Goal: Task Accomplishment & Management: Complete application form

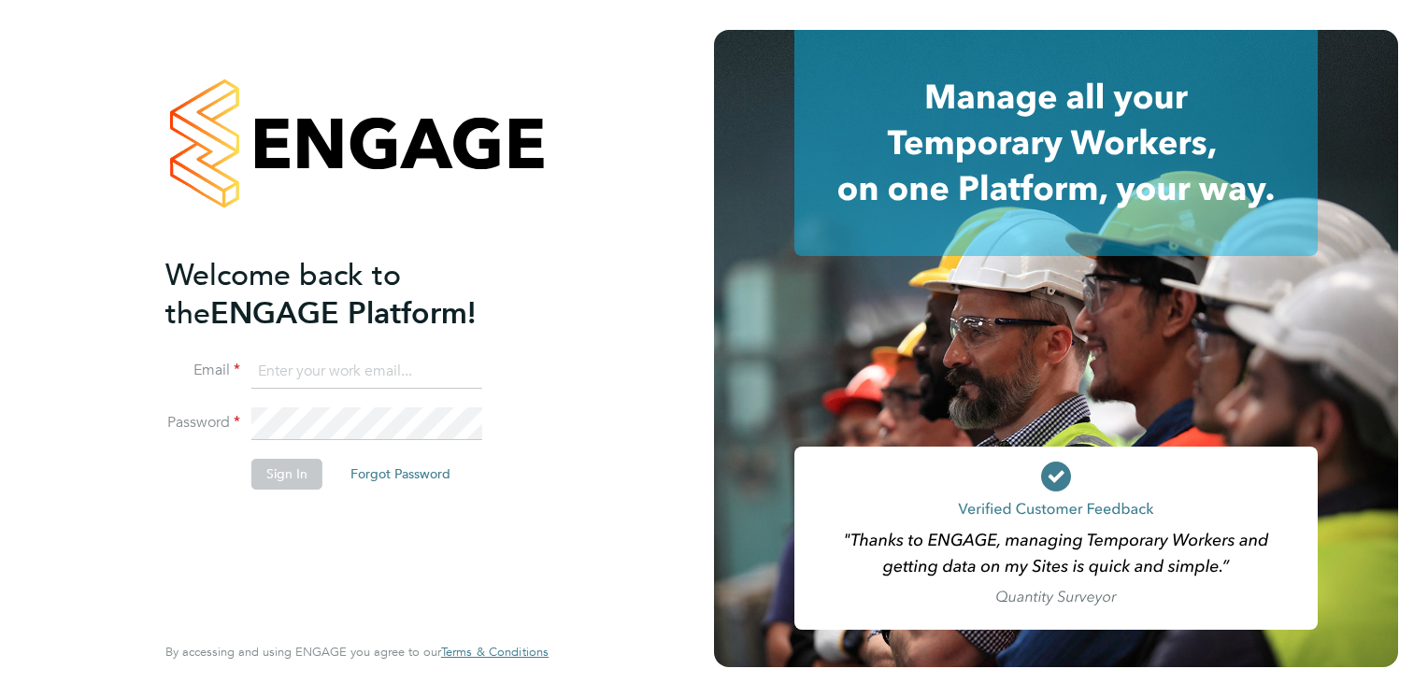
type input "[EMAIL_ADDRESS][PERSON_NAME][DOMAIN_NAME]"
click at [268, 477] on button "Sign In" at bounding box center [286, 474] width 71 height 30
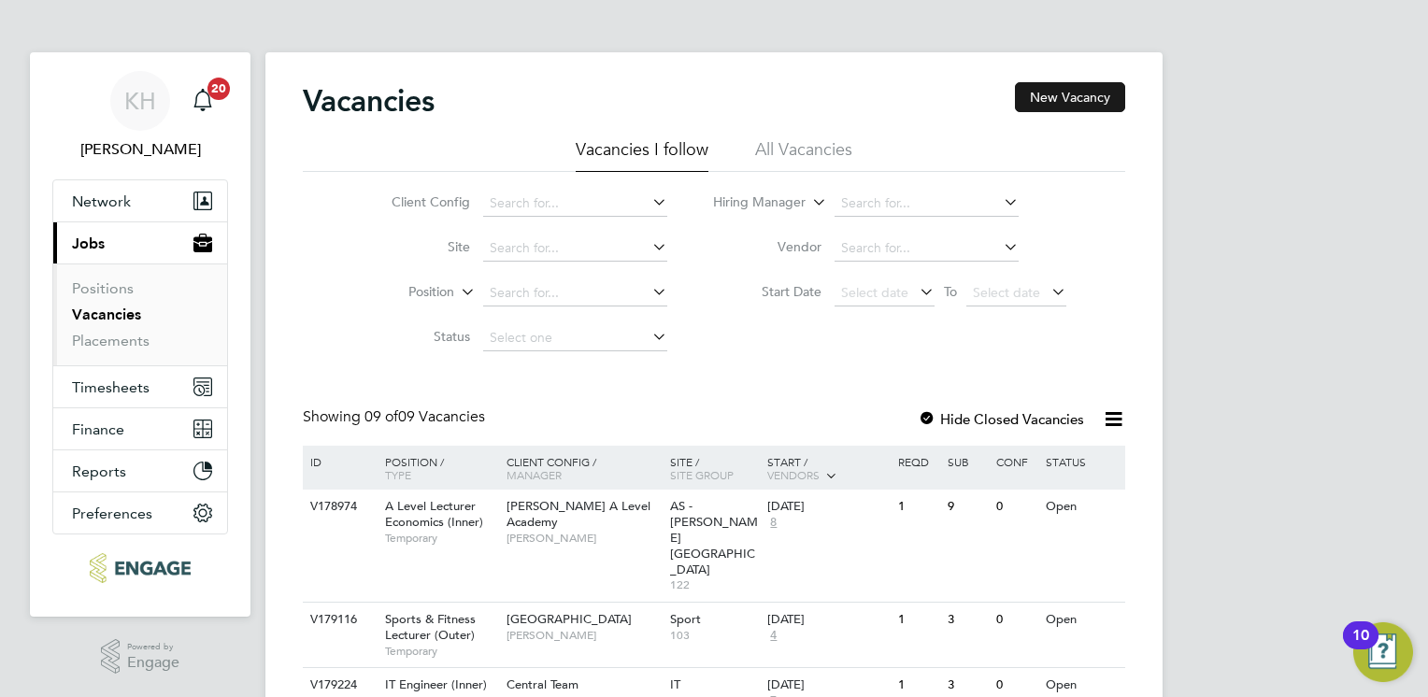
click at [1049, 92] on button "New Vacancy" at bounding box center [1070, 97] width 110 height 30
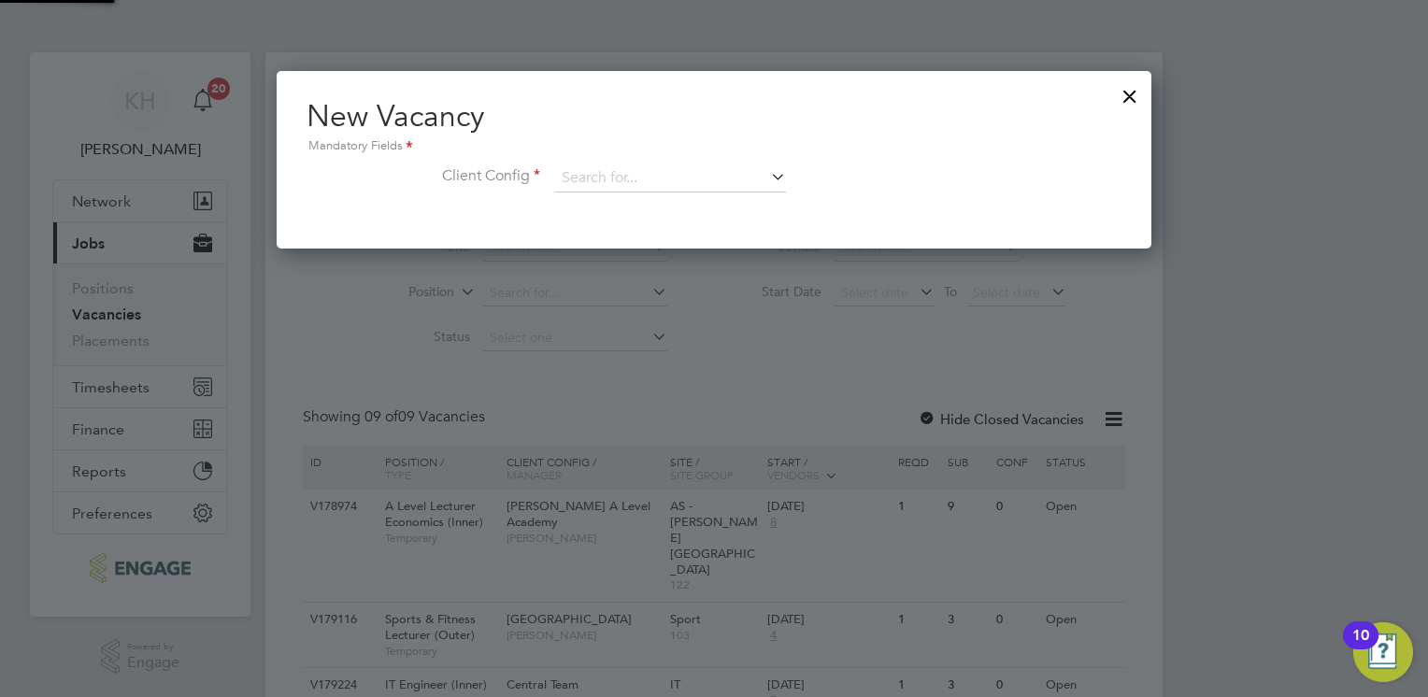
scroll to position [177, 876]
click at [591, 166] on input at bounding box center [670, 179] width 231 height 28
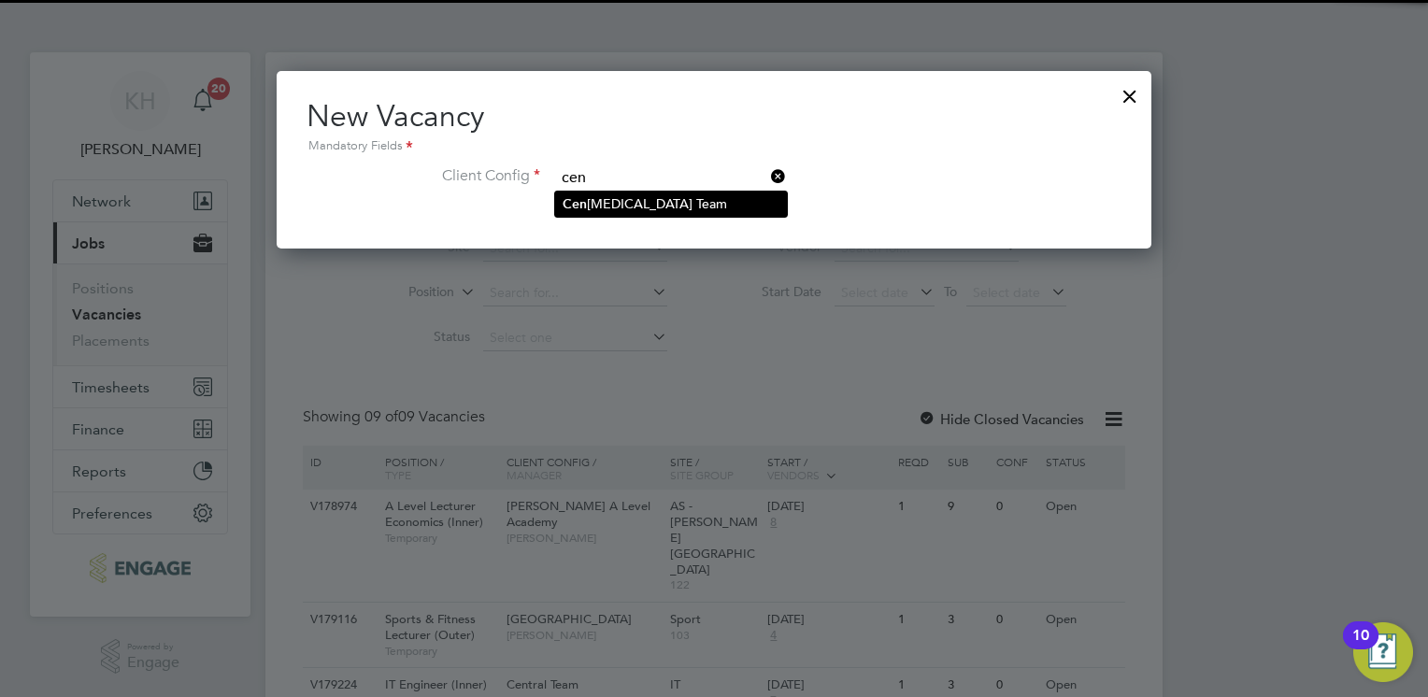
click at [599, 201] on li "Cen tral Team" at bounding box center [671, 204] width 232 height 25
type input "Central Team"
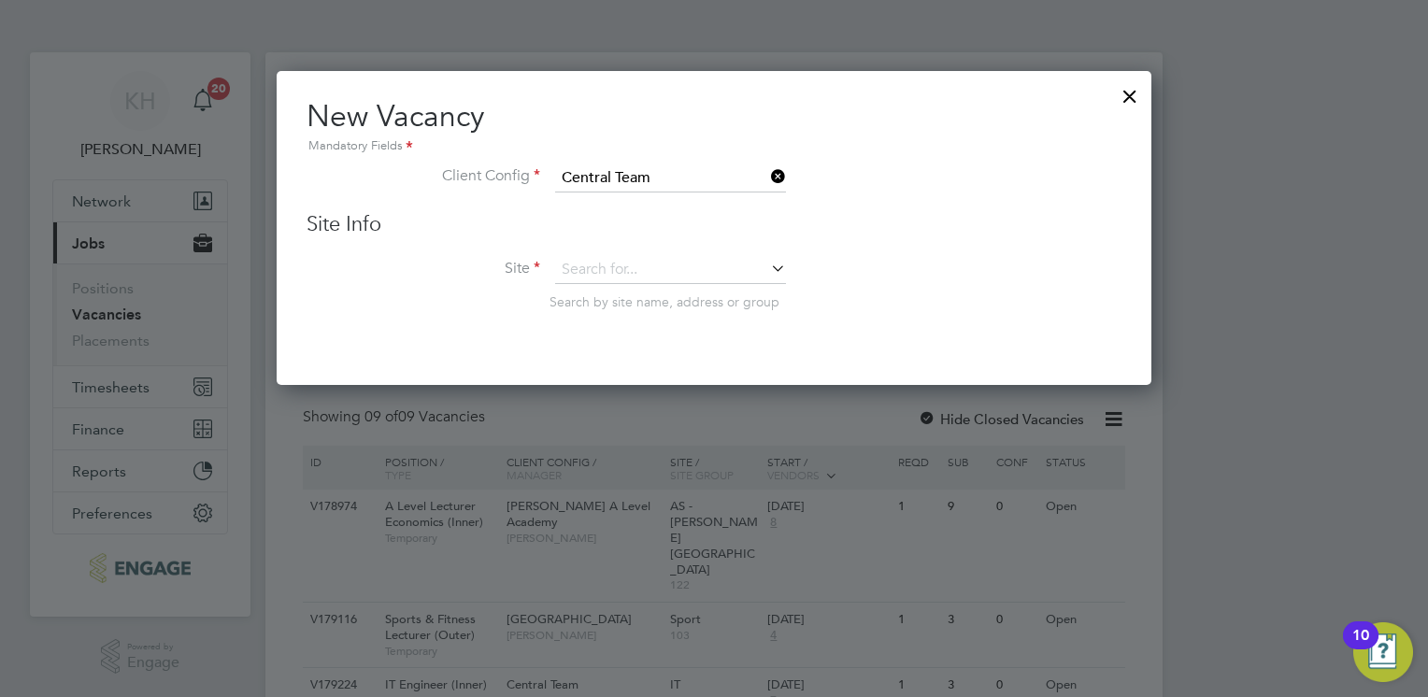
scroll to position [314, 876]
click at [600, 260] on input at bounding box center [670, 270] width 231 height 28
type input "h"
click at [588, 286] on li "HR" at bounding box center [671, 294] width 232 height 25
type input "HR"
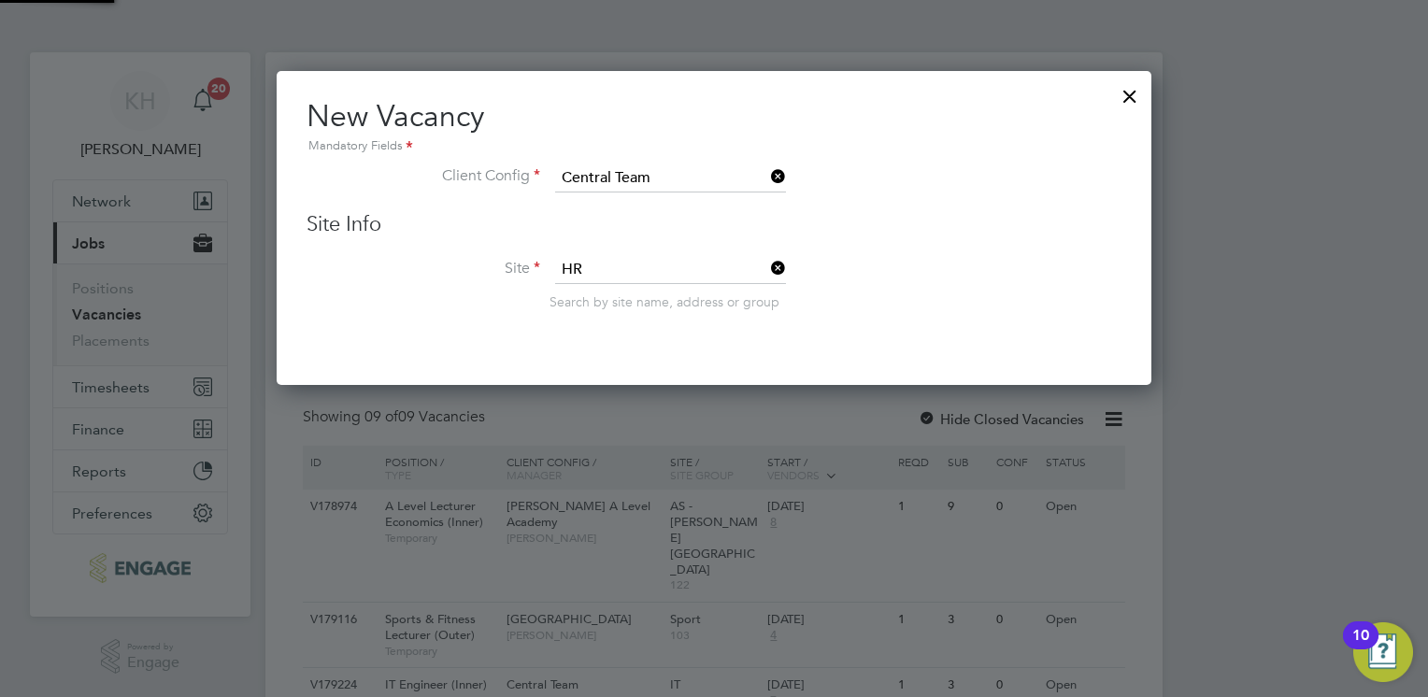
scroll to position [695, 876]
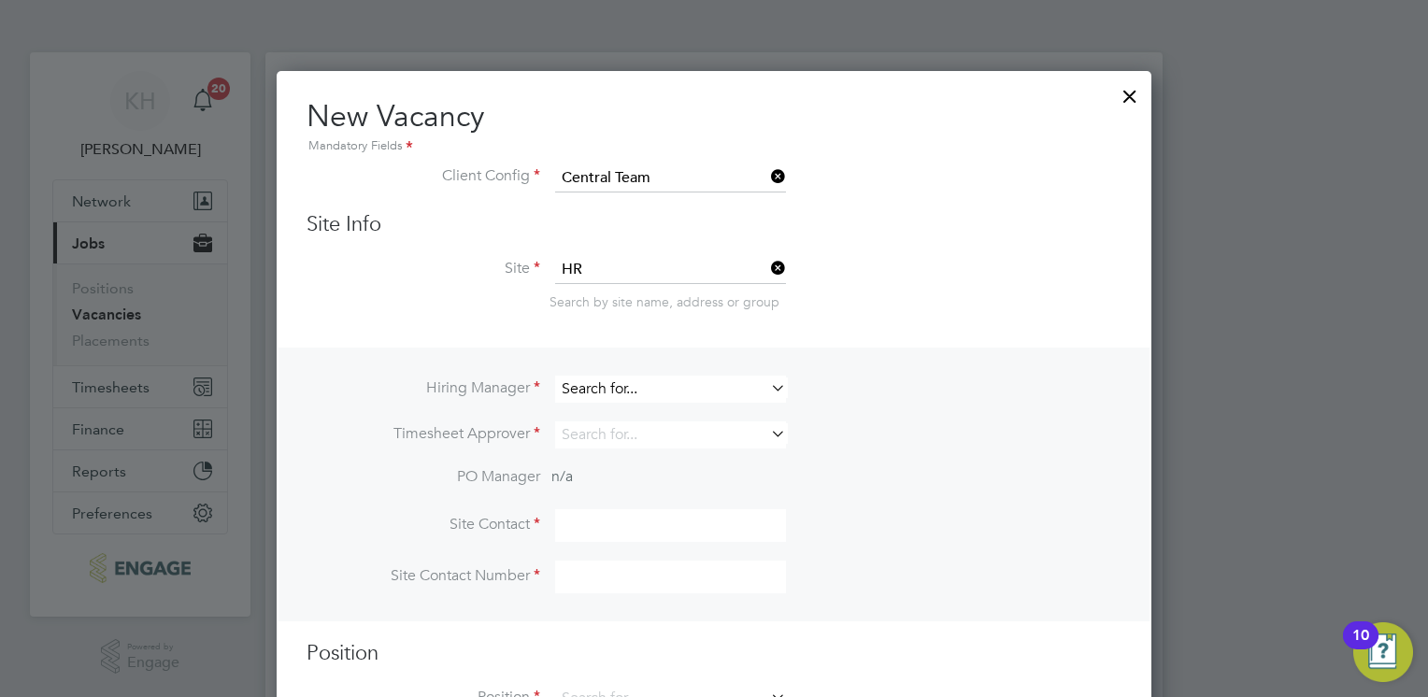
click at [621, 394] on input at bounding box center [670, 389] width 231 height 27
click at [621, 406] on li "Kirsty Hanmore" at bounding box center [671, 413] width 232 height 25
type input "[PERSON_NAME]"
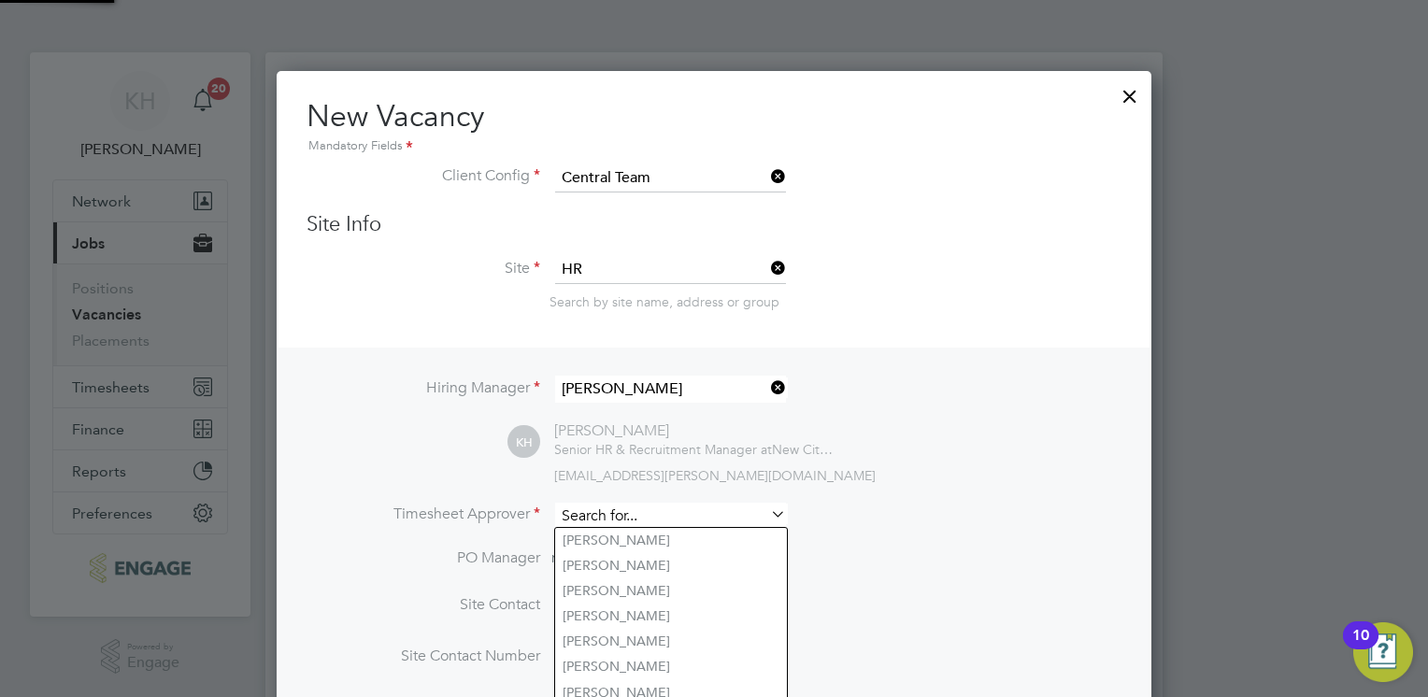
click at [596, 519] on input at bounding box center [670, 516] width 231 height 27
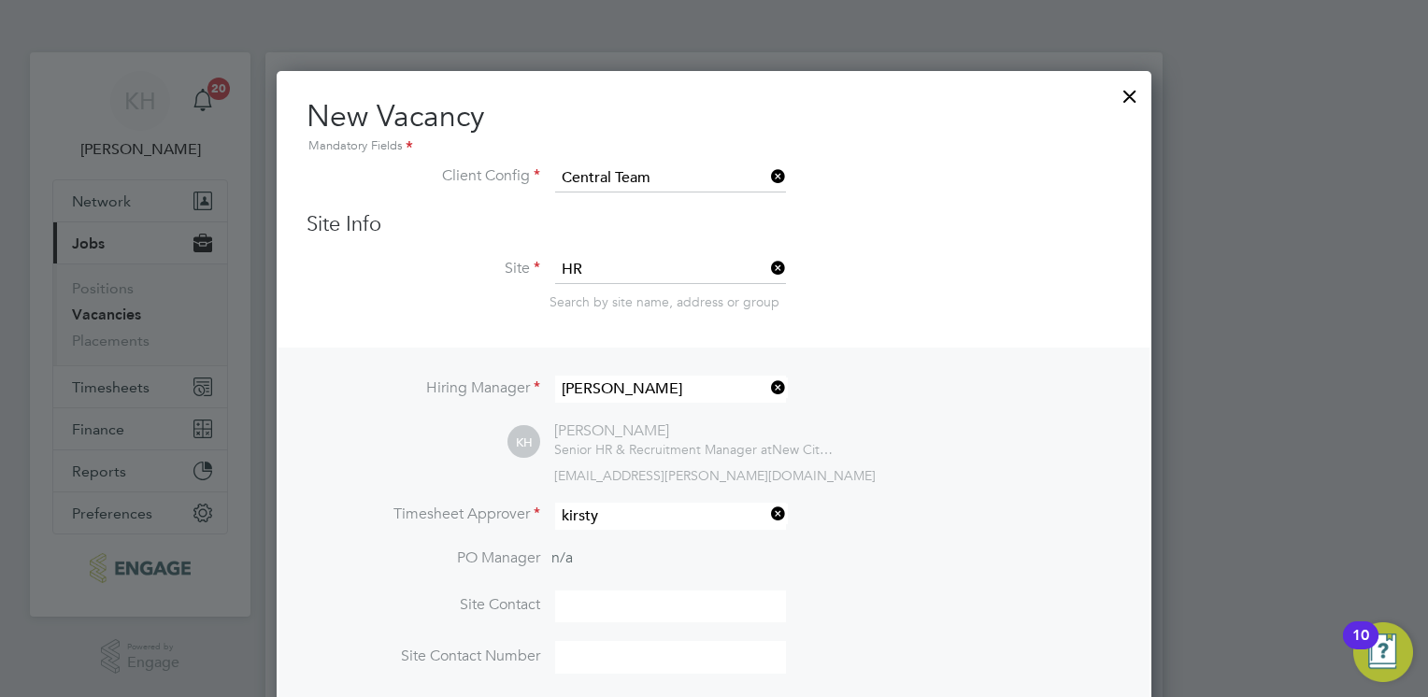
click at [598, 539] on li "Kirsty Hanmore" at bounding box center [671, 540] width 232 height 25
type input "[PERSON_NAME]"
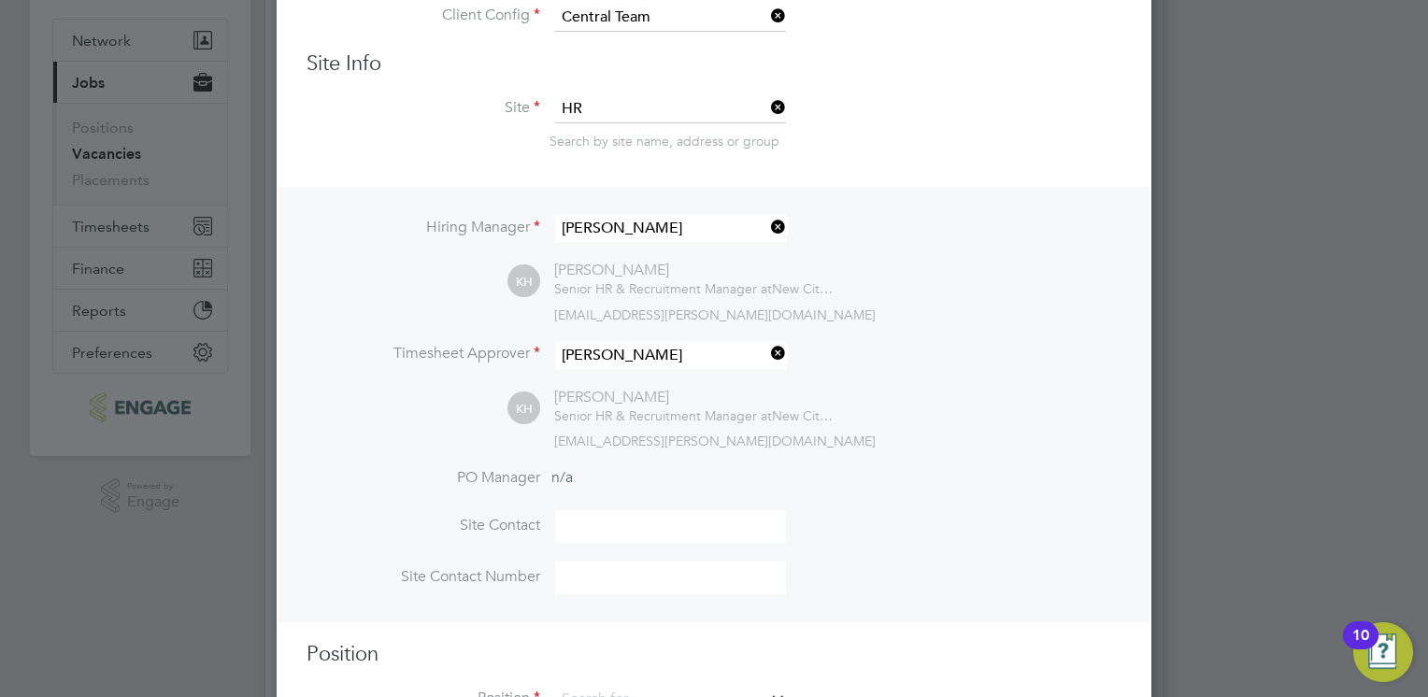
scroll to position [280, 0]
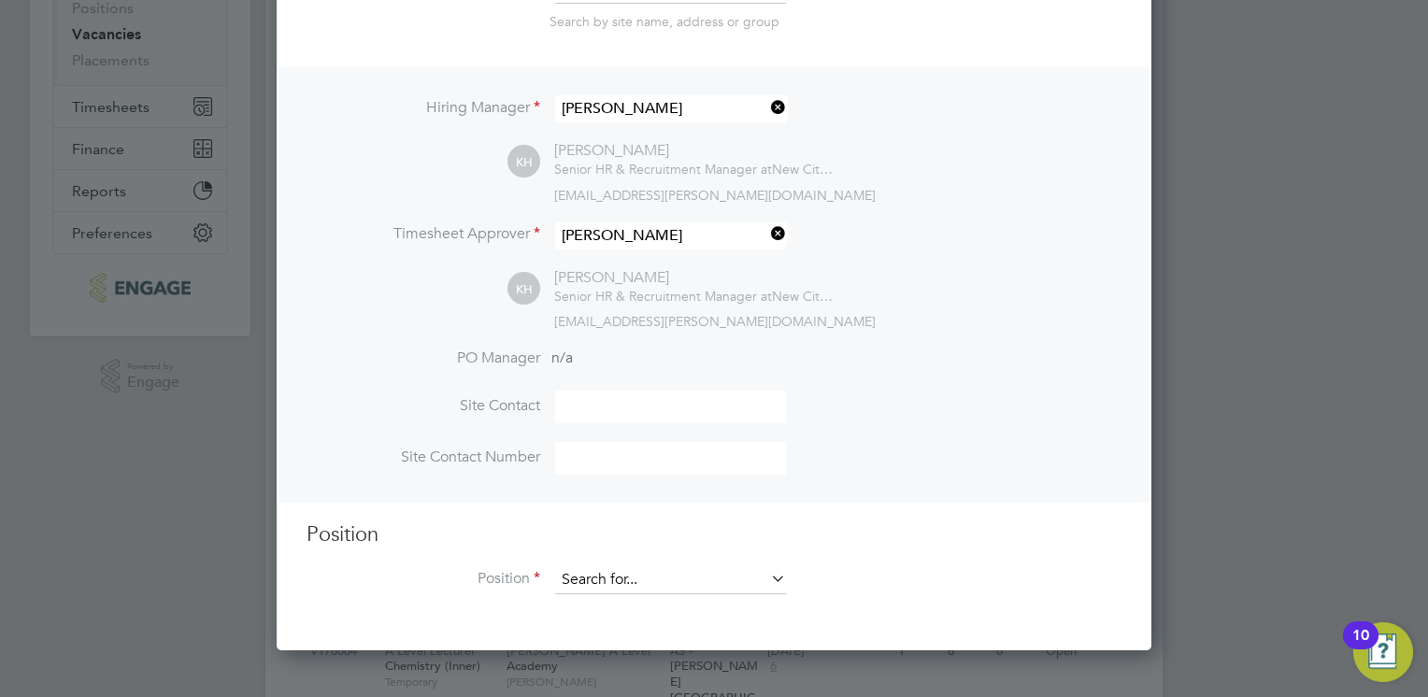
click at [603, 581] on input at bounding box center [670, 580] width 231 height 28
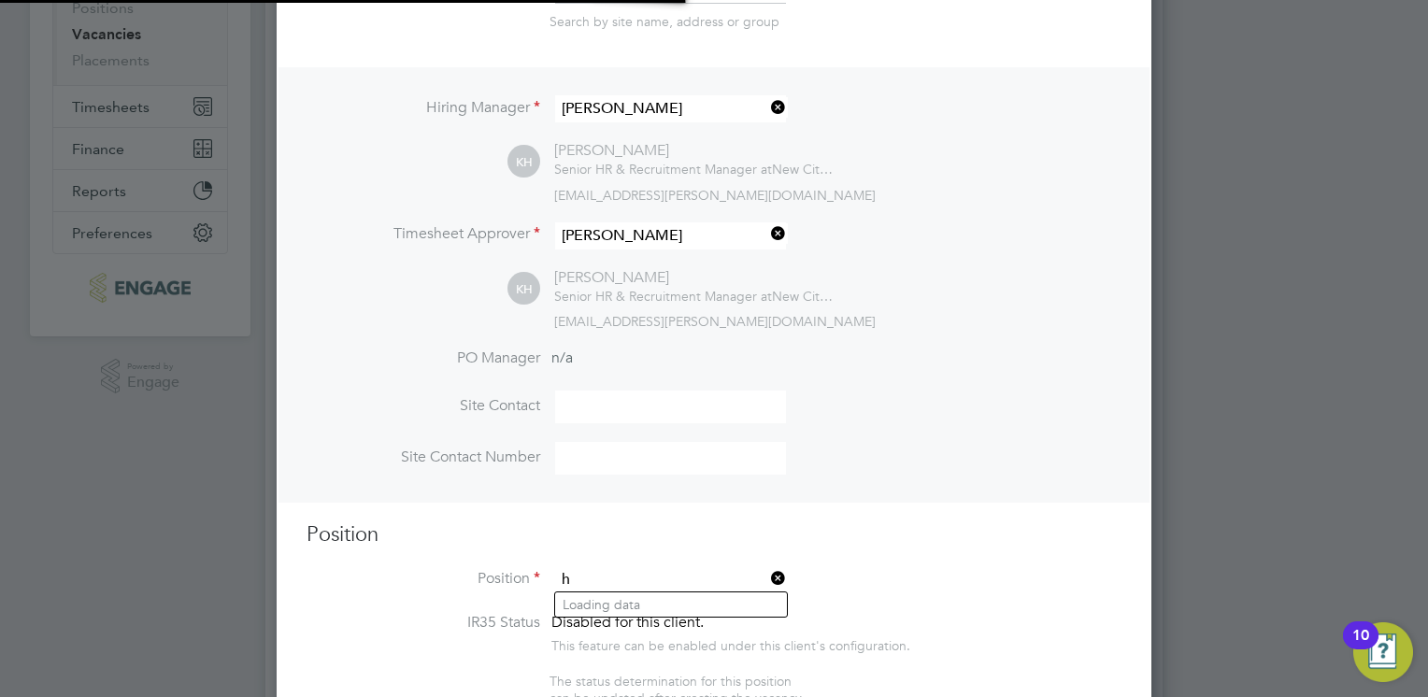
scroll to position [2869, 876]
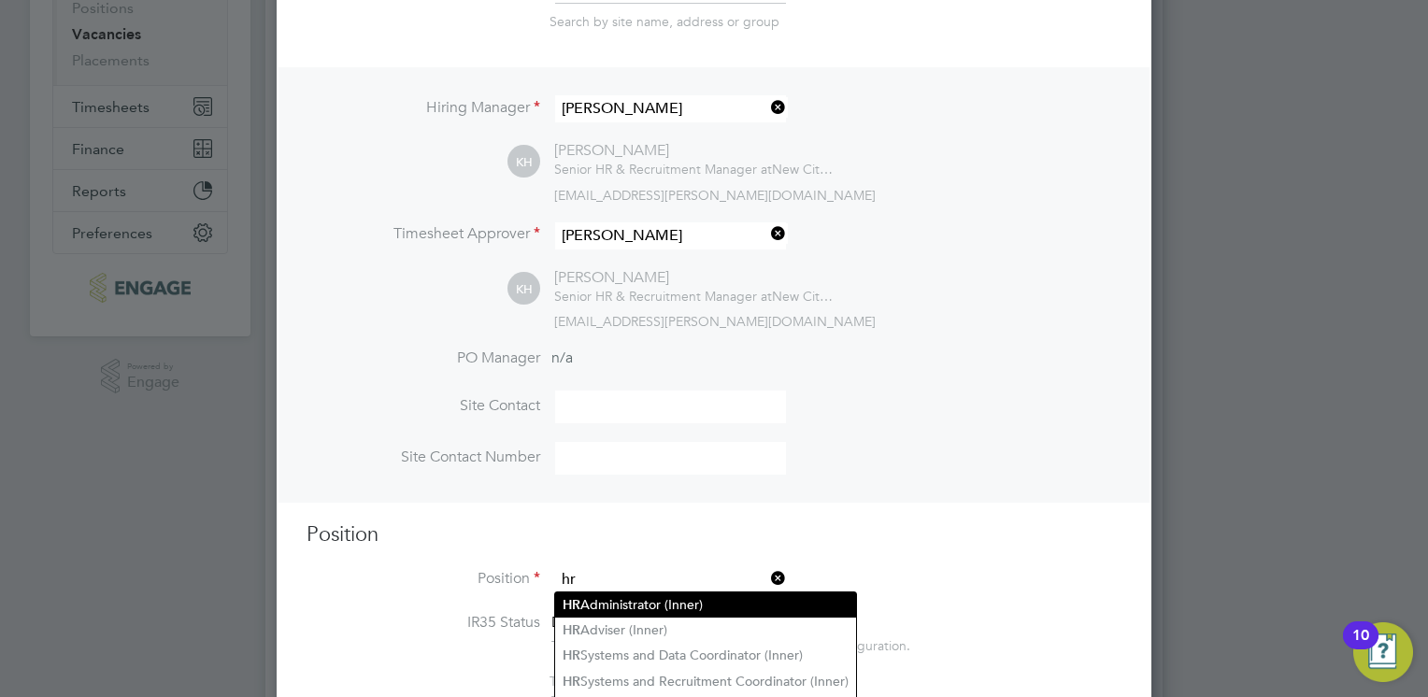
click at [733, 598] on li "HR Administrator (Inner)" at bounding box center [705, 605] width 301 height 25
type input "HR Administrator (Inner)"
type textarea "PURPOSE OF JOB: • To coordinate and carry out all the recruitment administratio…"
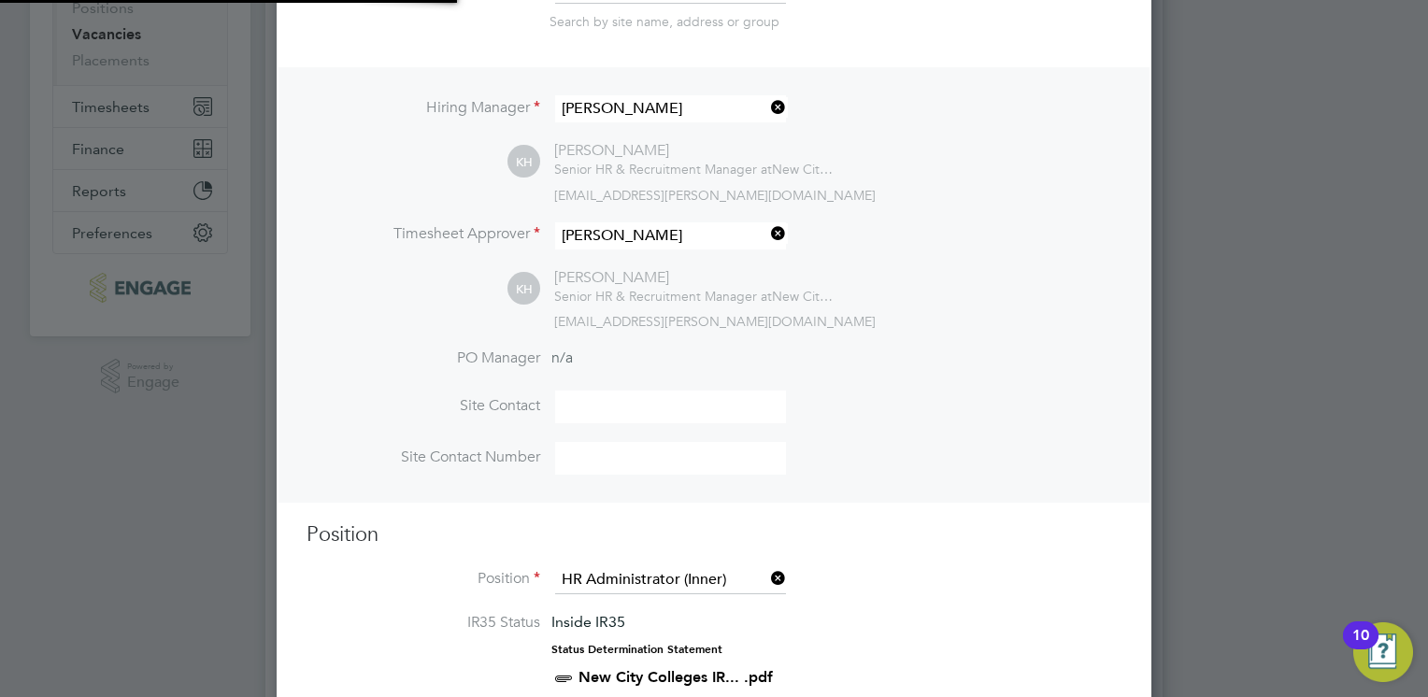
scroll to position [55, 97]
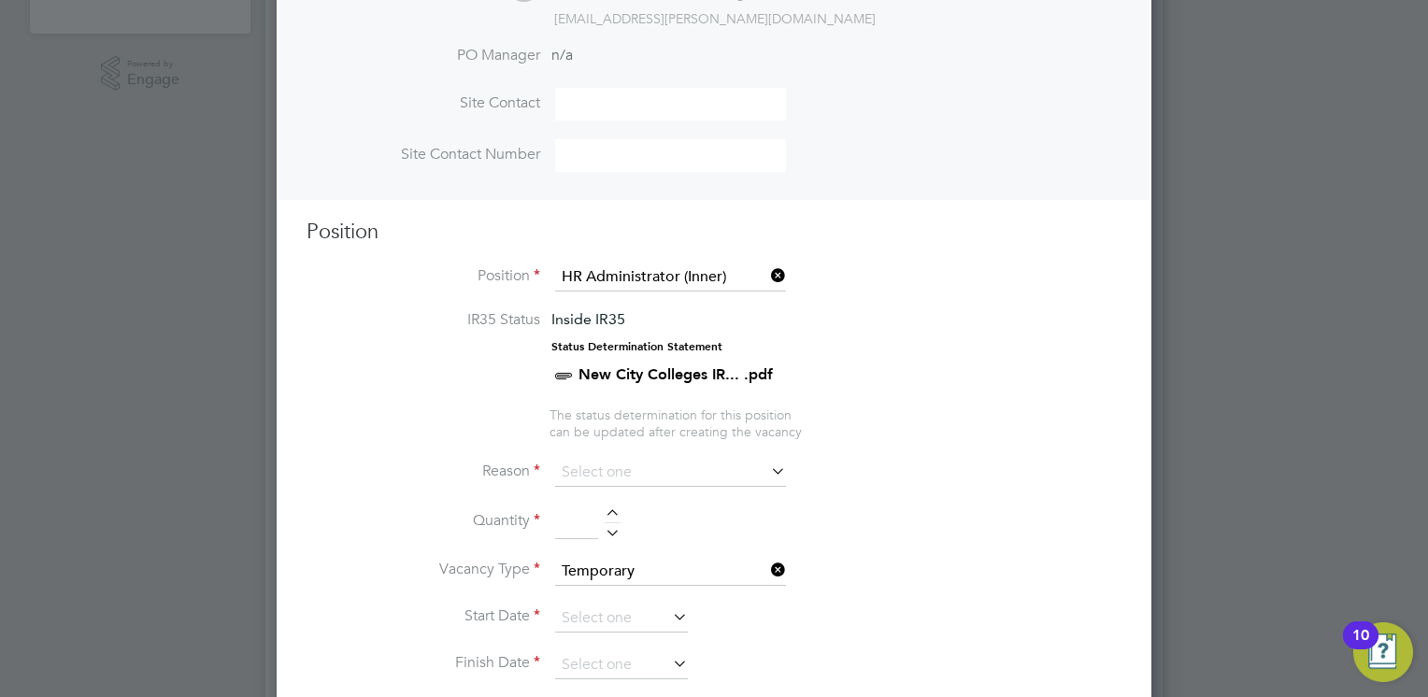
scroll to position [654, 0]
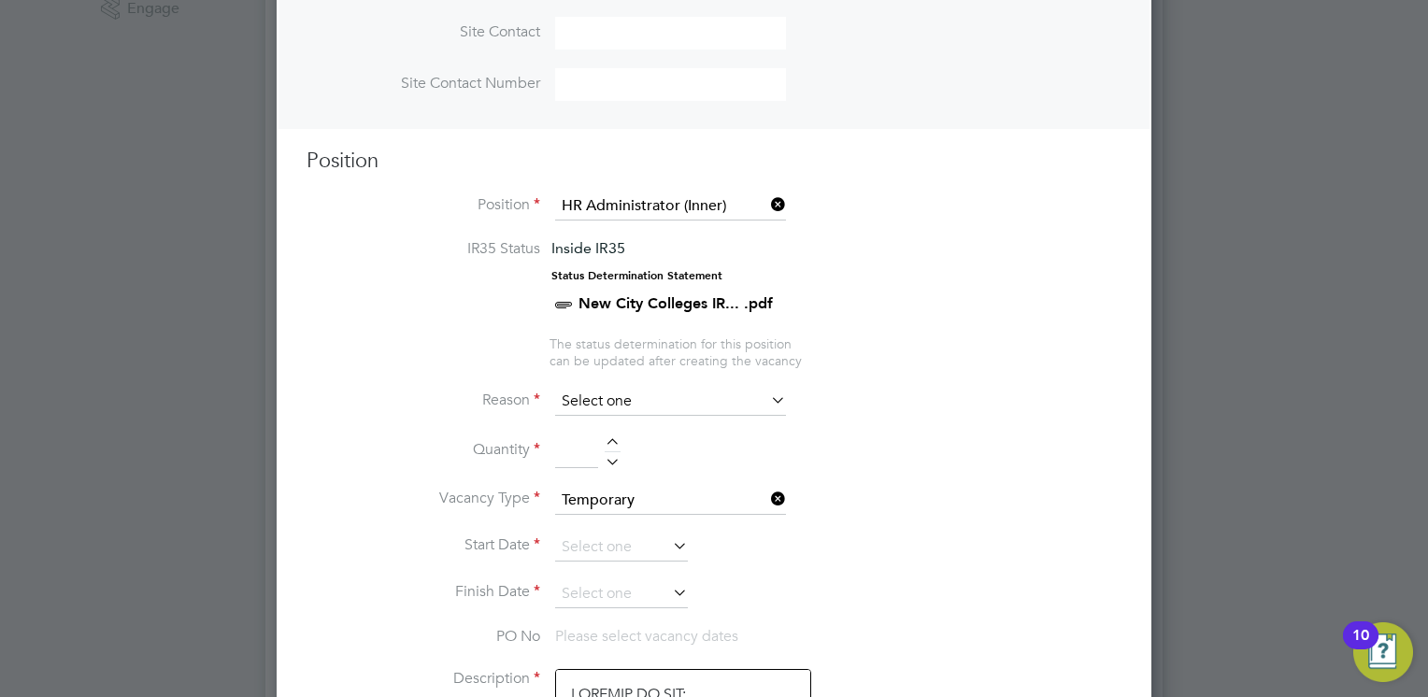
click at [628, 404] on input at bounding box center [670, 402] width 231 height 28
click at [629, 474] on li "Extra Work" at bounding box center [671, 474] width 232 height 24
type input "Extra Work"
click at [611, 435] on li "Quantity" at bounding box center [714, 461] width 815 height 52
click at [617, 438] on div at bounding box center [613, 444] width 16 height 13
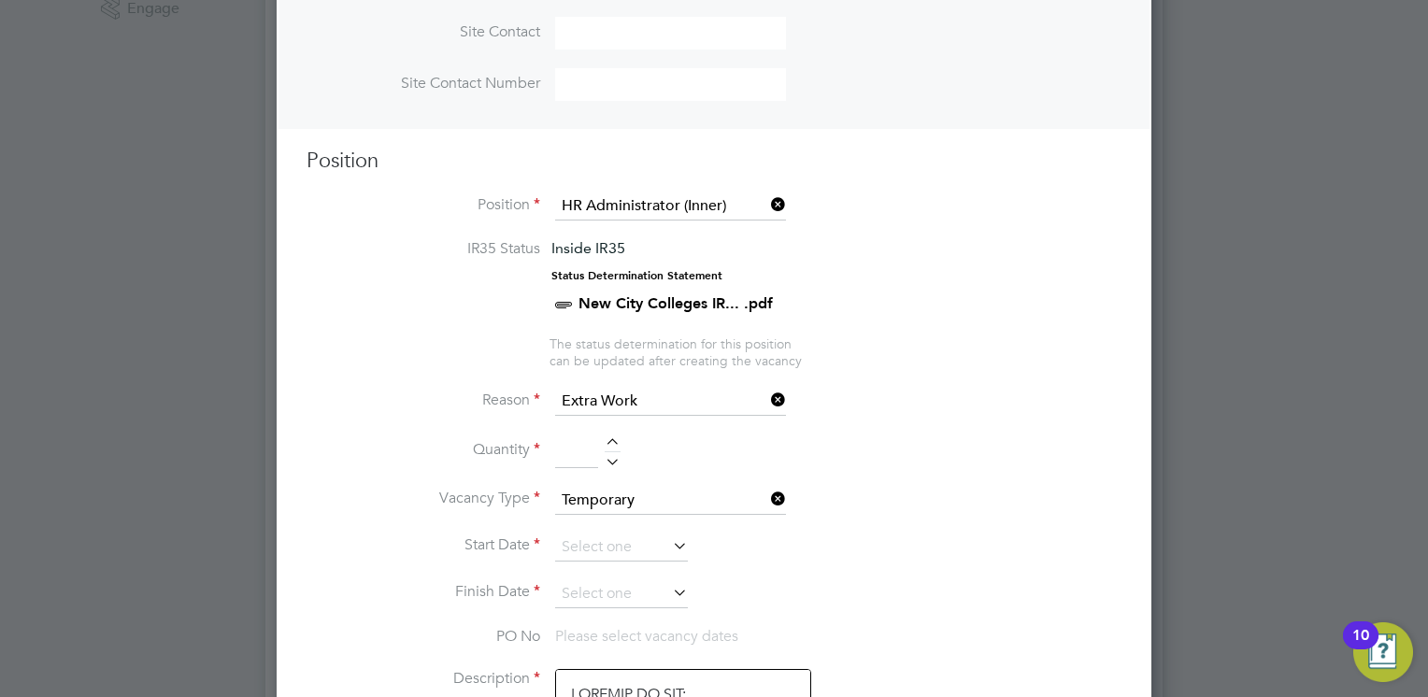
type input "1"
click at [669, 533] on icon at bounding box center [669, 546] width 0 height 26
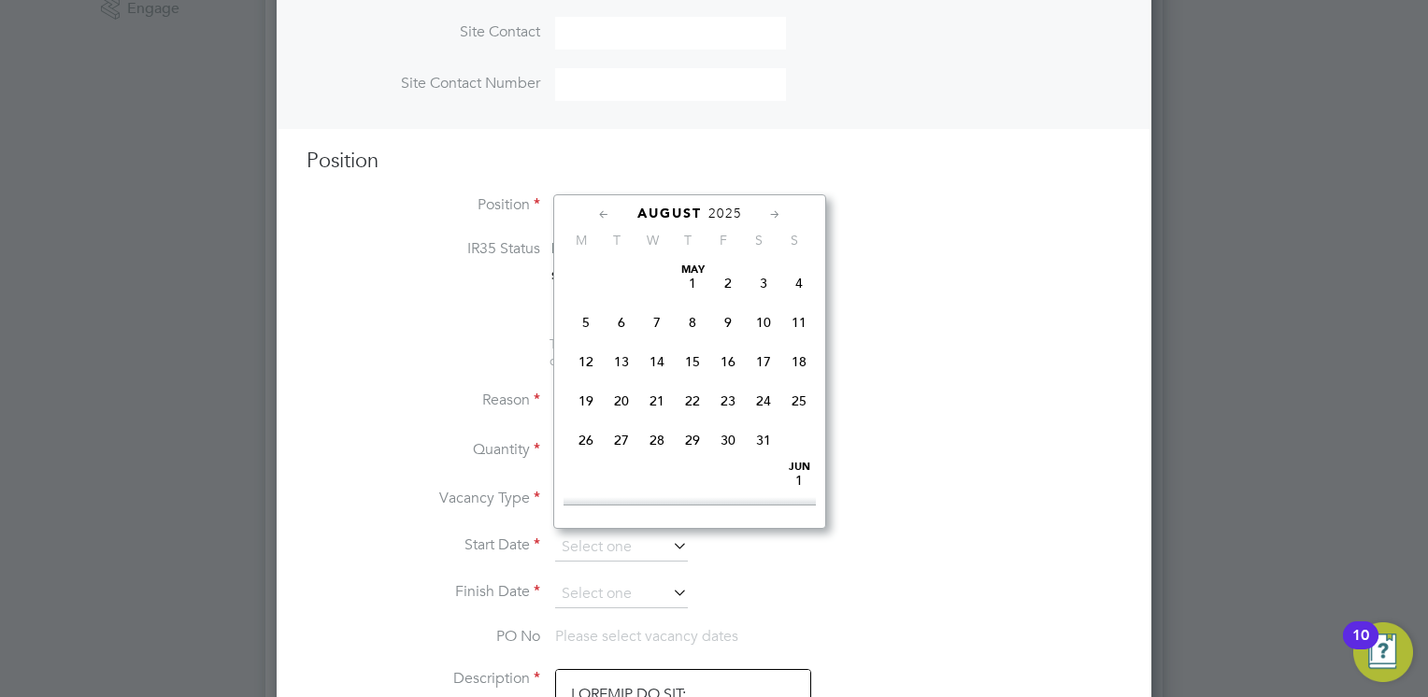
scroll to position [732, 0]
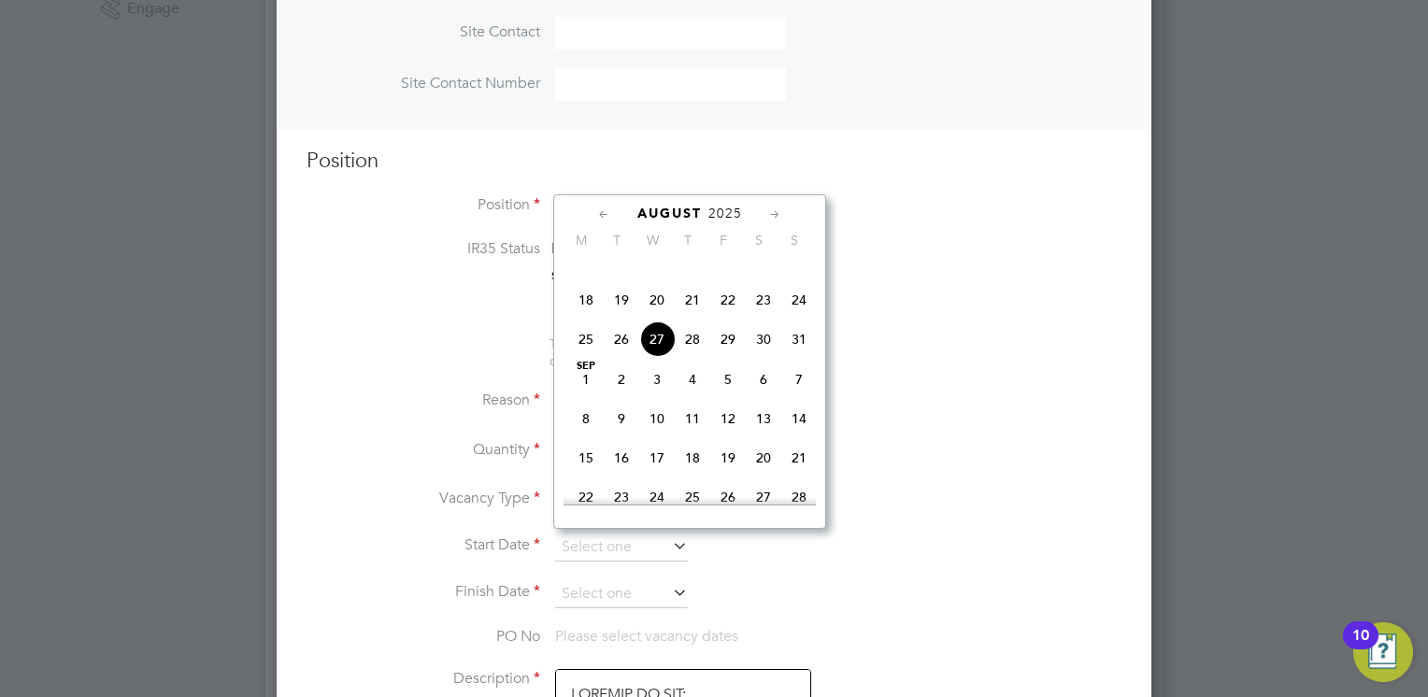
drag, startPoint x: 587, startPoint y: 406, endPoint x: 590, endPoint y: 421, distance: 15.2
click at [586, 397] on span "Sep 1" at bounding box center [586, 380] width 36 height 36
type input "01 Sep 2025"
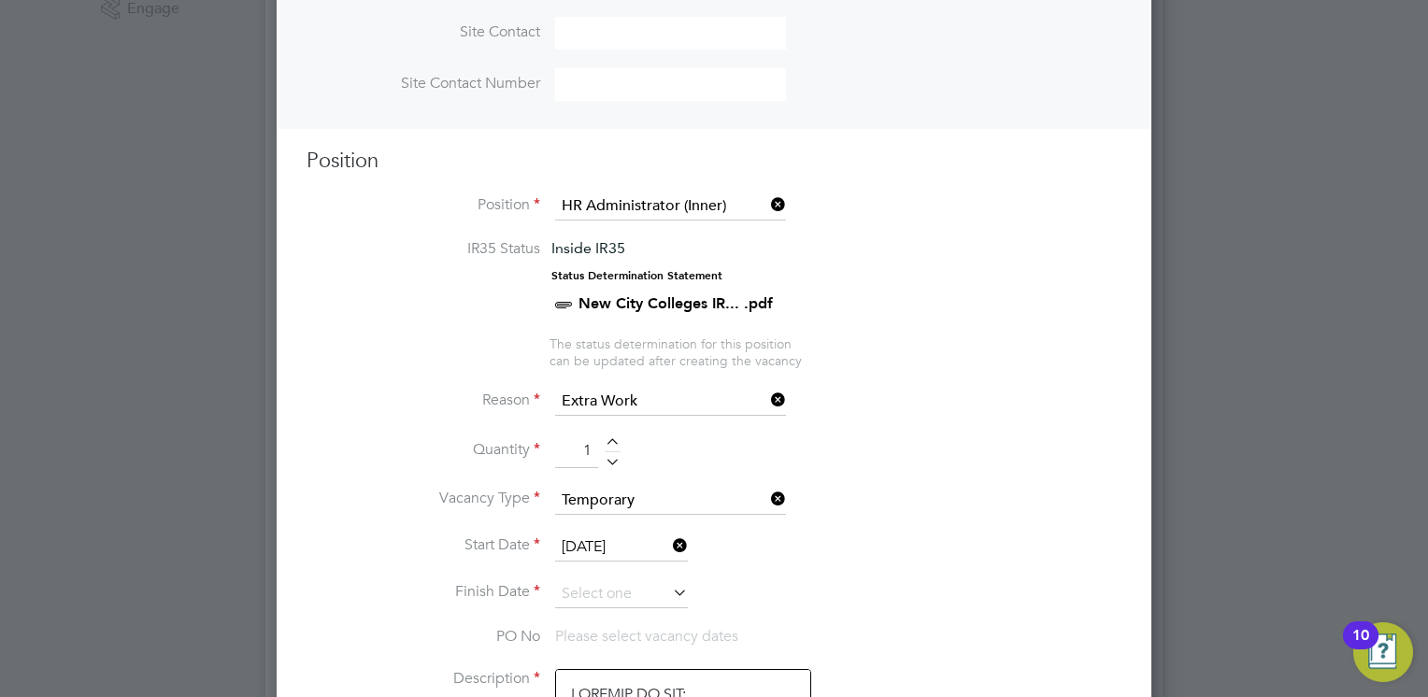
click at [669, 593] on icon at bounding box center [669, 593] width 0 height 26
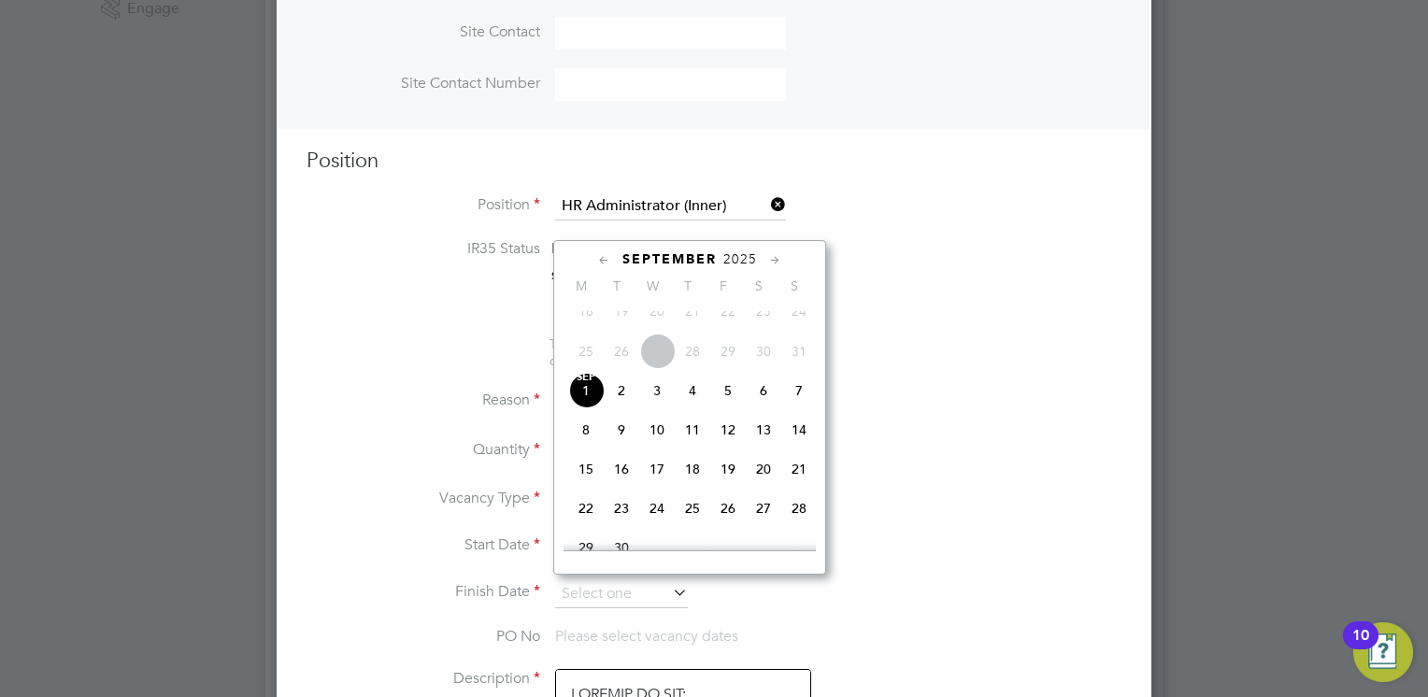
click at [771, 262] on icon at bounding box center [776, 261] width 18 height 21
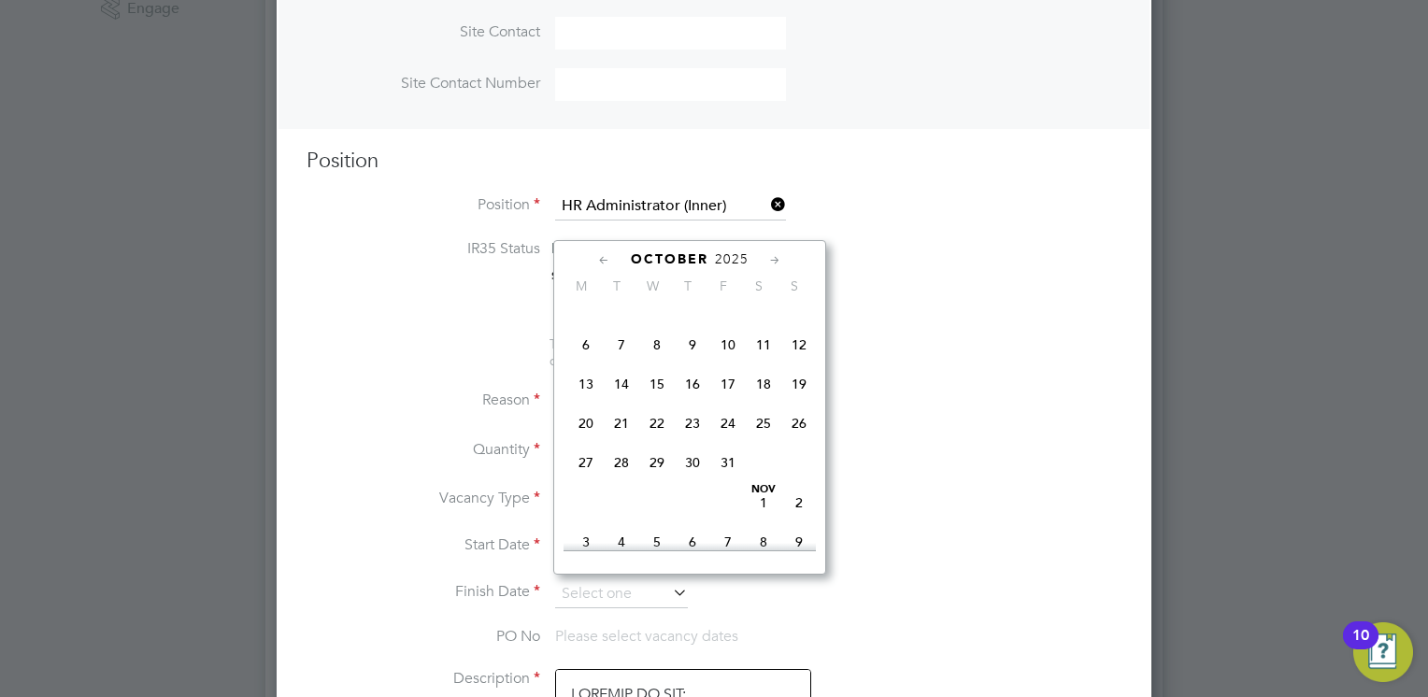
click at [771, 262] on icon at bounding box center [776, 261] width 18 height 21
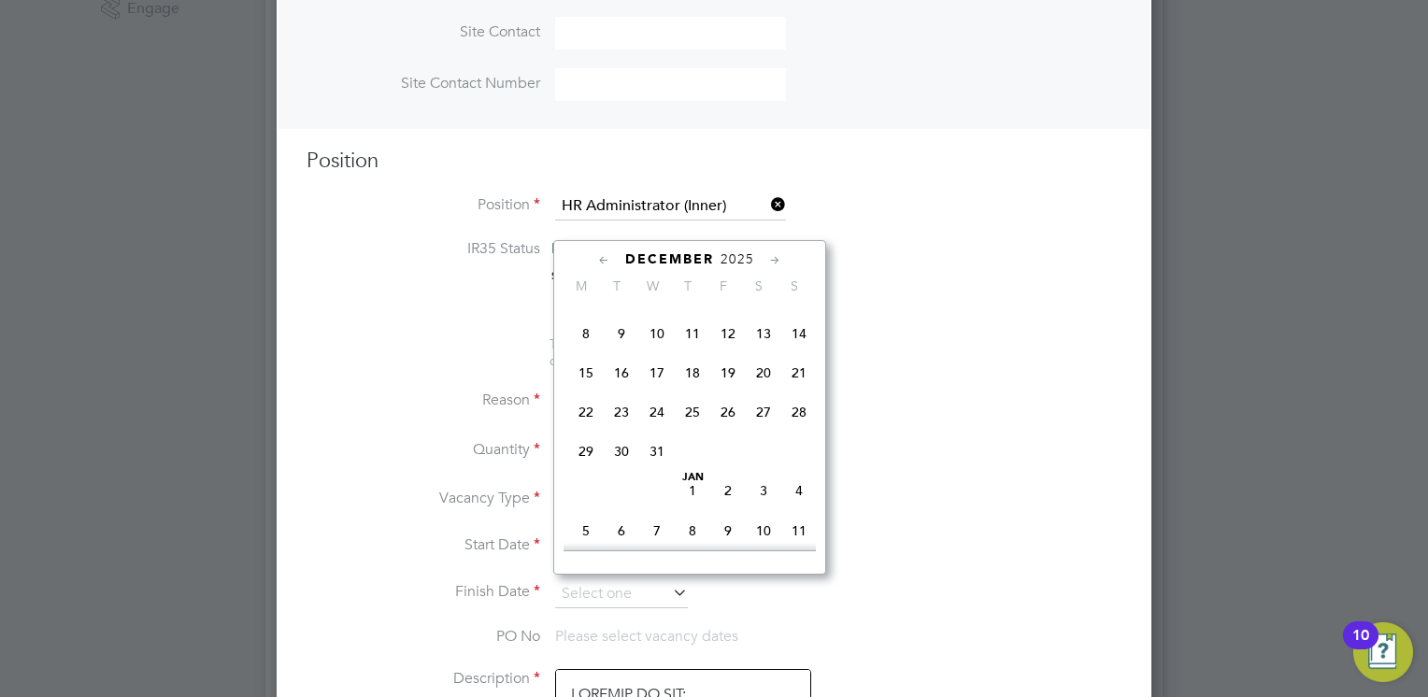
click at [729, 391] on span "19" at bounding box center [728, 373] width 36 height 36
type input "19 Dec 2025"
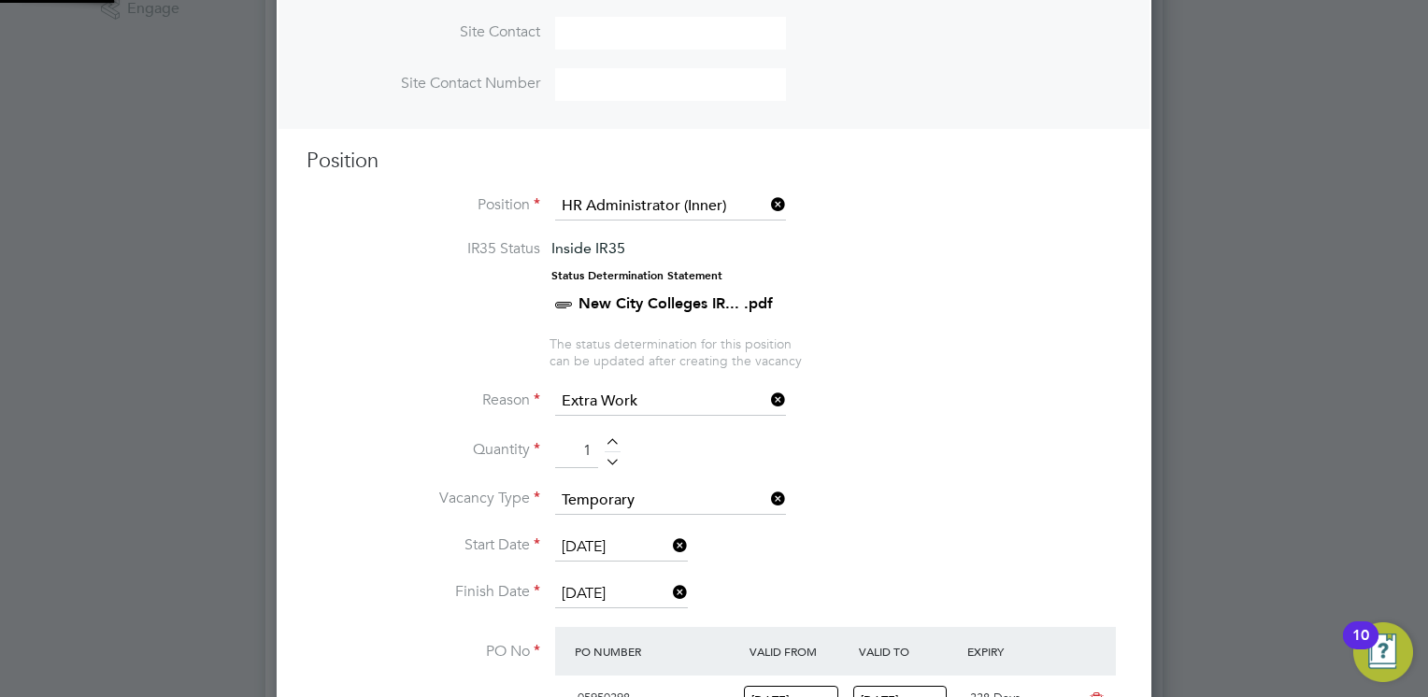
scroll to position [32, 176]
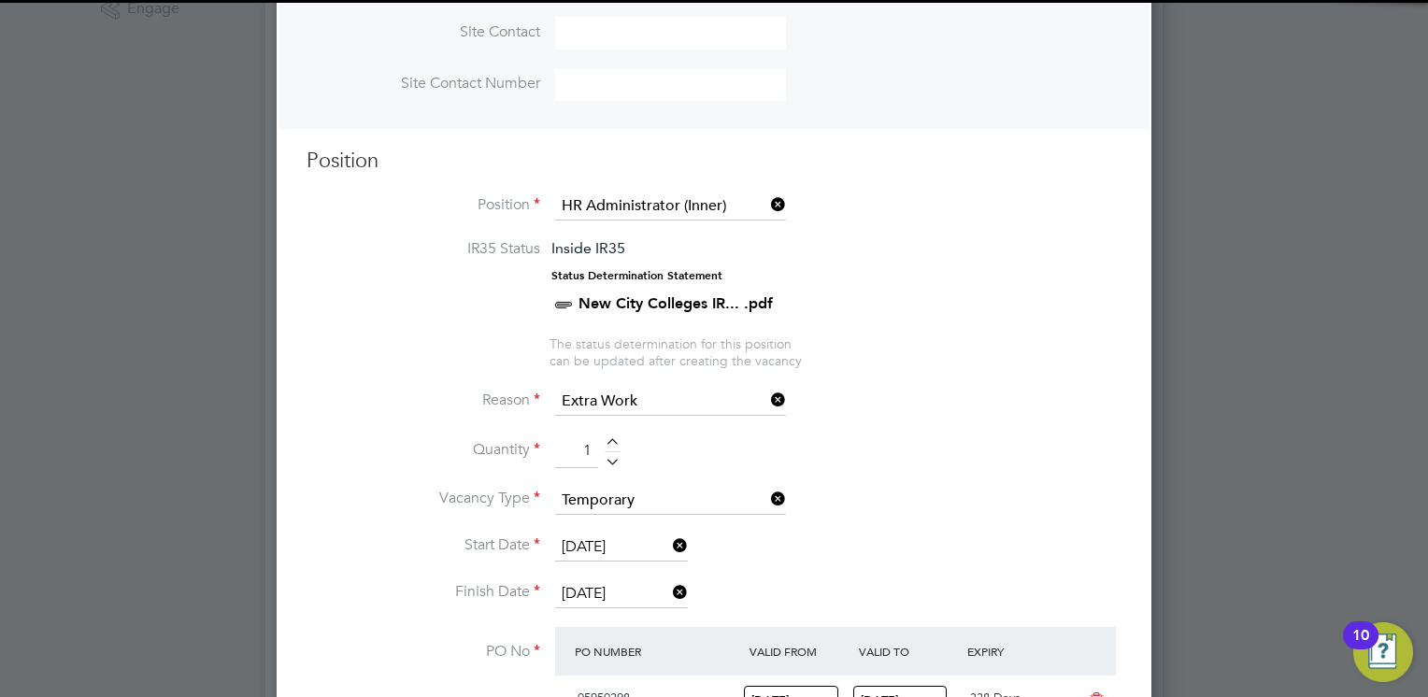
click at [901, 435] on li "Quantity 1" at bounding box center [714, 461] width 815 height 52
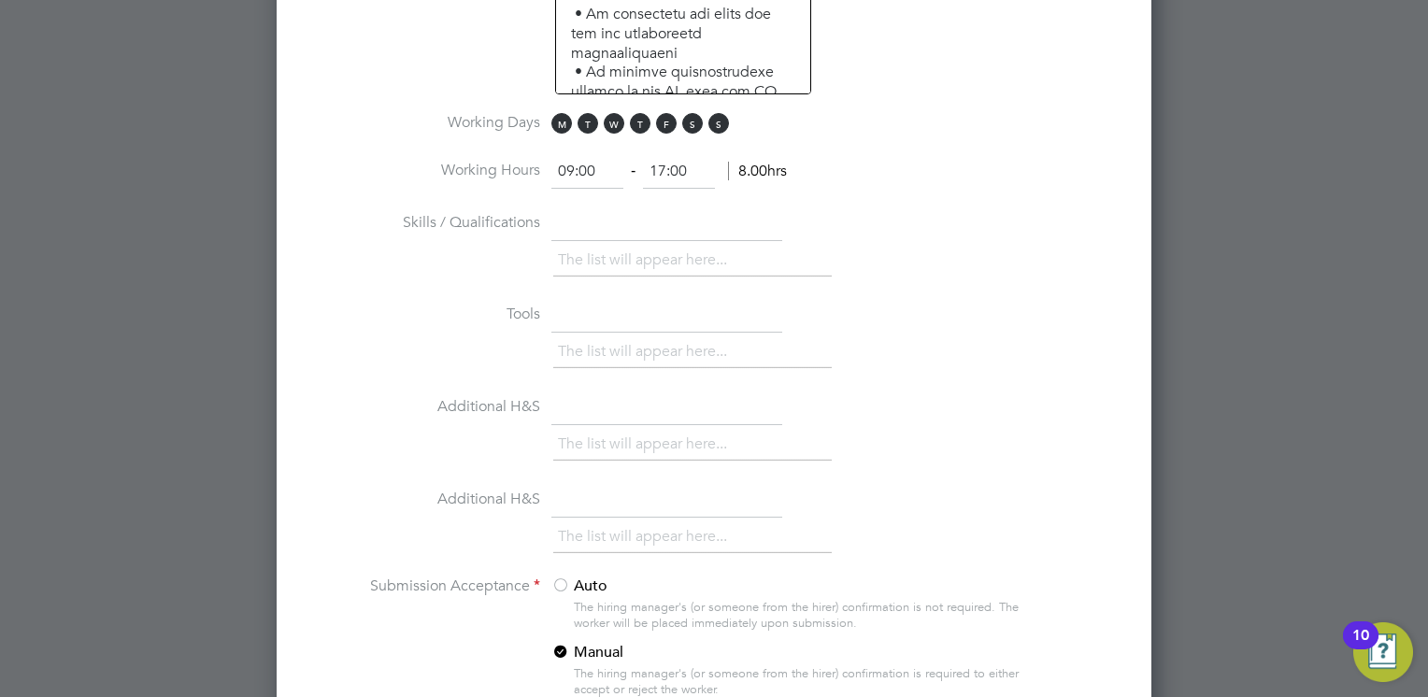
scroll to position [1496, 0]
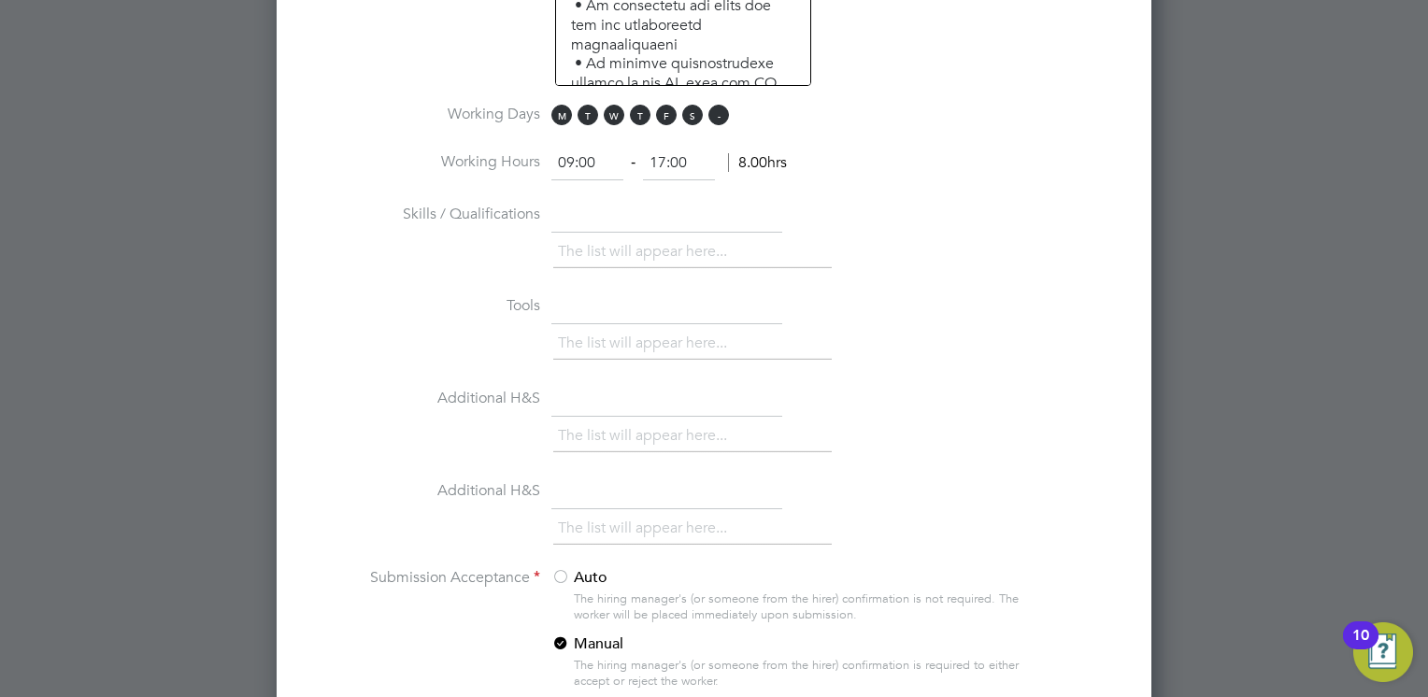
click at [718, 105] on span "S" at bounding box center [719, 115] width 21 height 21
click at [683, 111] on span "S" at bounding box center [692, 115] width 21 height 21
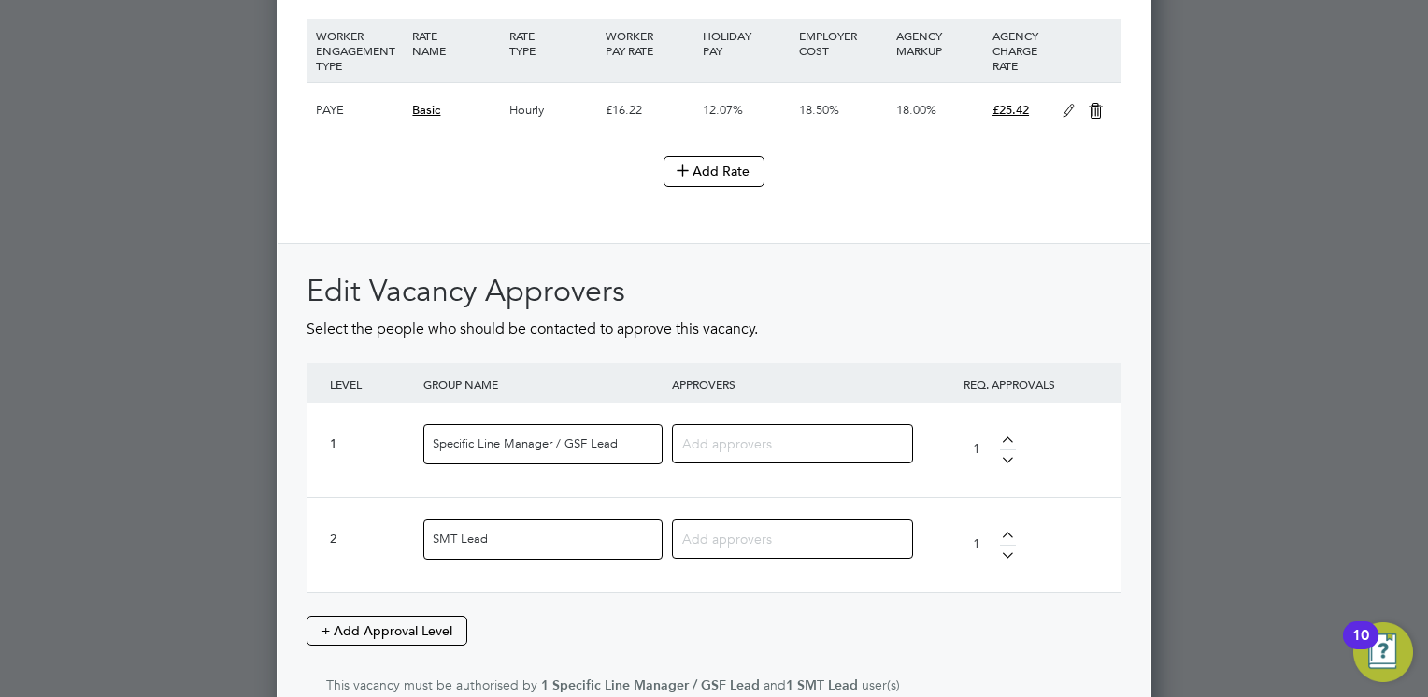
scroll to position [2243, 0]
click at [747, 423] on div at bounding box center [792, 442] width 241 height 39
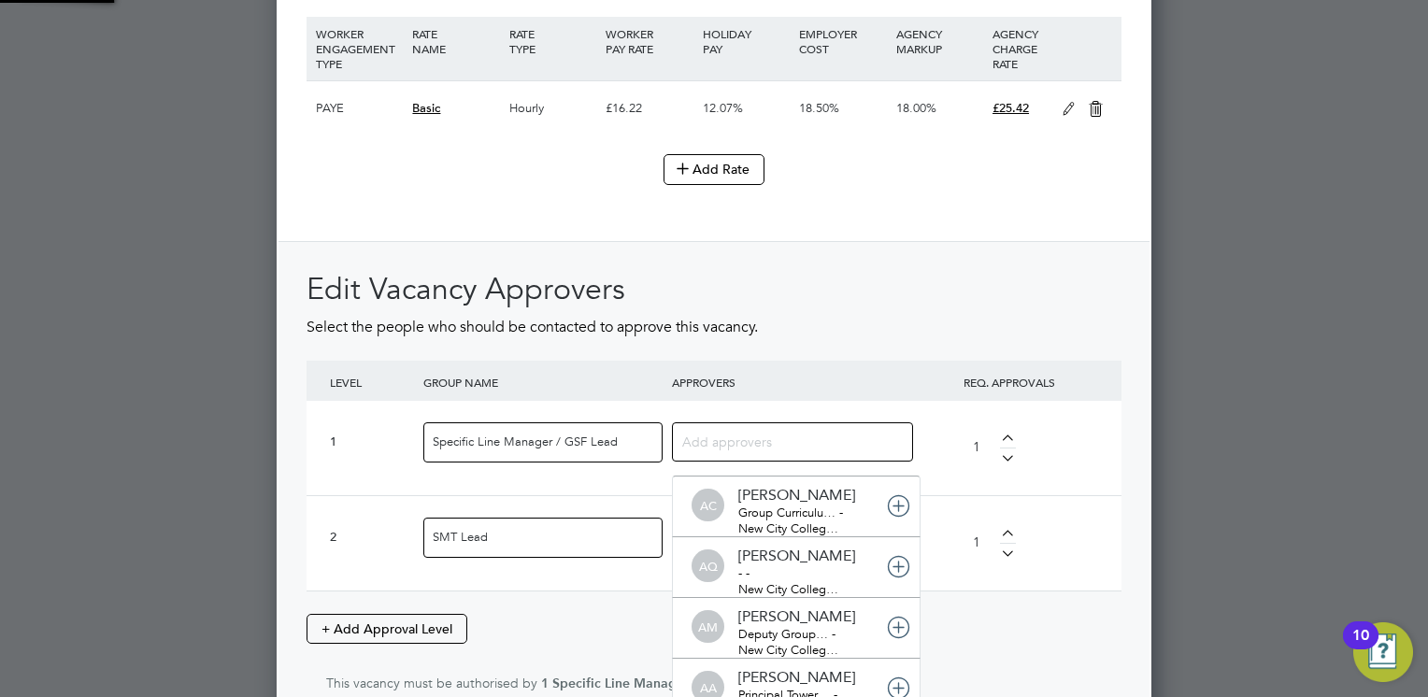
scroll to position [0, 0]
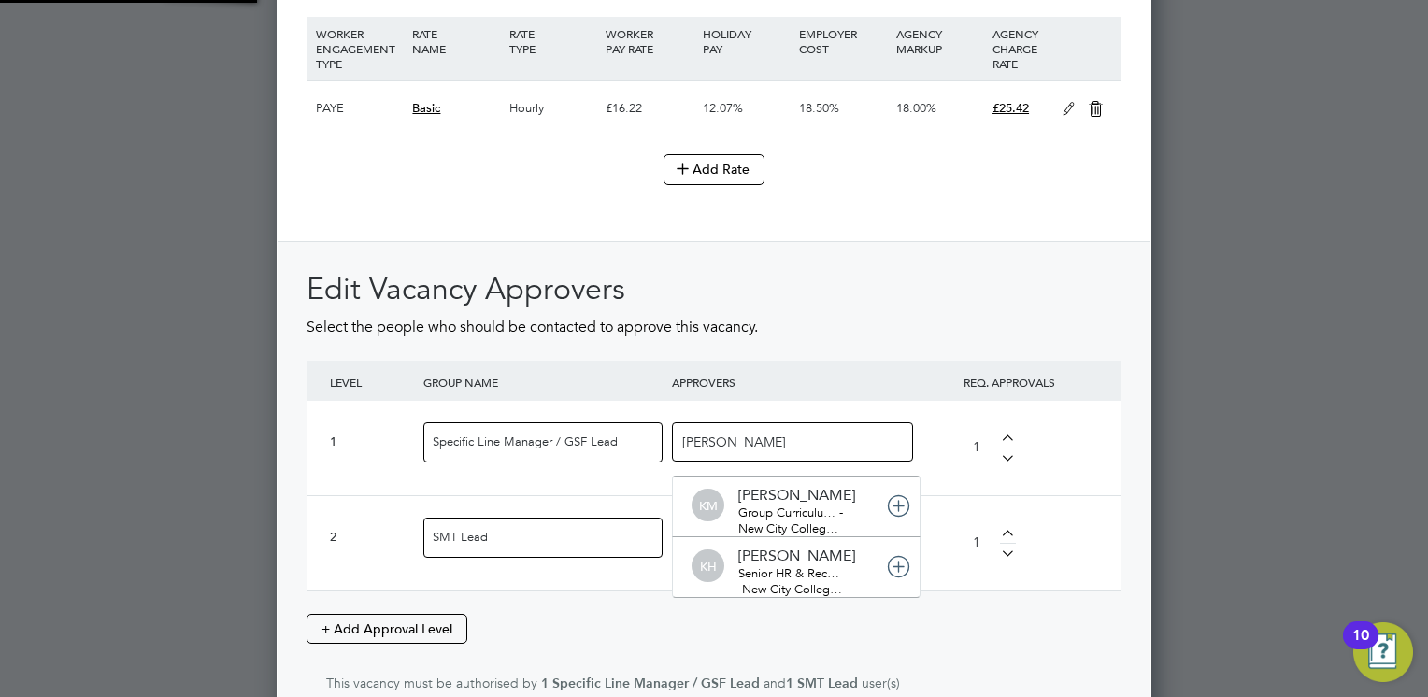
type input "kirsty"
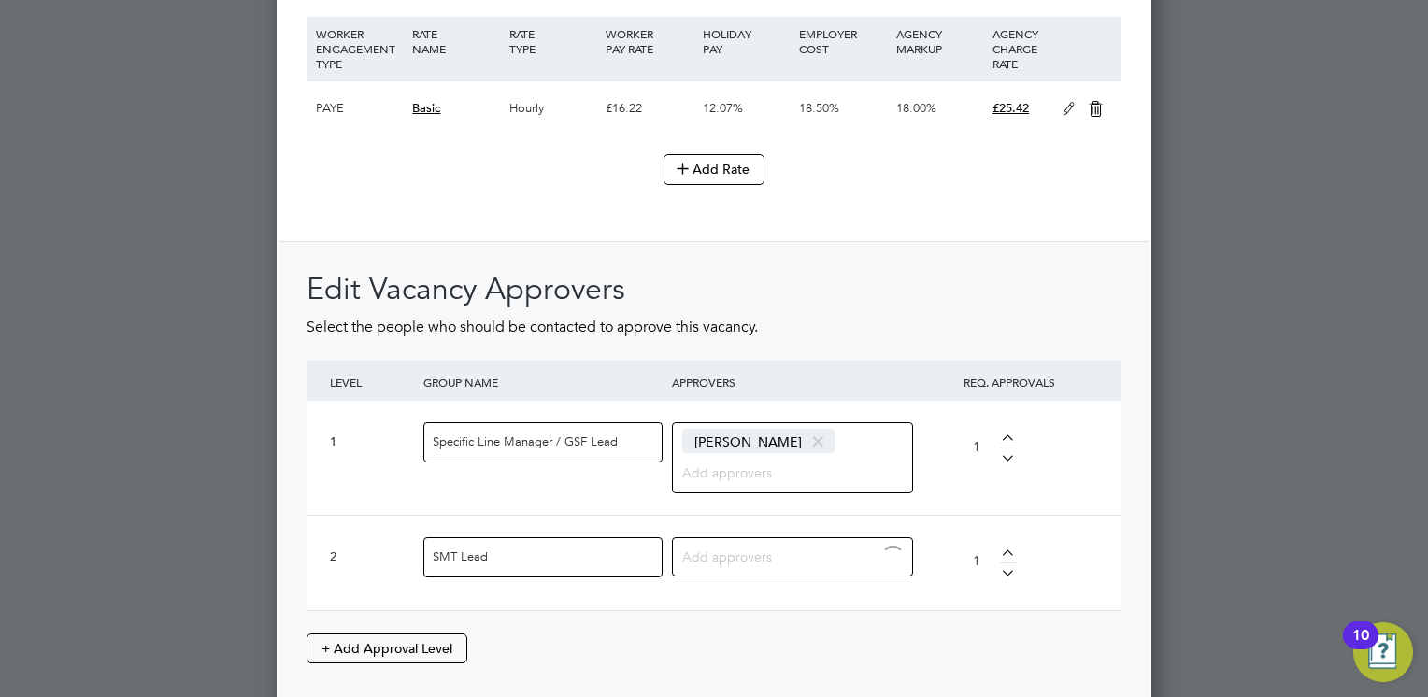
click at [767, 546] on input at bounding box center [785, 556] width 207 height 24
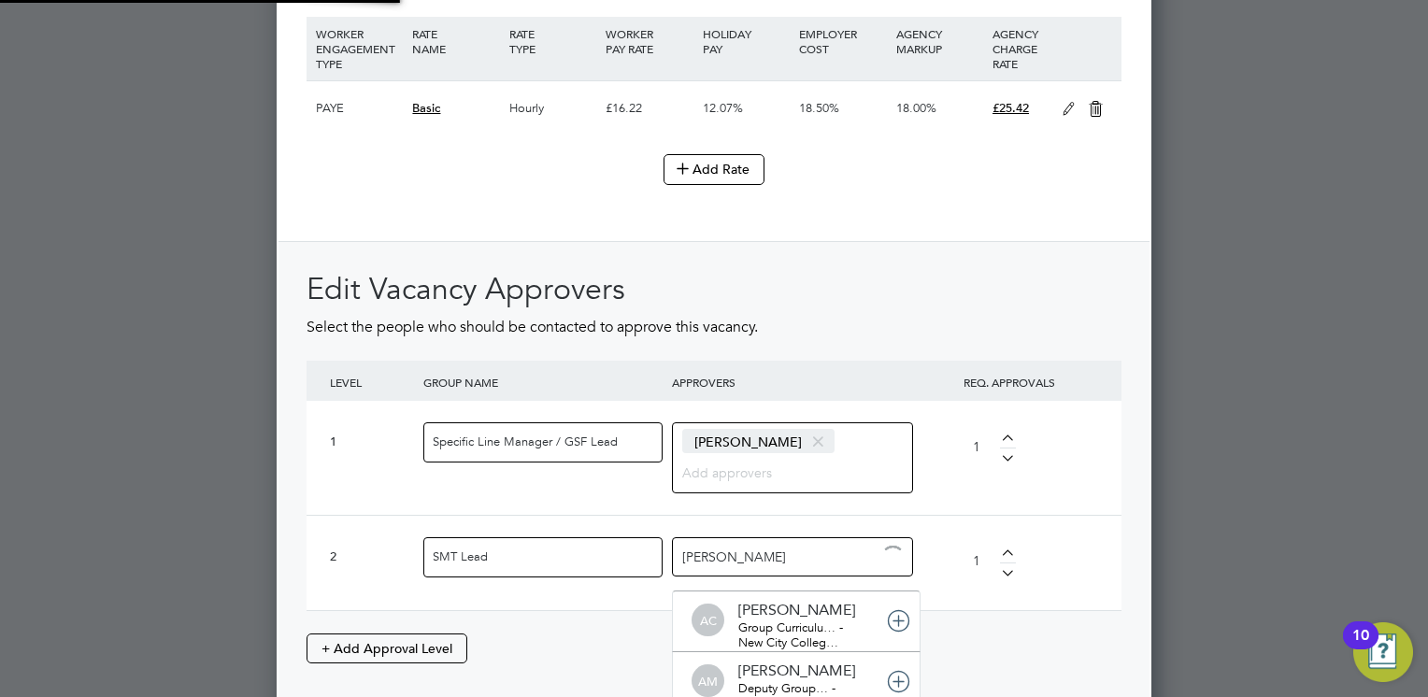
type input "peter"
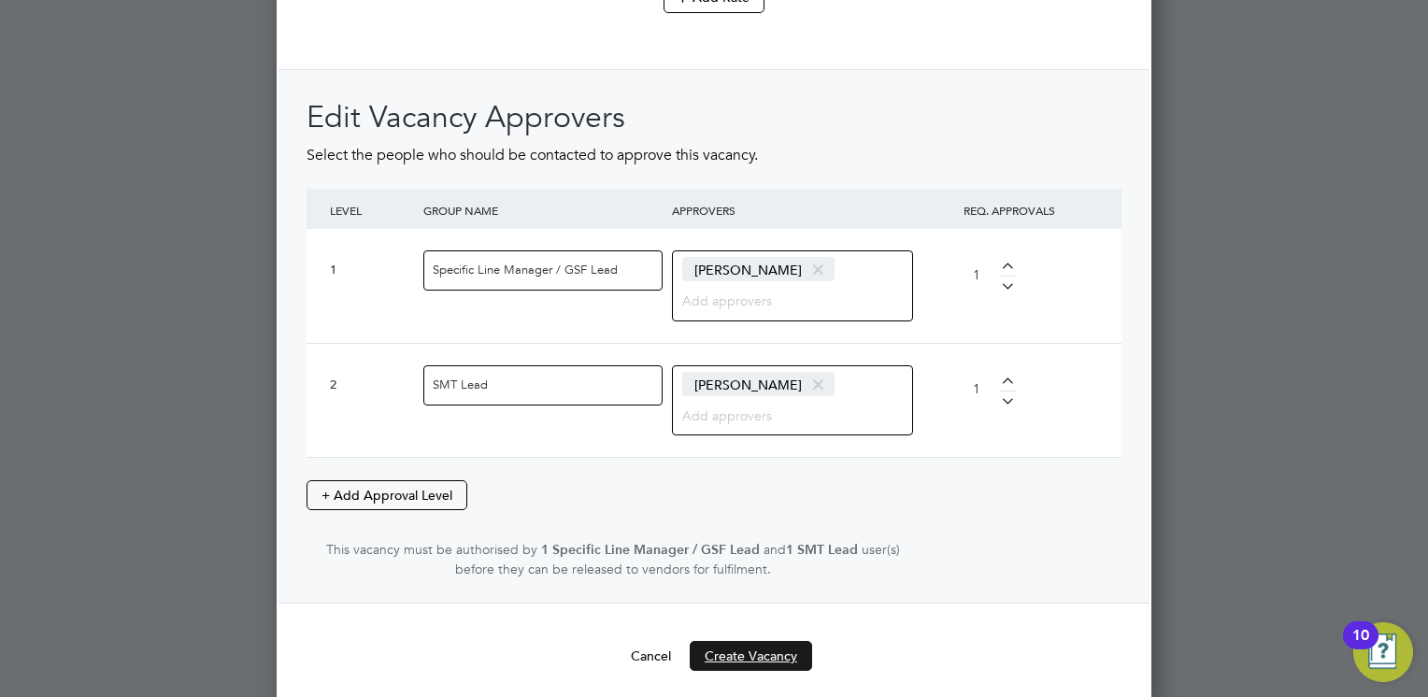
click at [772, 641] on button "Create Vacancy" at bounding box center [751, 656] width 122 height 30
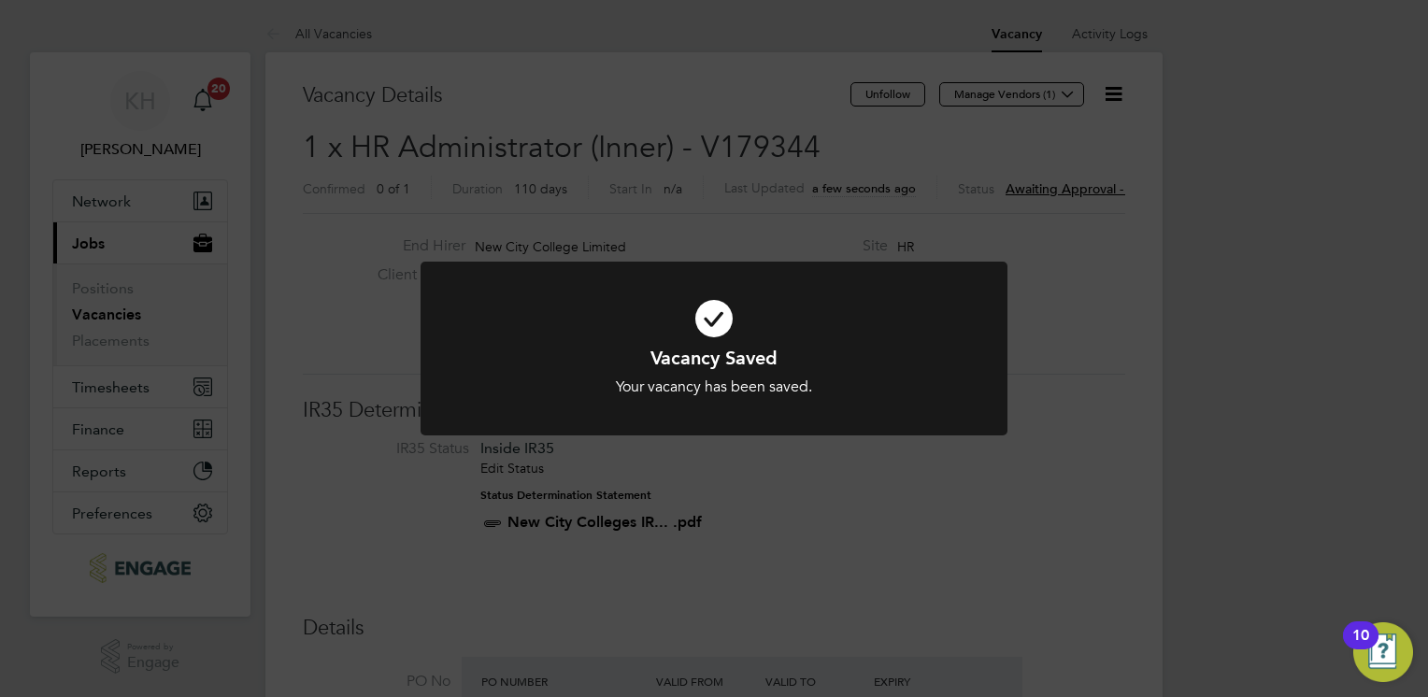
click at [844, 582] on div "Vacancy Saved Your vacancy has been saved. Cancel Okay" at bounding box center [714, 348] width 1428 height 697
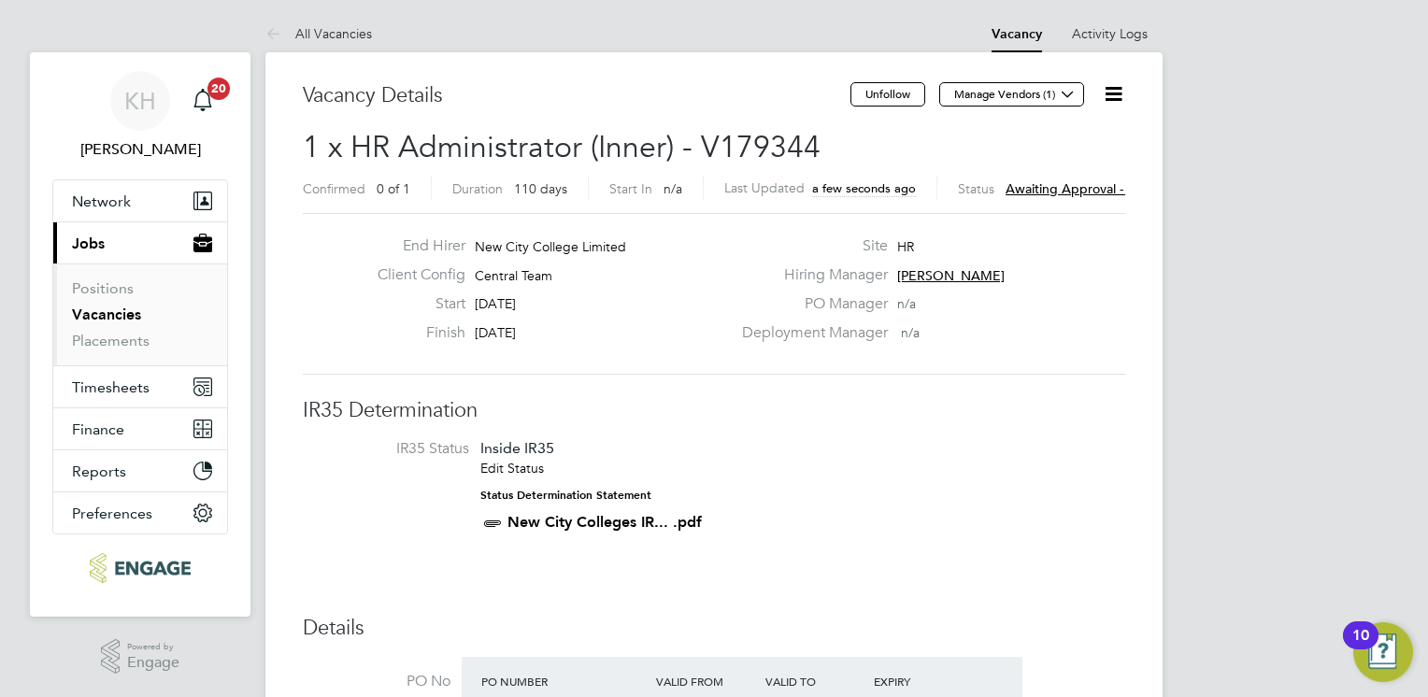
click at [1103, 185] on span "Awaiting approval - 0/2" at bounding box center [1076, 188] width 141 height 17
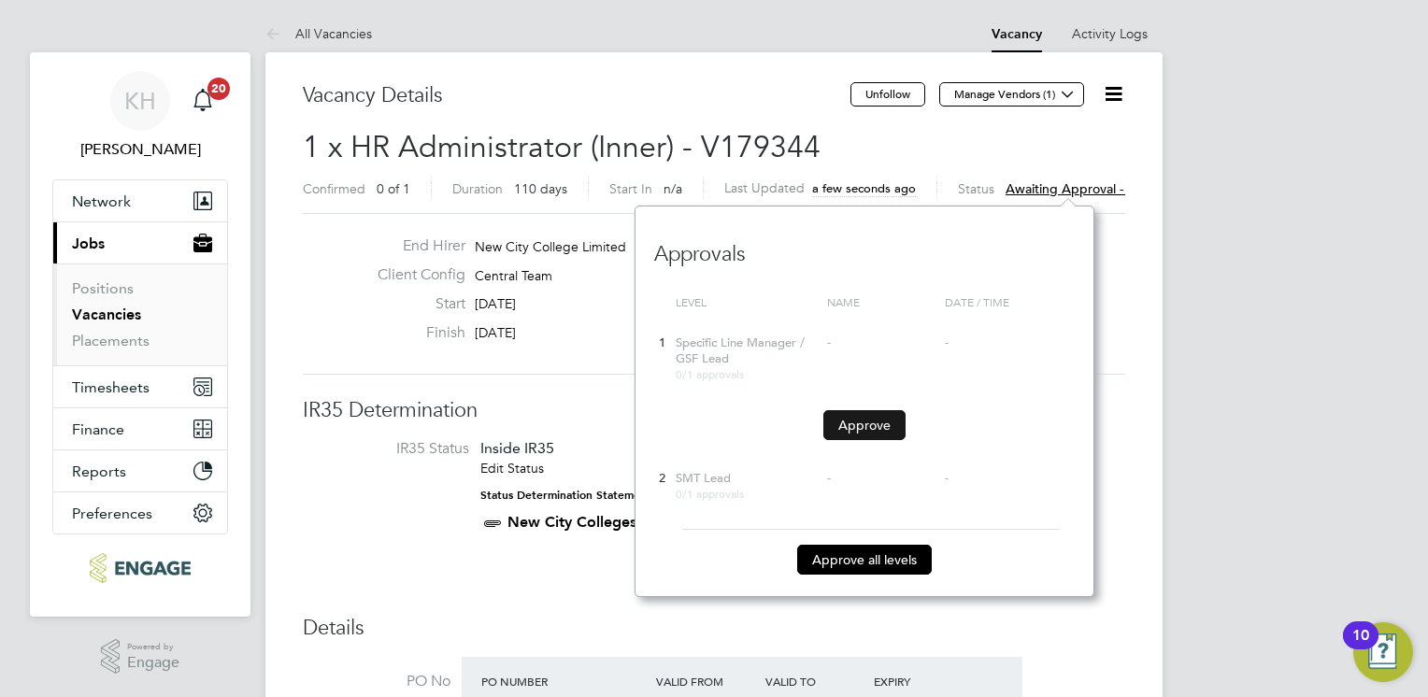
click at [834, 414] on button "Approve" at bounding box center [865, 425] width 82 height 30
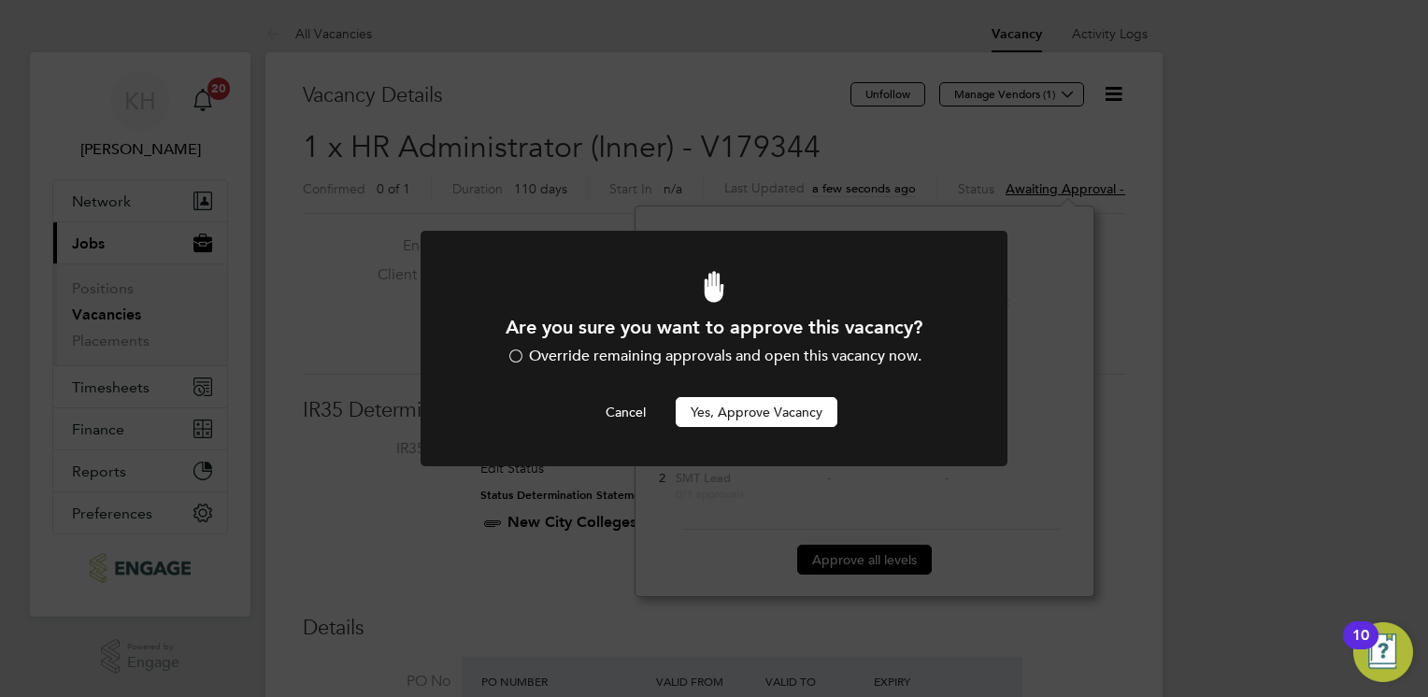
click at [509, 352] on div at bounding box center [516, 358] width 19 height 19
click at [512, 358] on div at bounding box center [516, 358] width 19 height 19
click at [732, 416] on button "Yes, Approve Vacancy" at bounding box center [757, 412] width 162 height 30
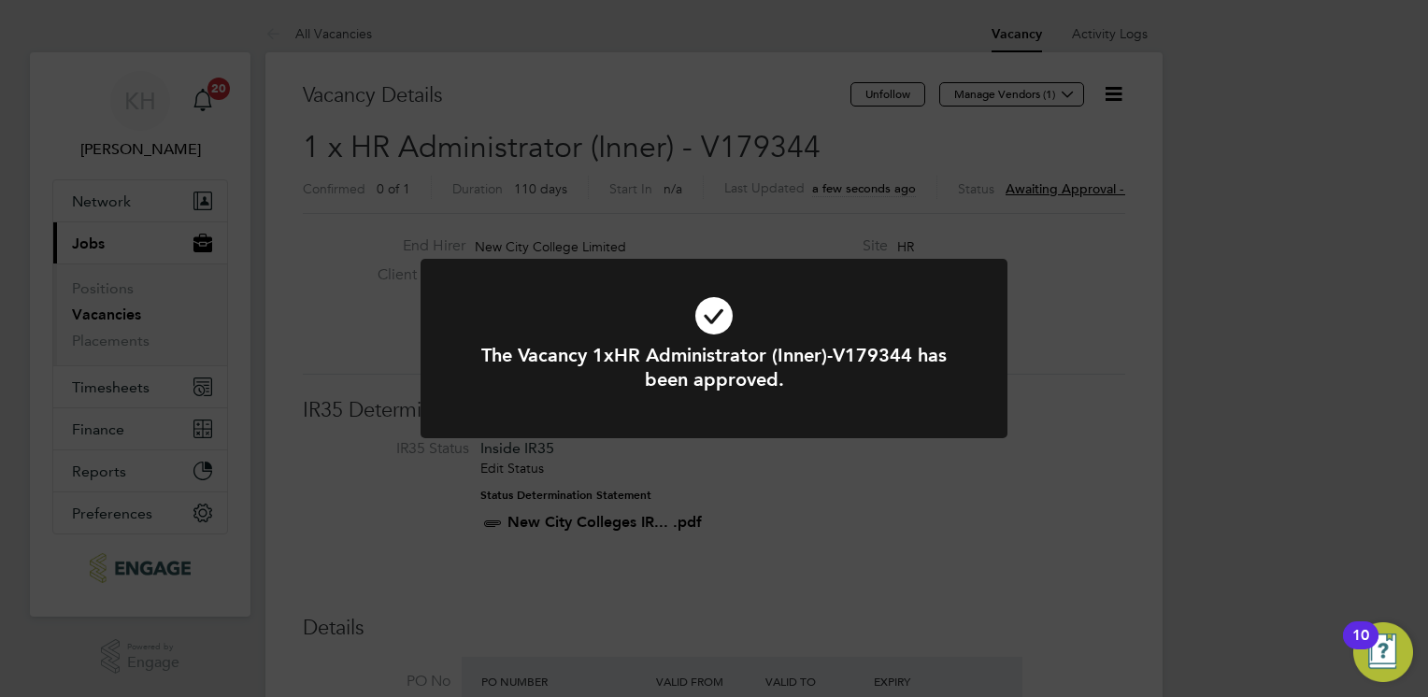
click at [1152, 444] on div "The Vacancy 1xHR Administrator (Inner)-V179344 has been approved. Cancel Okay" at bounding box center [714, 348] width 1428 height 697
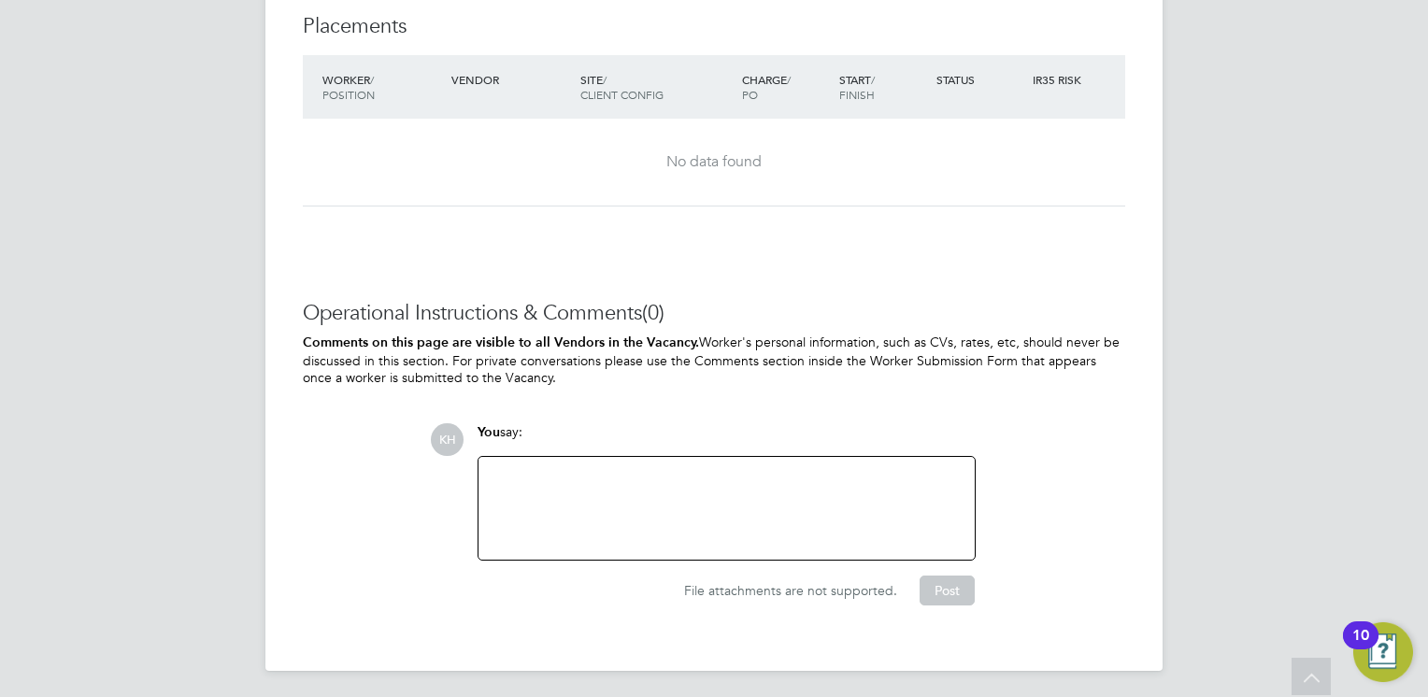
scroll to position [3154, 0]
click at [652, 503] on div at bounding box center [727, 507] width 474 height 80
paste div
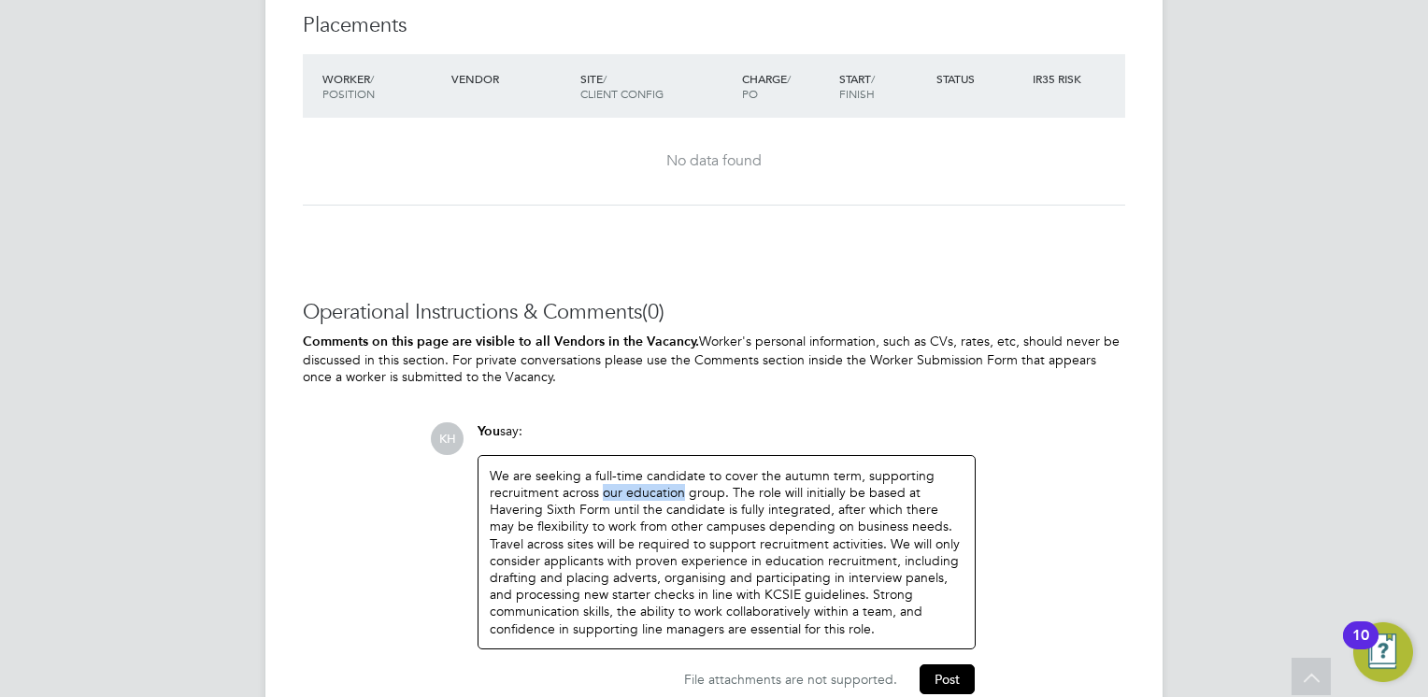
drag, startPoint x: 680, startPoint y: 488, endPoint x: 603, endPoint y: 488, distance: 76.7
click at [603, 488] on div "We are seeking a full-time candidate to cover the autumn term, supporting recru…" at bounding box center [727, 552] width 474 height 170
click at [666, 490] on div "We are seeking a full-time candidate to cover the autumn term, supporting recru…" at bounding box center [727, 552] width 474 height 170
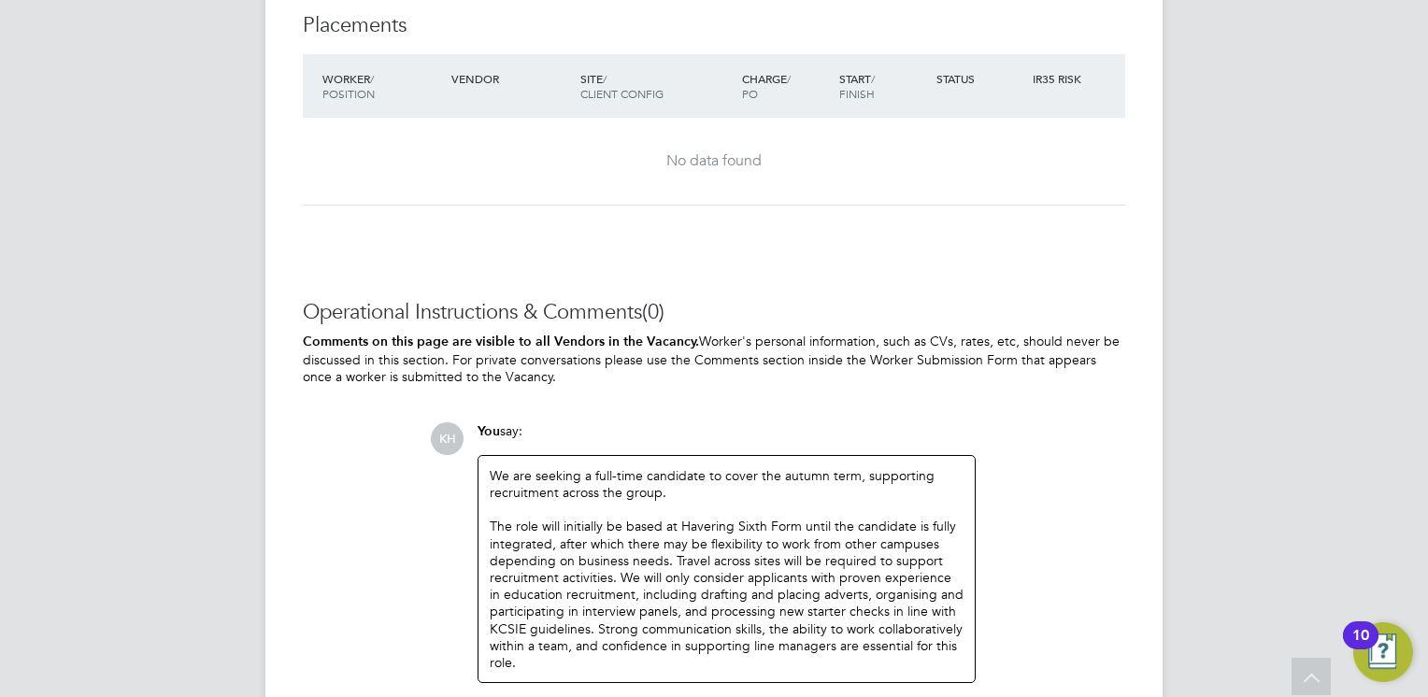
click at [870, 557] on div "The role will initially be based at Havering Sixth Form until the candidate is …" at bounding box center [727, 594] width 474 height 153
click at [748, 558] on div "The role will initially be based at Havering Sixth Form until the candidate is …" at bounding box center [727, 594] width 474 height 153
click at [674, 521] on div "The role will initially be based at Havering Sixth Form until the candidate is …" at bounding box center [727, 594] width 474 height 153
click at [609, 577] on div "The role will initially be based at Havering Sixth Form until the candidate is …" at bounding box center [727, 594] width 474 height 153
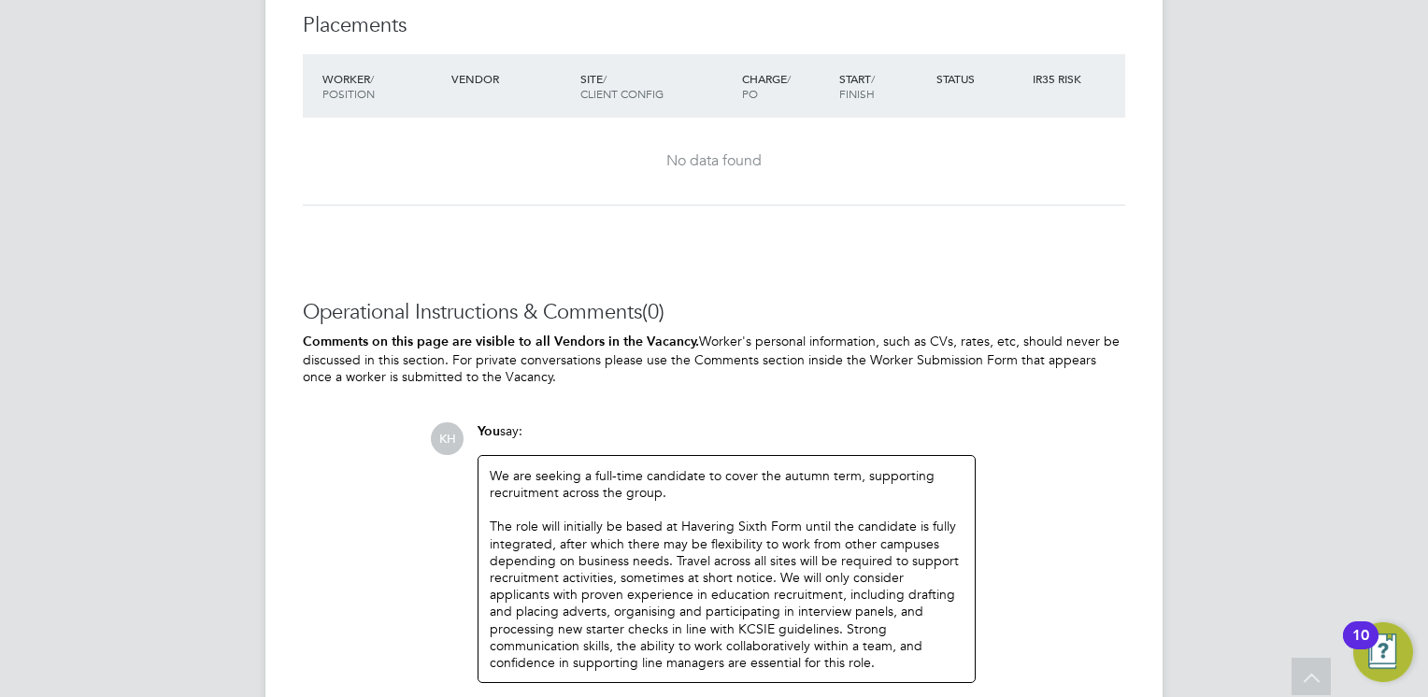
click at [710, 619] on div "The role will initially be based at Havering Sixth Form until the candidate is …" at bounding box center [727, 594] width 474 height 153
click at [772, 574] on div "The role will initially be based at Havering Sixth Form until the candidate is …" at bounding box center [727, 594] width 474 height 153
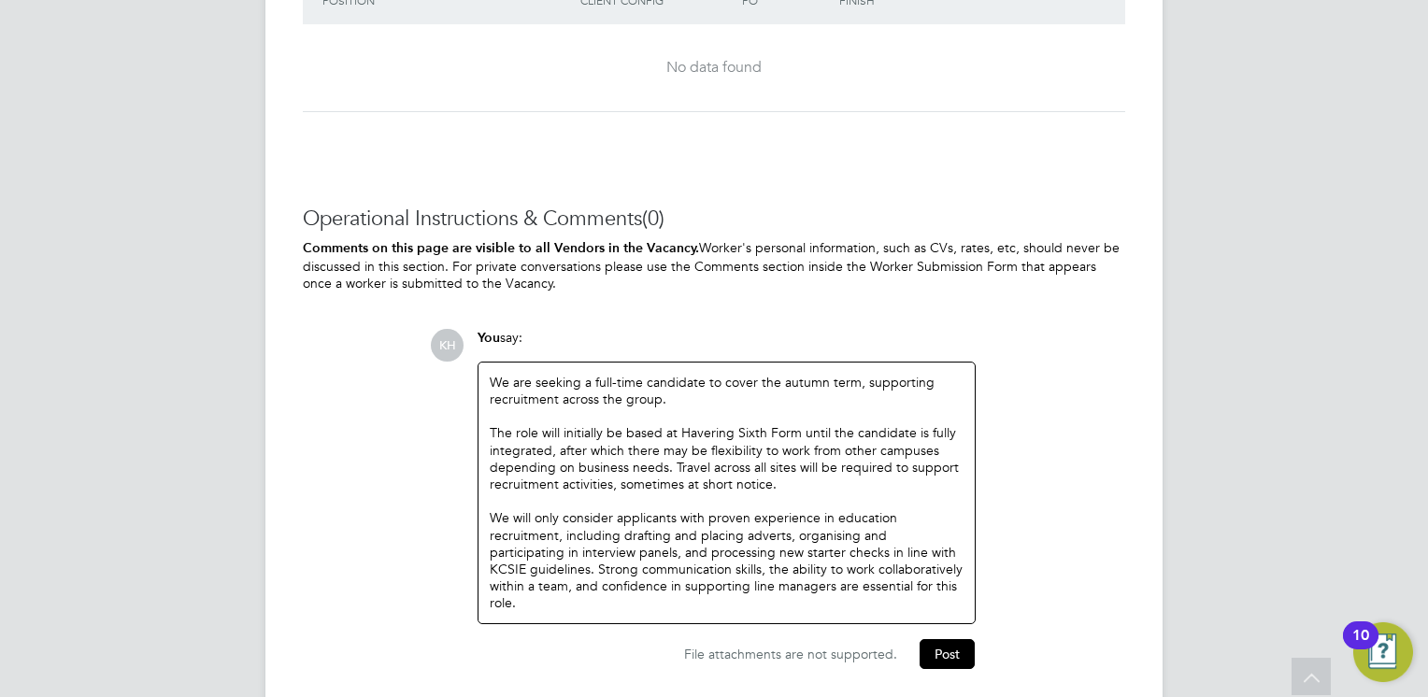
scroll to position [3294, 0]
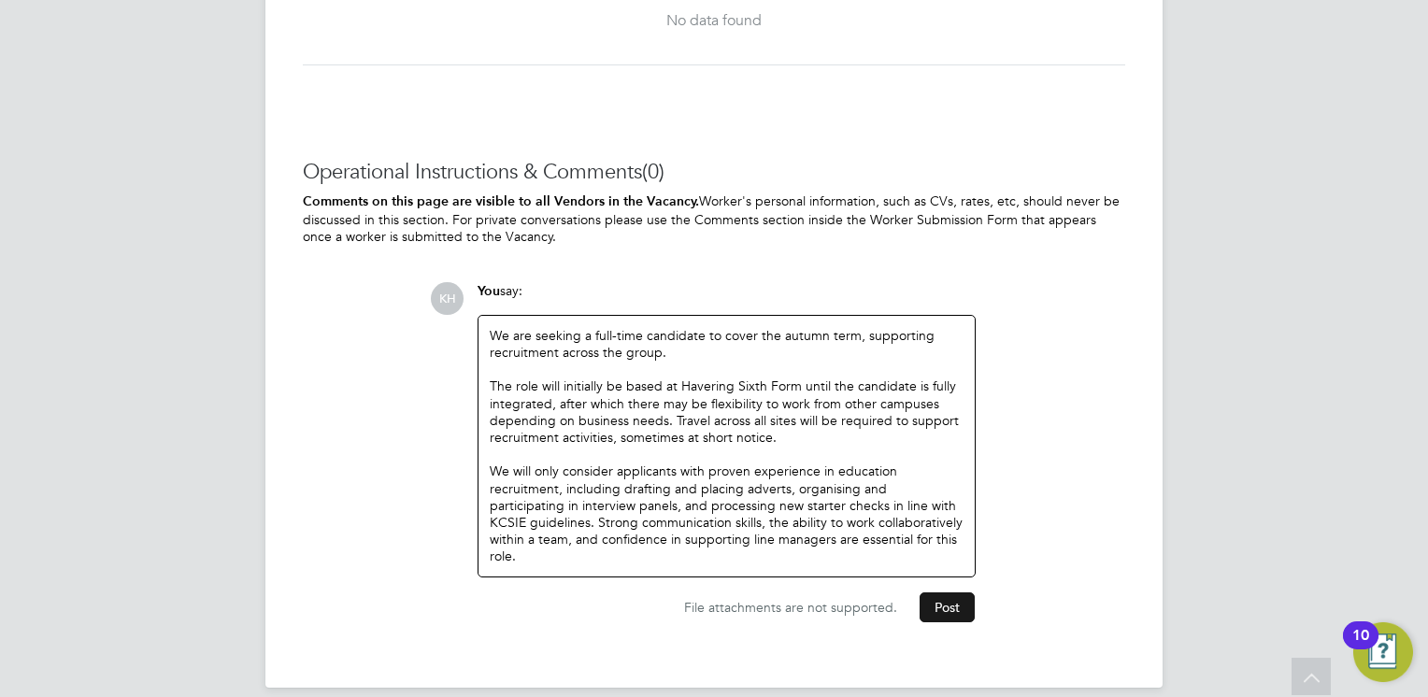
click at [950, 593] on button "Post" at bounding box center [947, 608] width 55 height 30
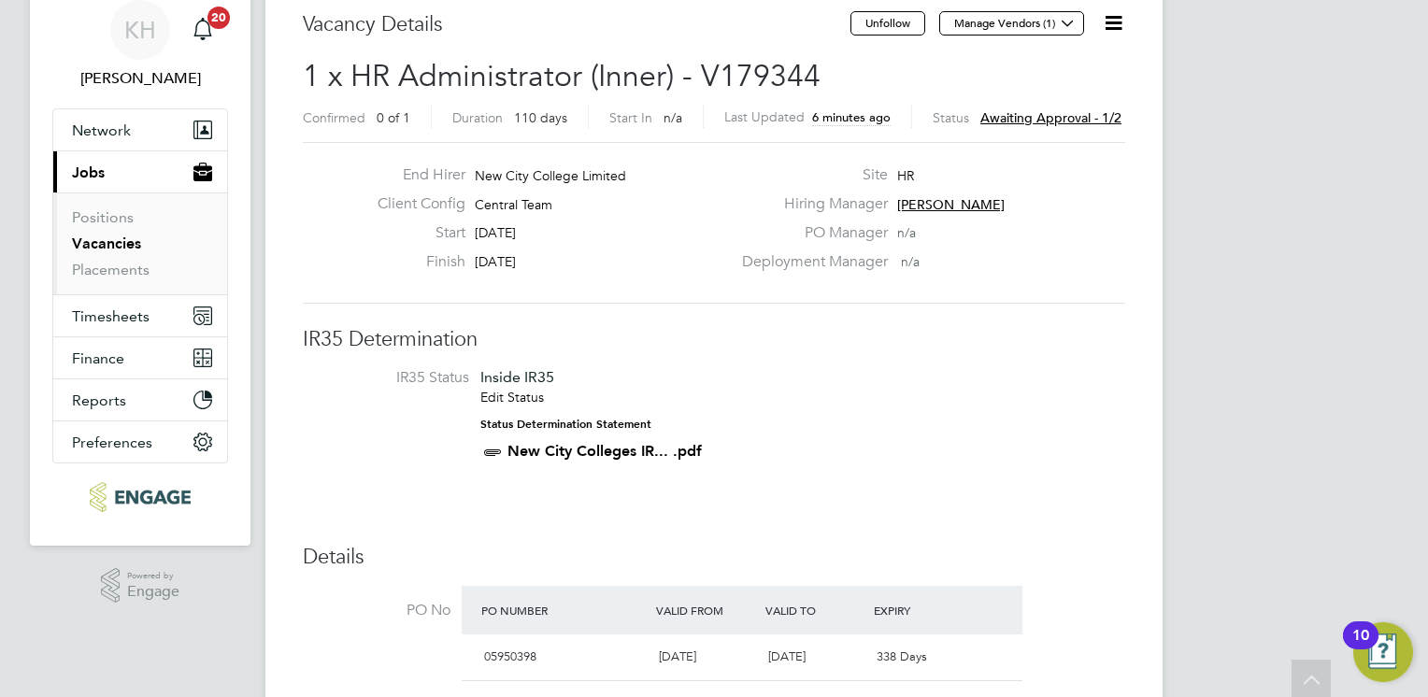
scroll to position [0, 0]
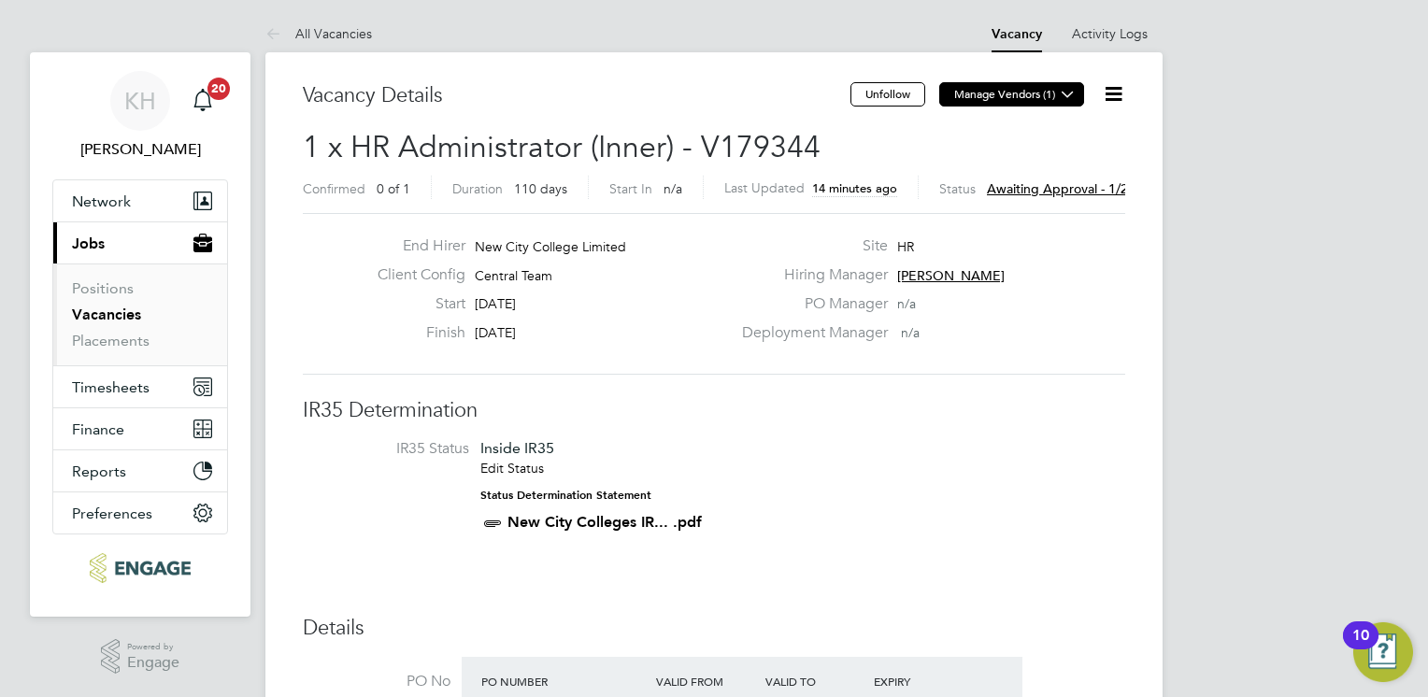
click at [998, 103] on button "Manage Vendors (1)" at bounding box center [1011, 94] width 145 height 24
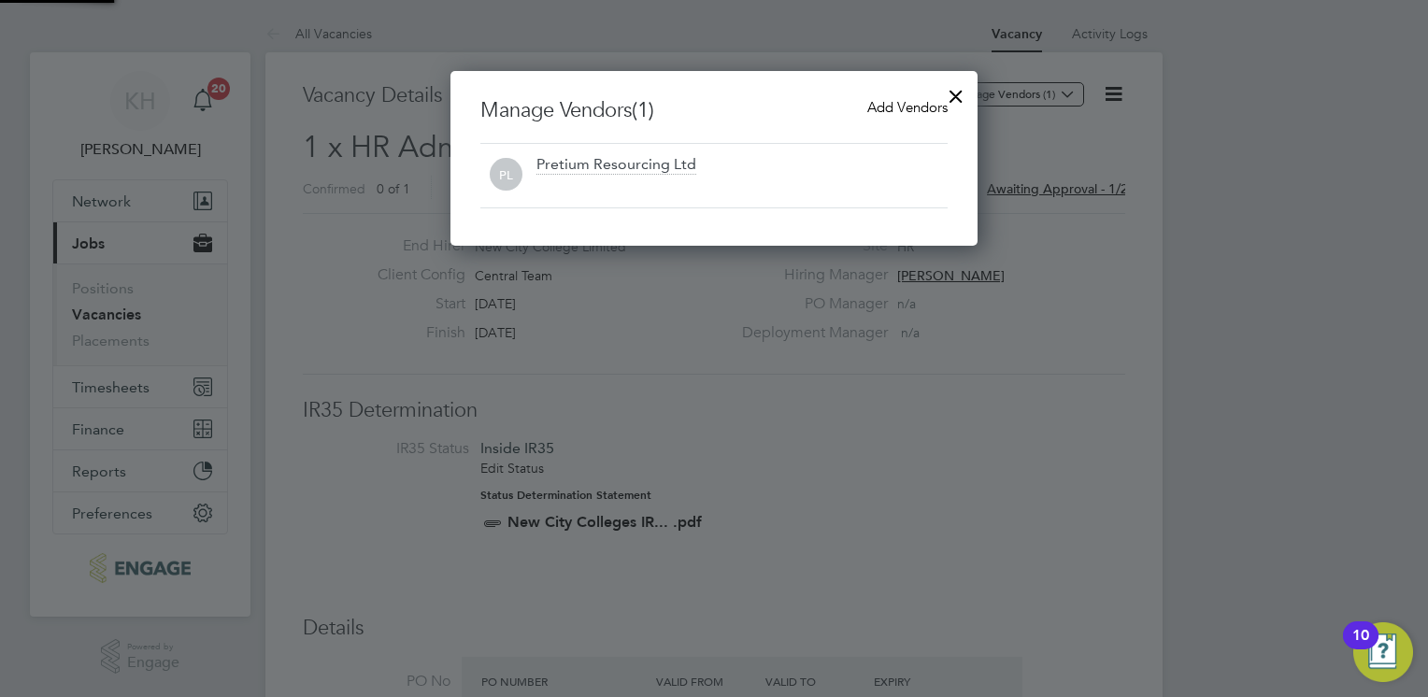
scroll to position [175, 528]
click at [879, 115] on div "Add Vendors" at bounding box center [907, 107] width 80 height 21
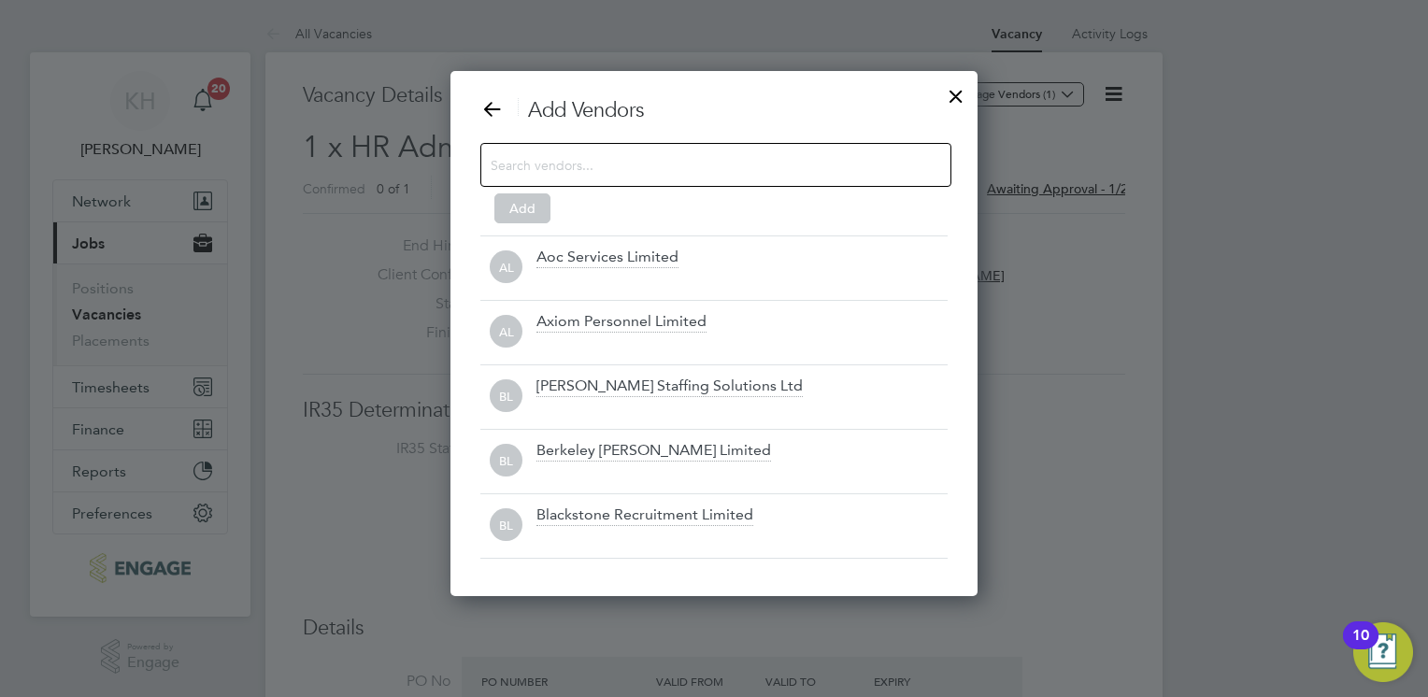
click at [635, 169] on input at bounding box center [701, 164] width 421 height 24
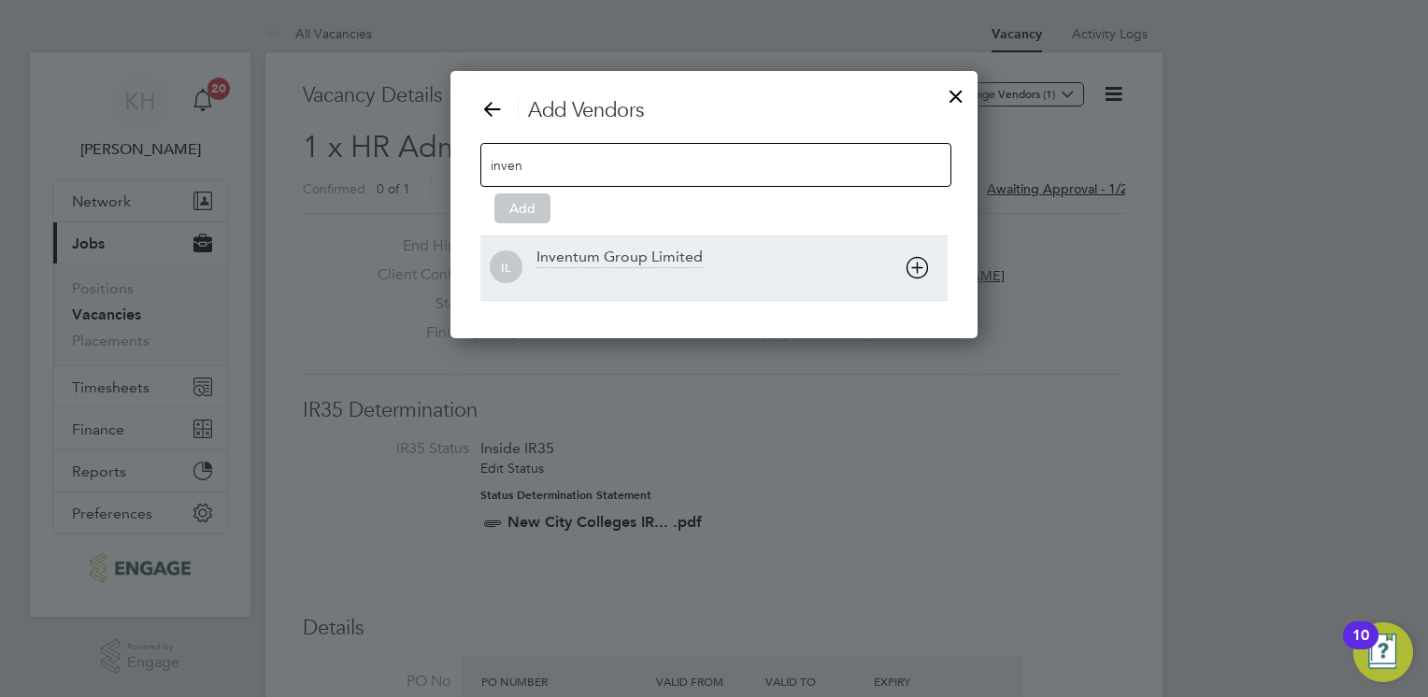
type input "inven"
click at [634, 254] on div "Inventum Group Limited" at bounding box center [620, 258] width 166 height 21
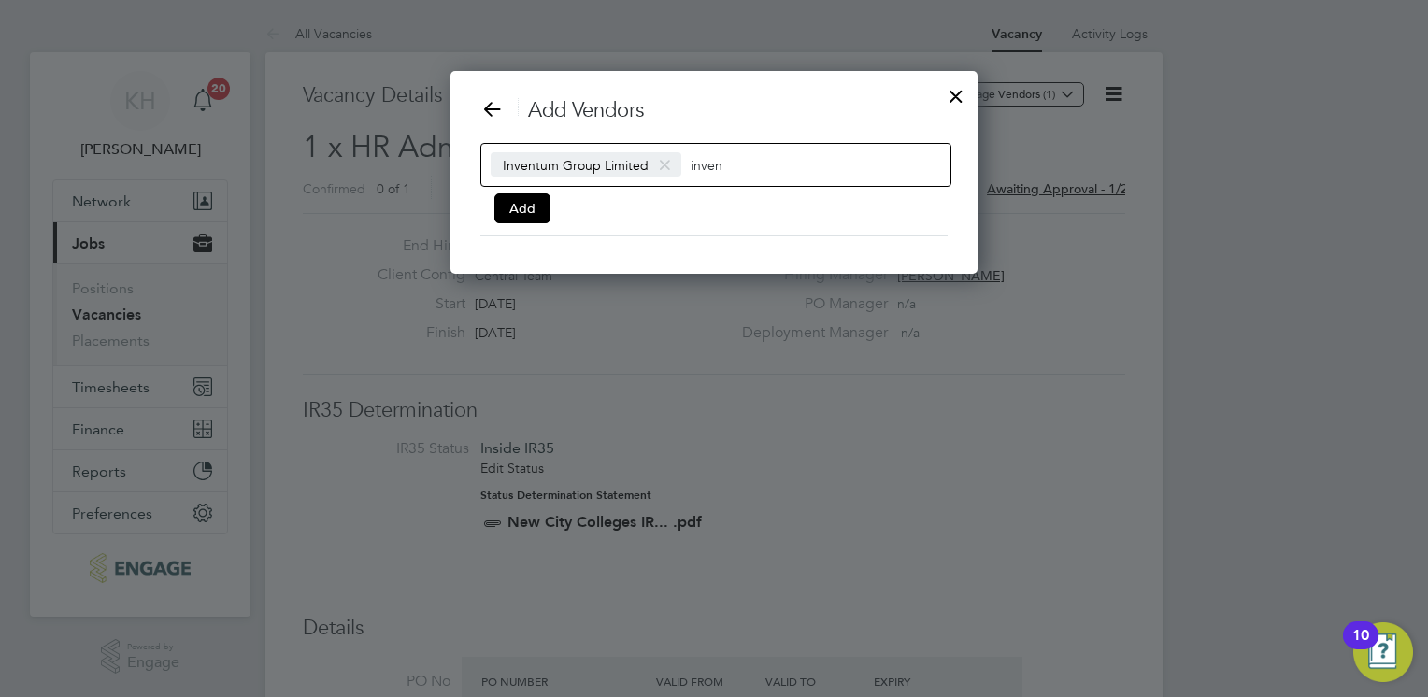
scroll to position [203, 528]
drag, startPoint x: 1159, startPoint y: 380, endPoint x: 1154, endPoint y: 188, distance: 191.7
click at [1161, 373] on div at bounding box center [714, 348] width 1428 height 697
click at [796, 159] on input "inven" at bounding box center [749, 164] width 117 height 24
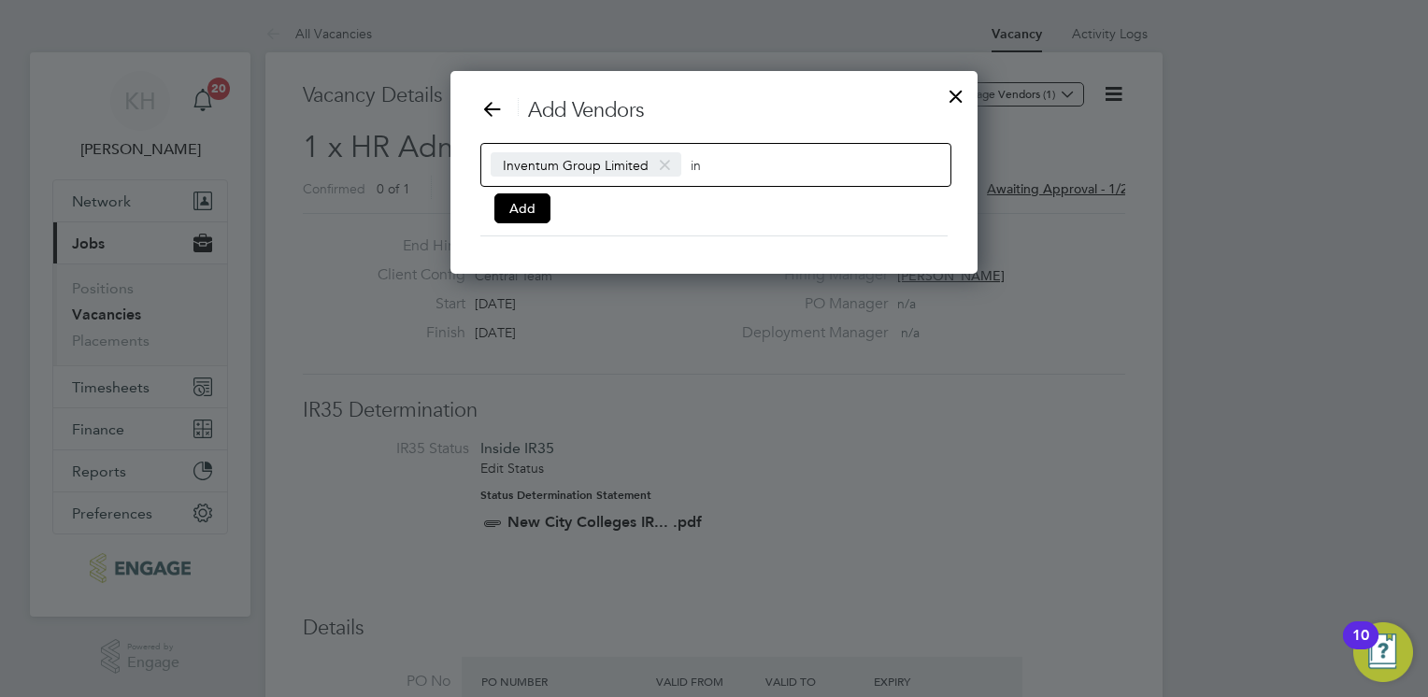
type input "i"
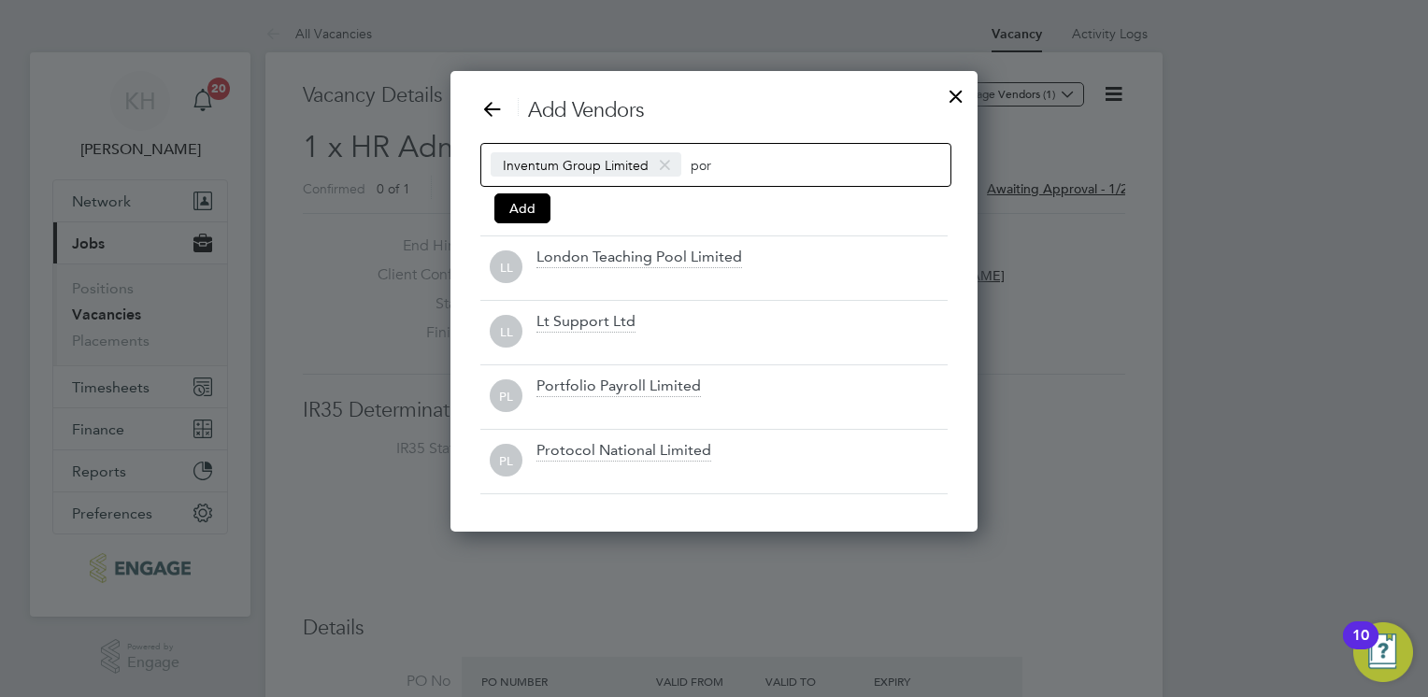
scroll to position [332, 528]
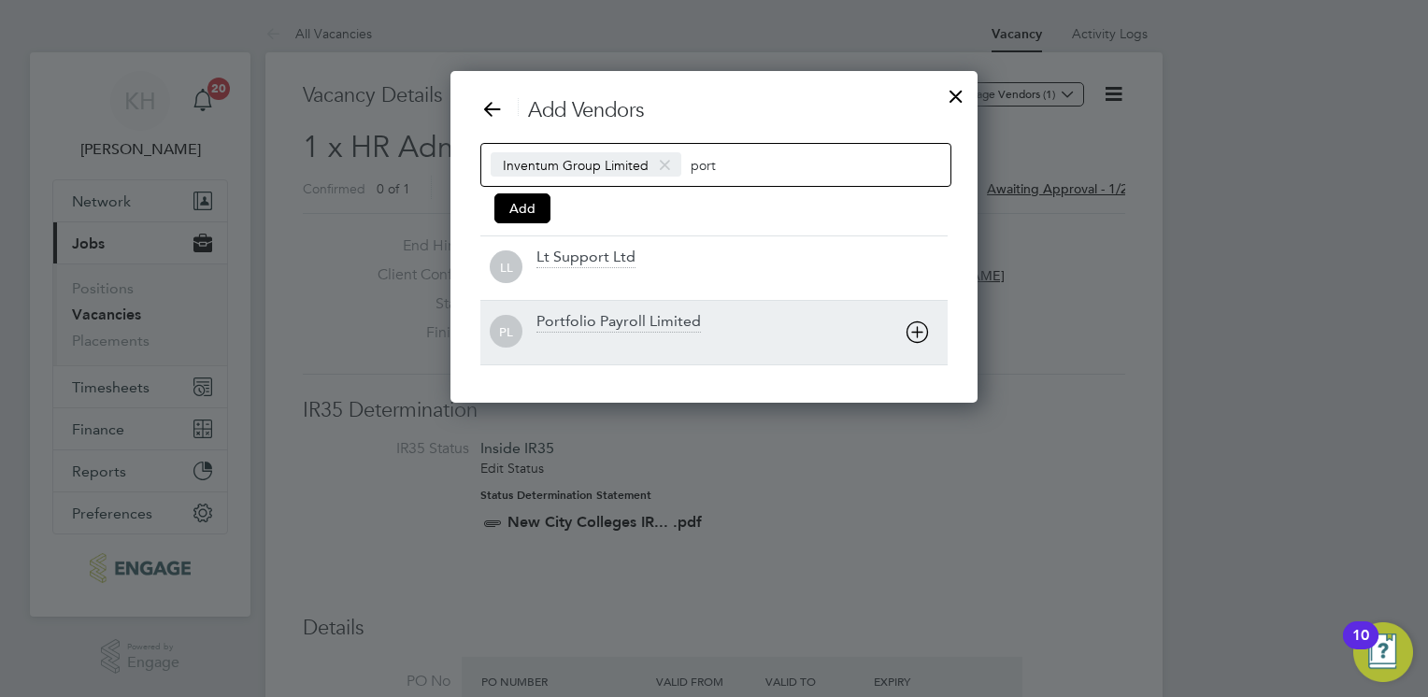
type input "port"
click at [684, 325] on div "Portfolio Payroll Limited" at bounding box center [619, 322] width 165 height 21
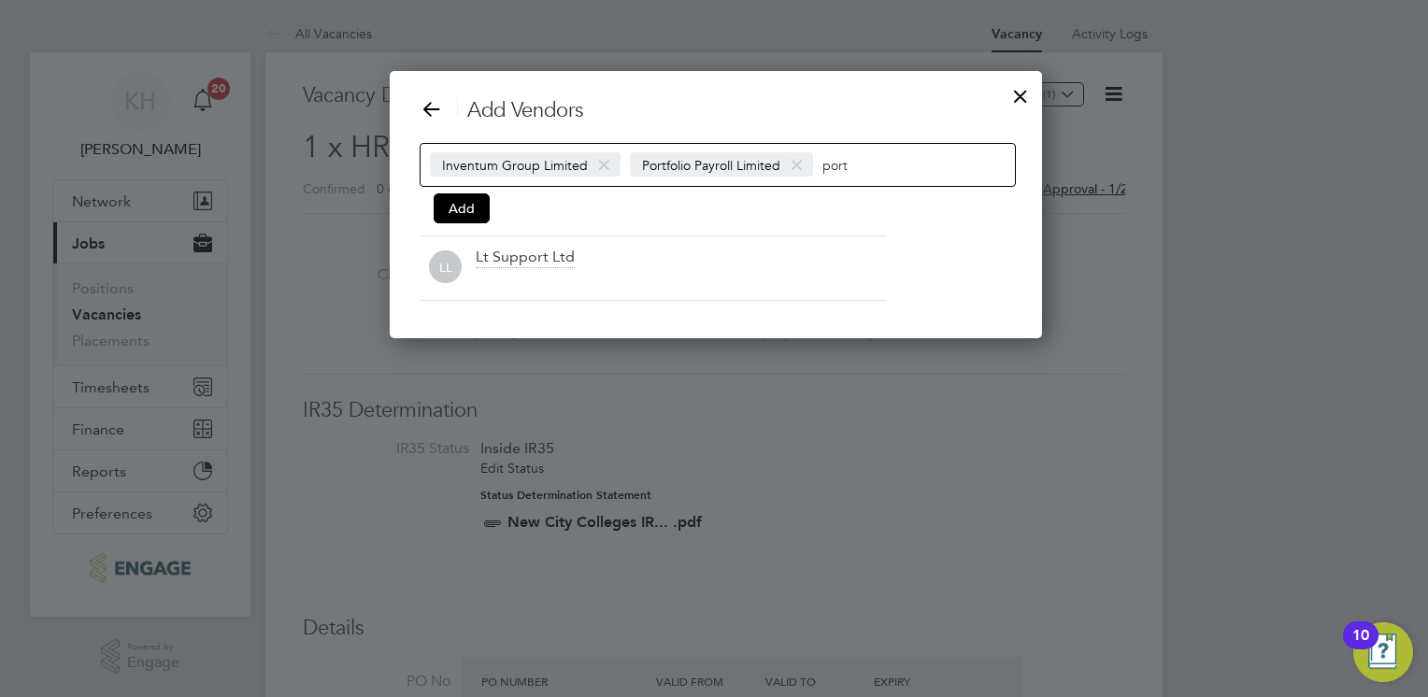
scroll to position [267, 650]
click at [860, 165] on input "port" at bounding box center [881, 164] width 117 height 24
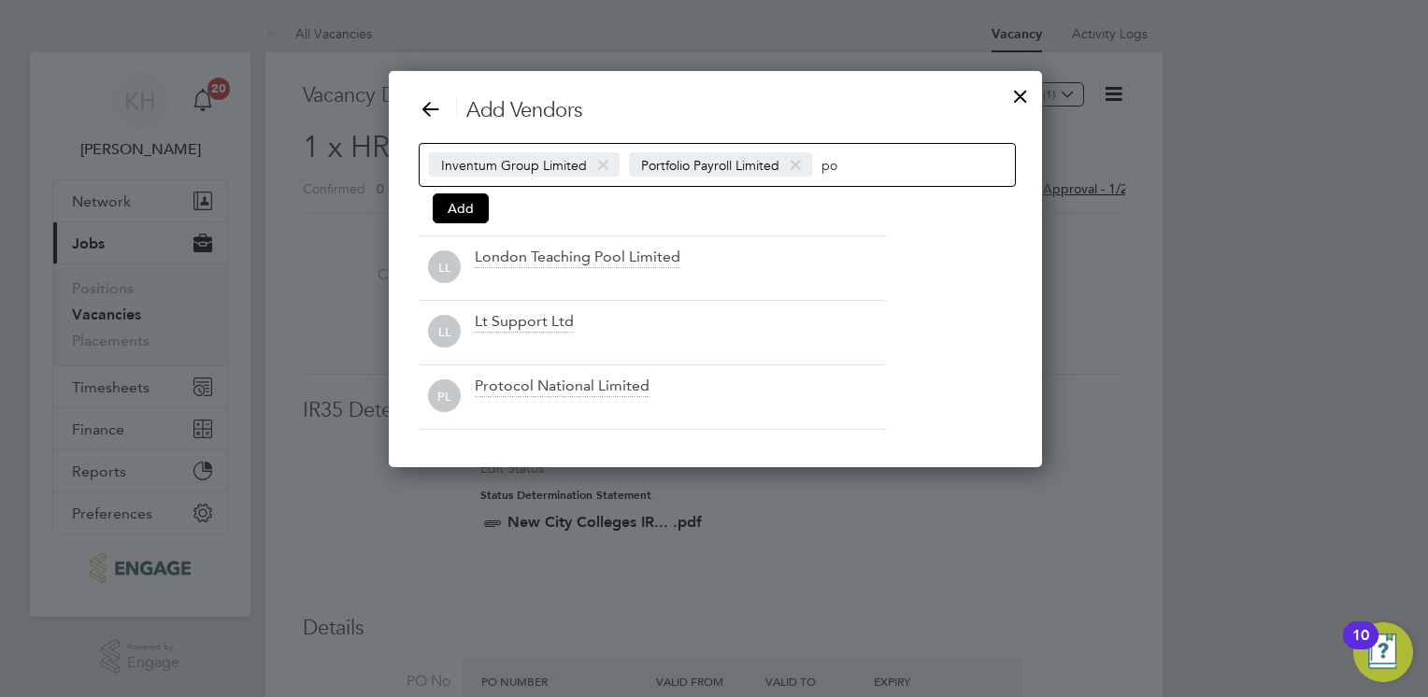
scroll to position [396, 650]
type input "p"
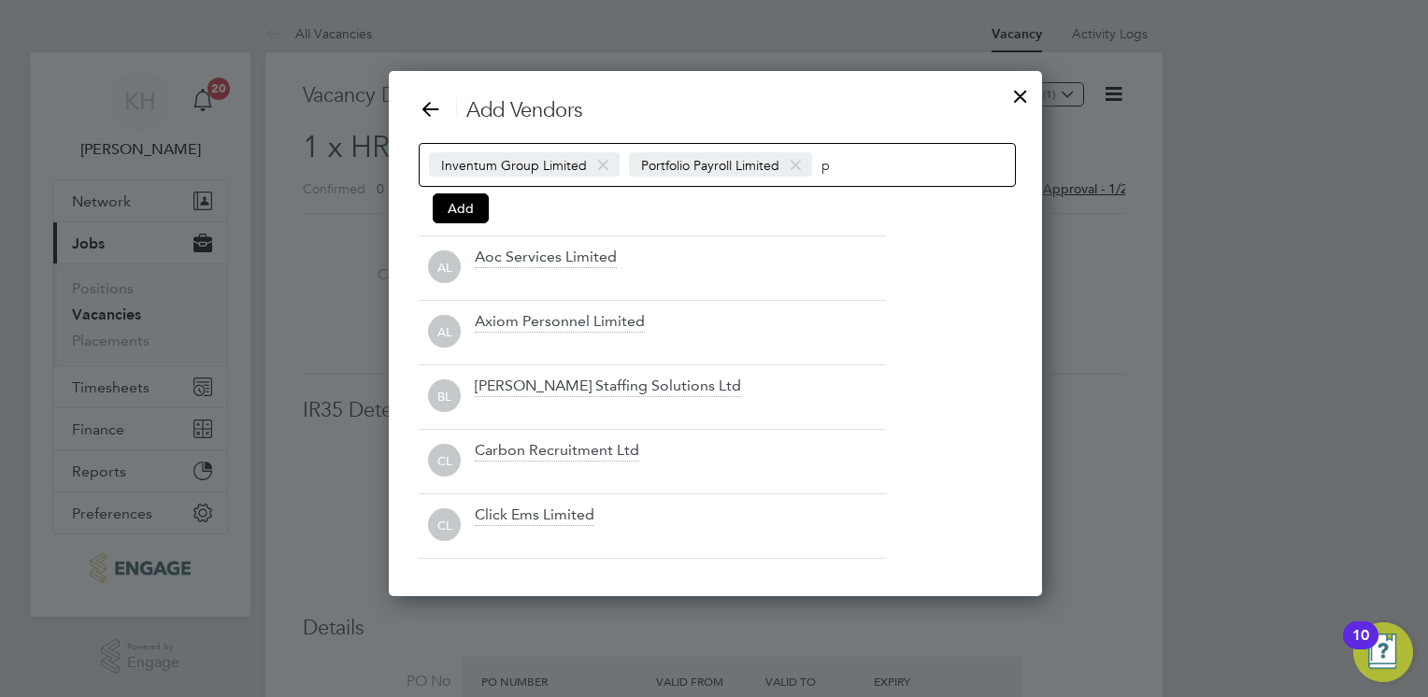
scroll to position [524, 650]
click at [879, 166] on input at bounding box center [881, 164] width 118 height 24
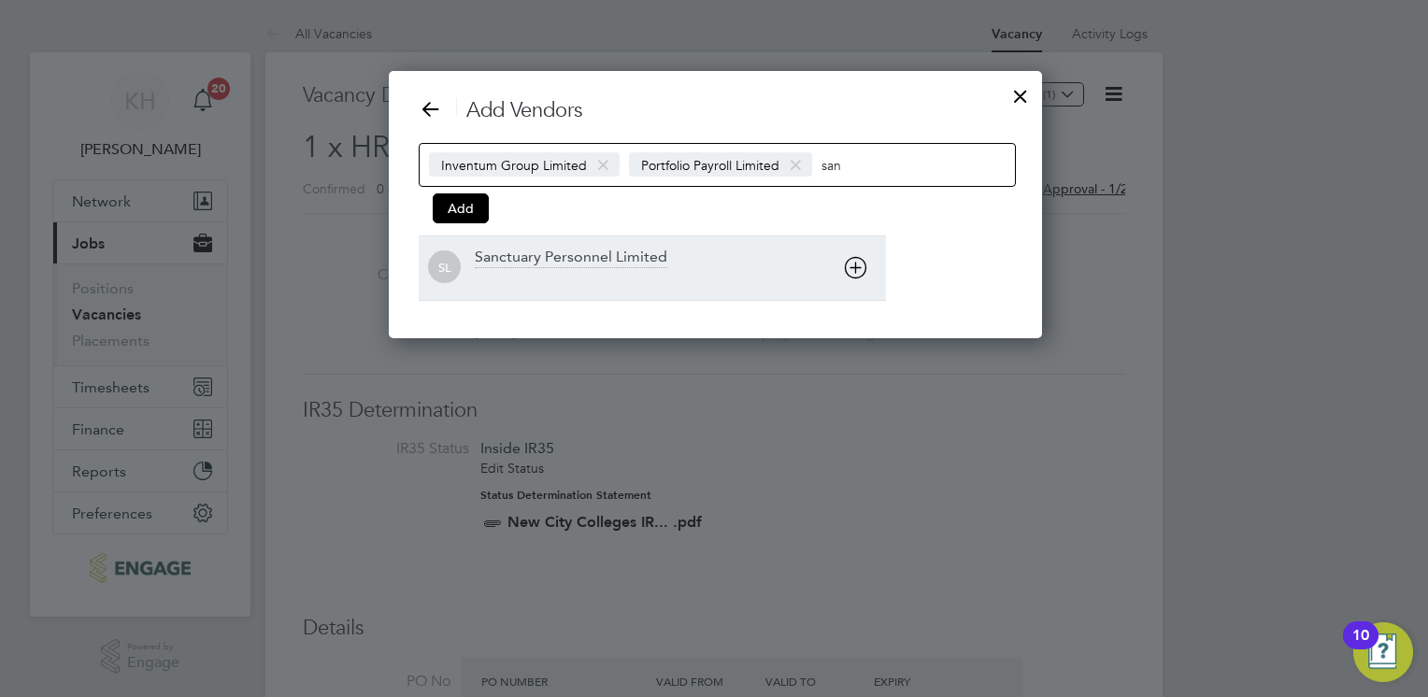
type input "san"
click at [667, 271] on div at bounding box center [680, 280] width 411 height 19
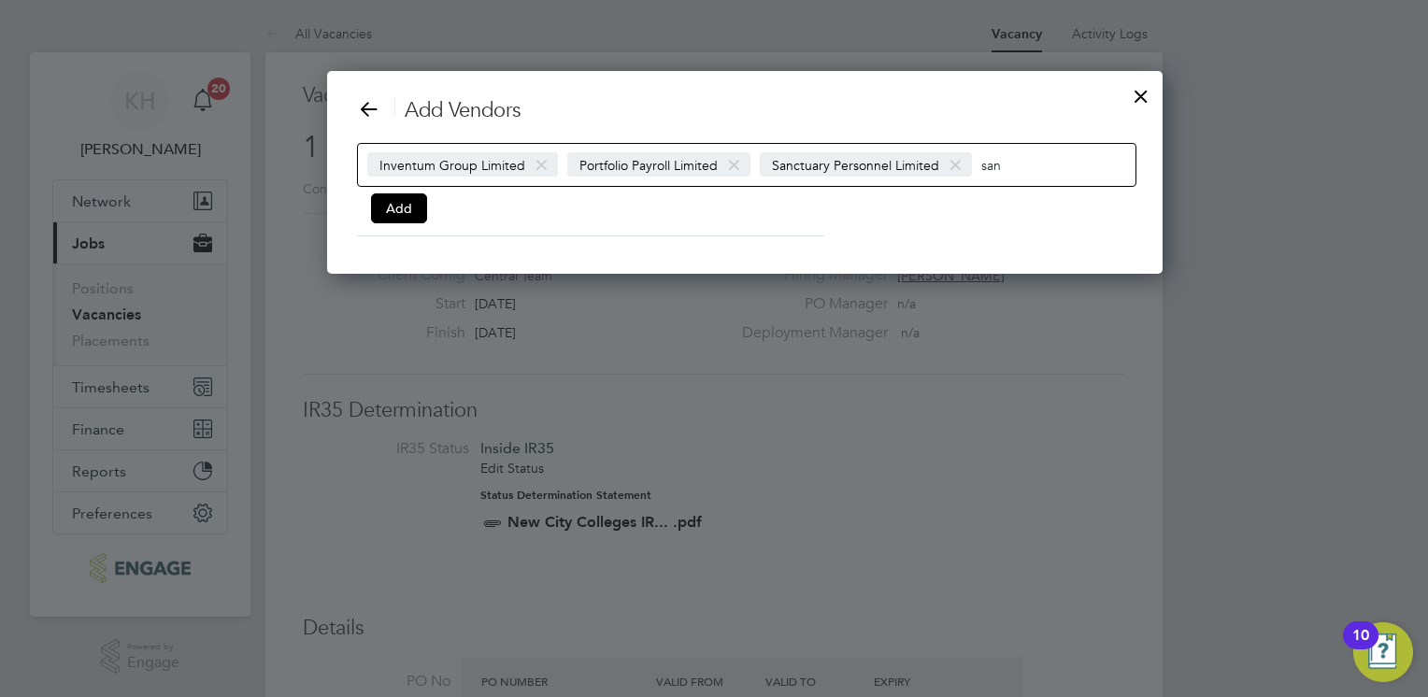
scroll to position [203, 869]
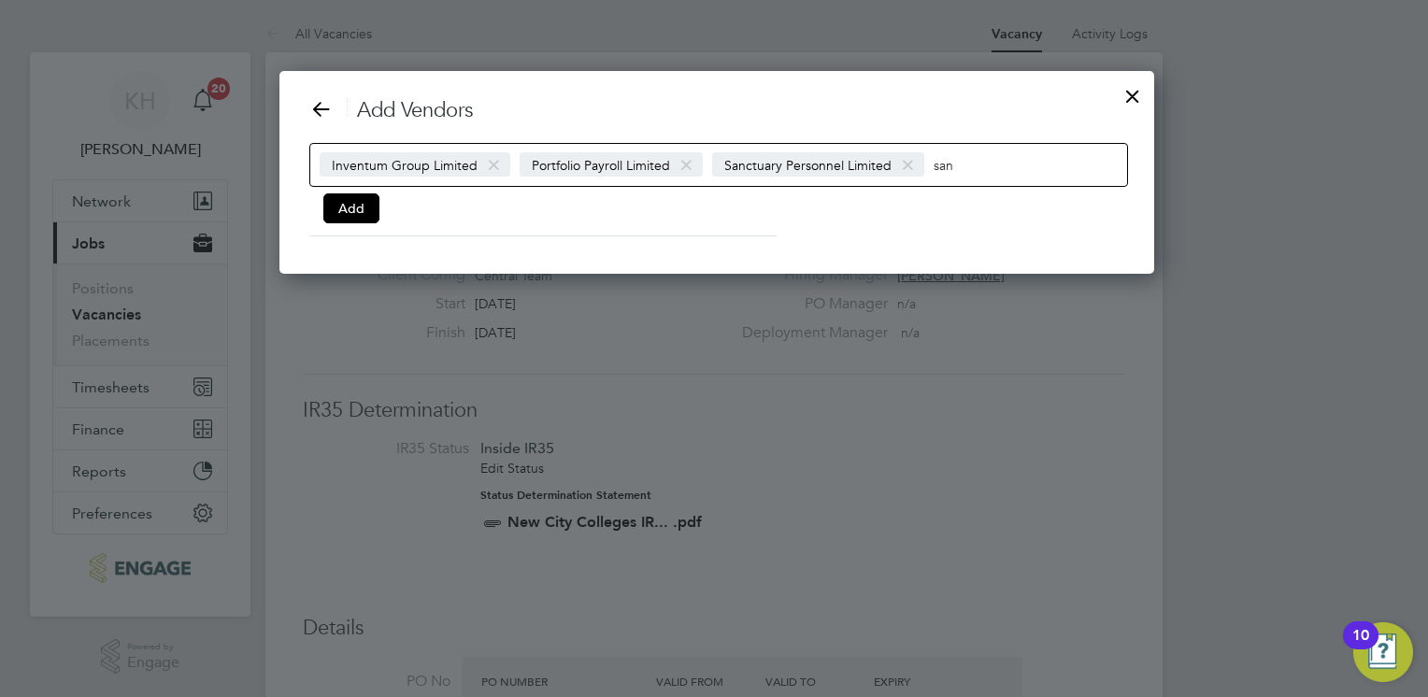
click at [995, 174] on input "san" at bounding box center [993, 164] width 118 height 24
type input "s"
click at [1000, 164] on input "baker" at bounding box center [992, 164] width 117 height 24
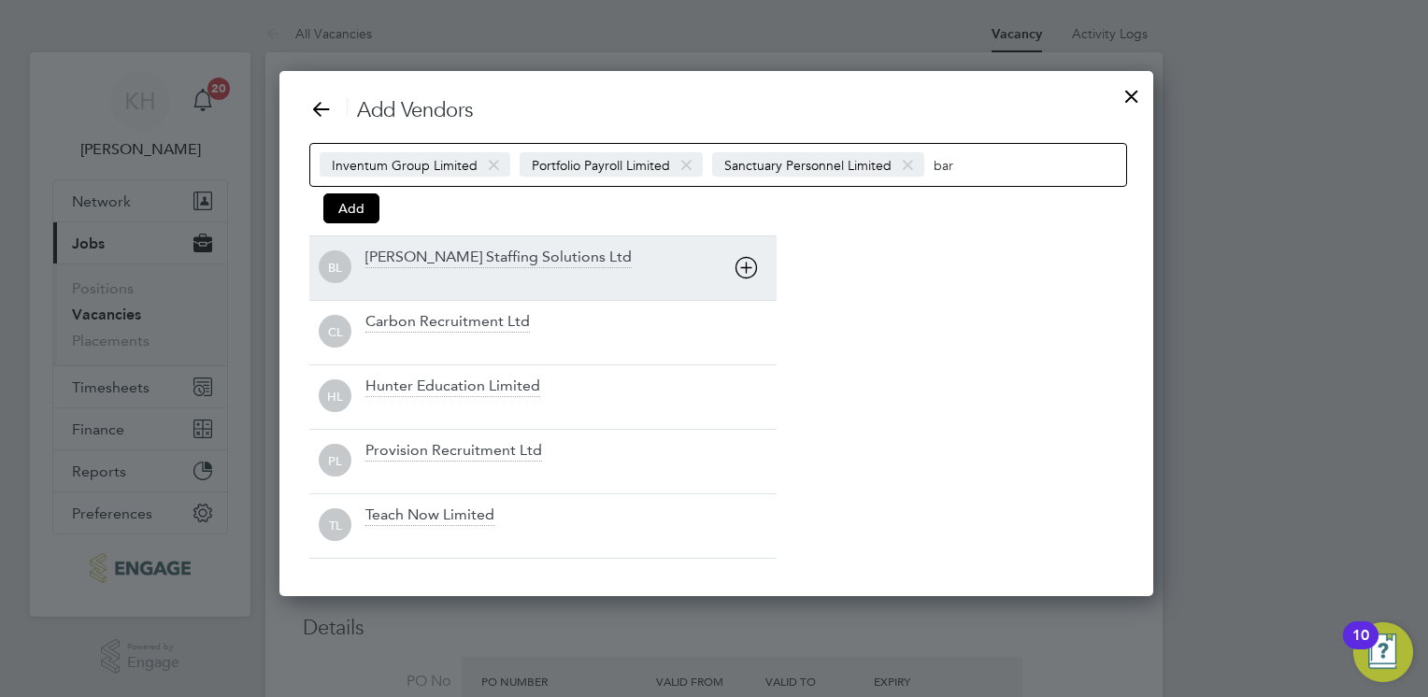
type input "bar"
click at [517, 254] on div "Barker Ross Staffing Solutions Ltd" at bounding box center [499, 258] width 266 height 21
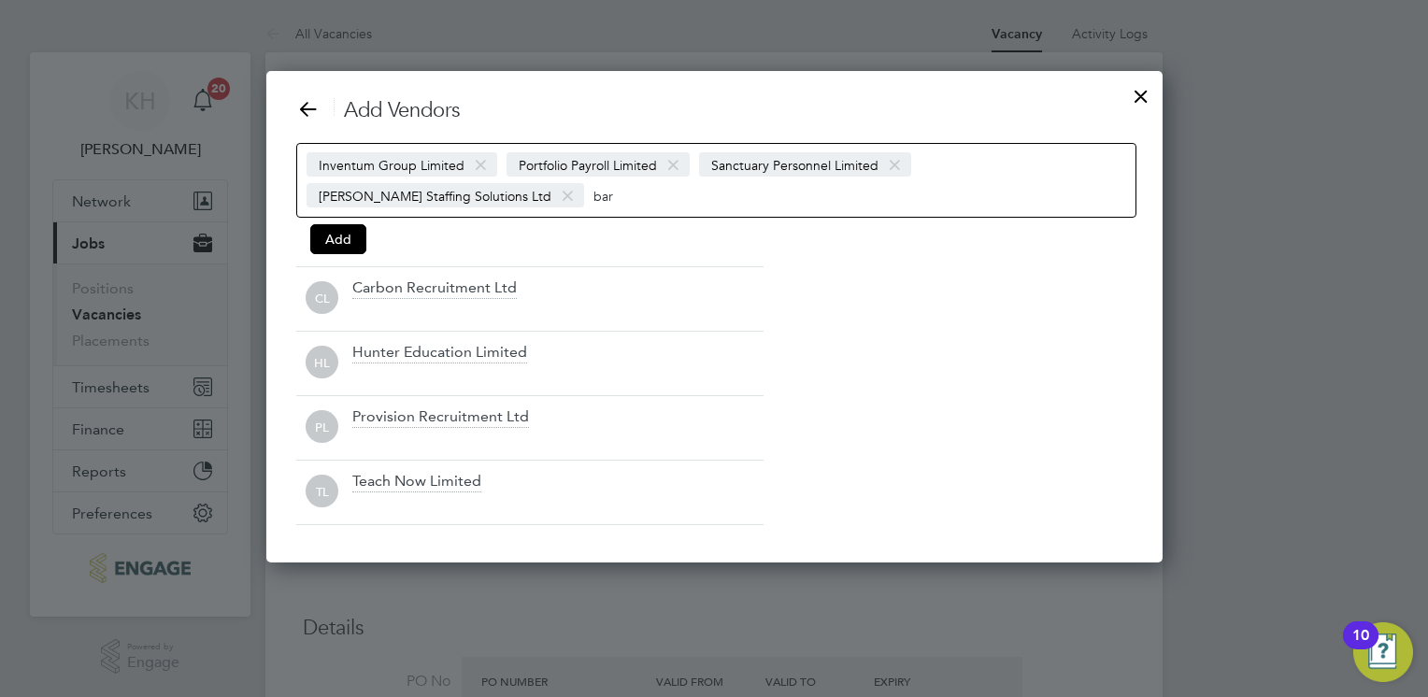
scroll to position [491, 898]
click at [731, 199] on div "Inventum Group Limited Portfolio Payroll Limited Sanctuary Personnel Limited Ba…" at bounding box center [715, 180] width 841 height 75
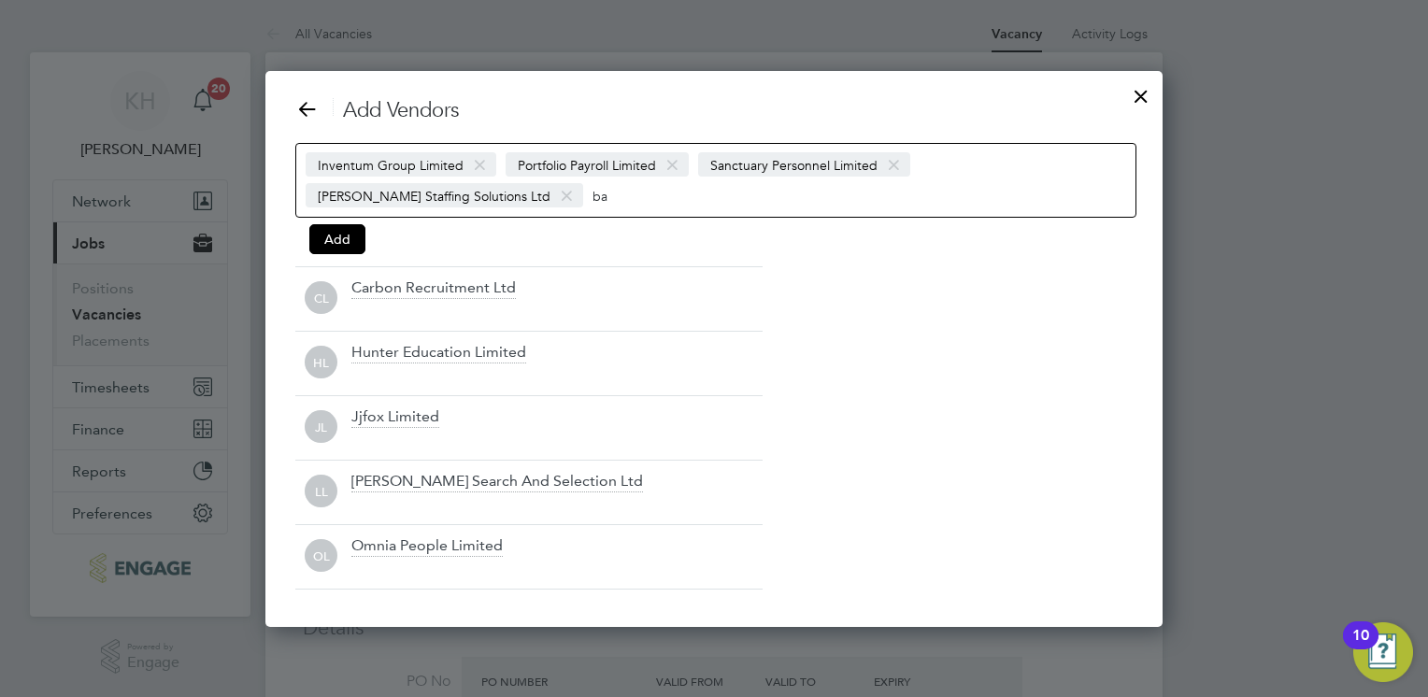
type input "b"
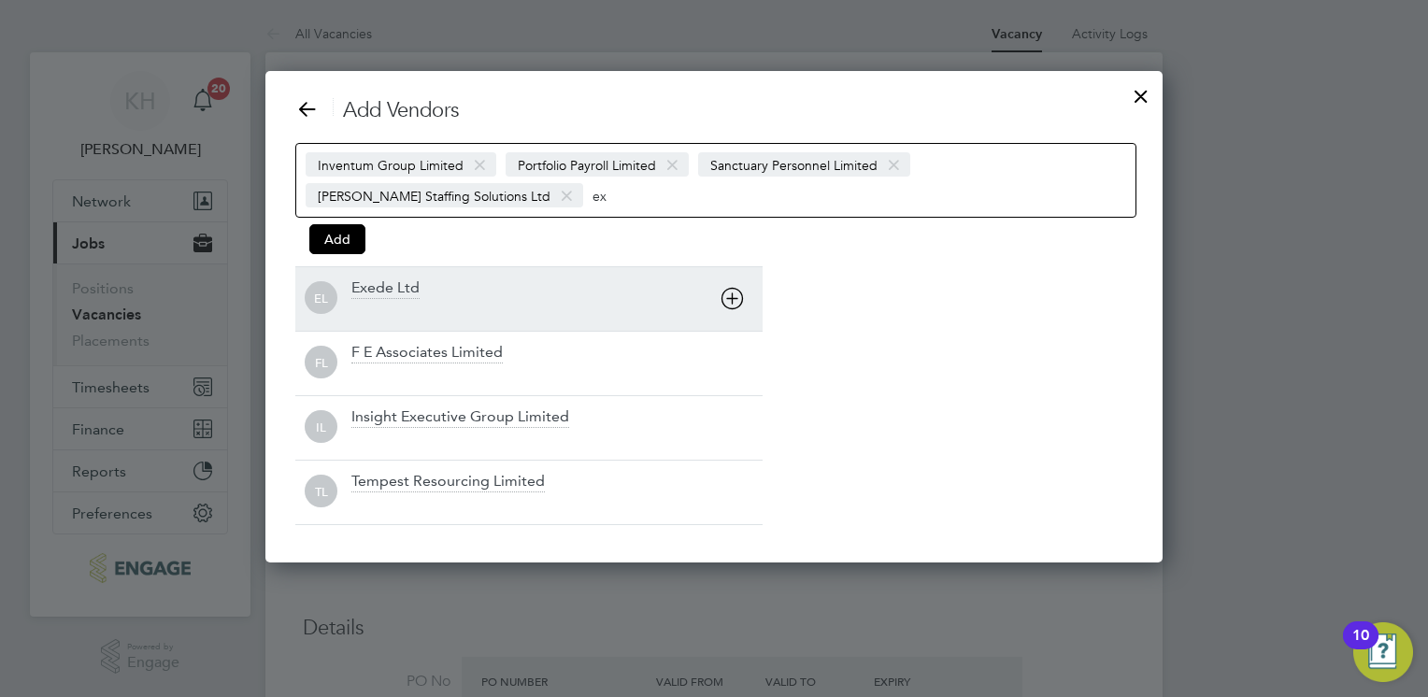
type input "ex"
click at [466, 285] on div "Exede Ltd" at bounding box center [556, 299] width 411 height 41
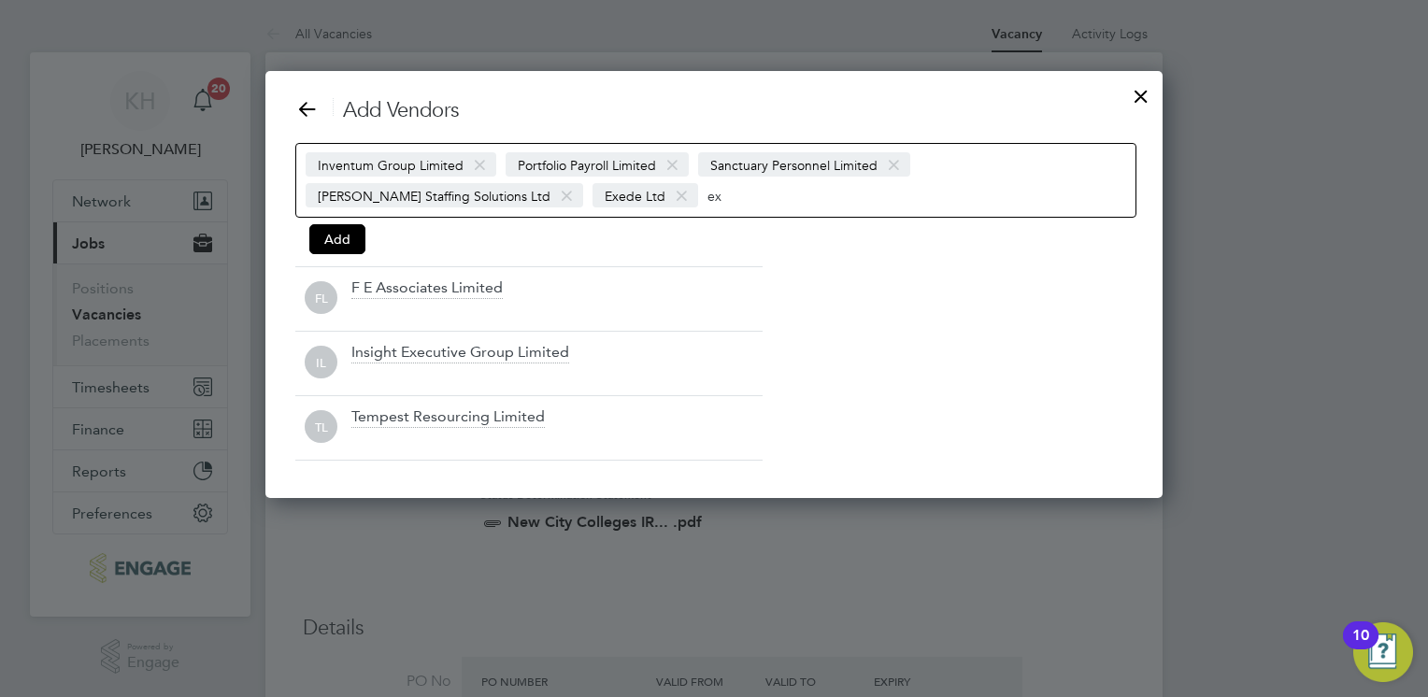
scroll to position [9, 9]
click at [746, 189] on input "ex" at bounding box center [766, 195] width 117 height 24
type input "e"
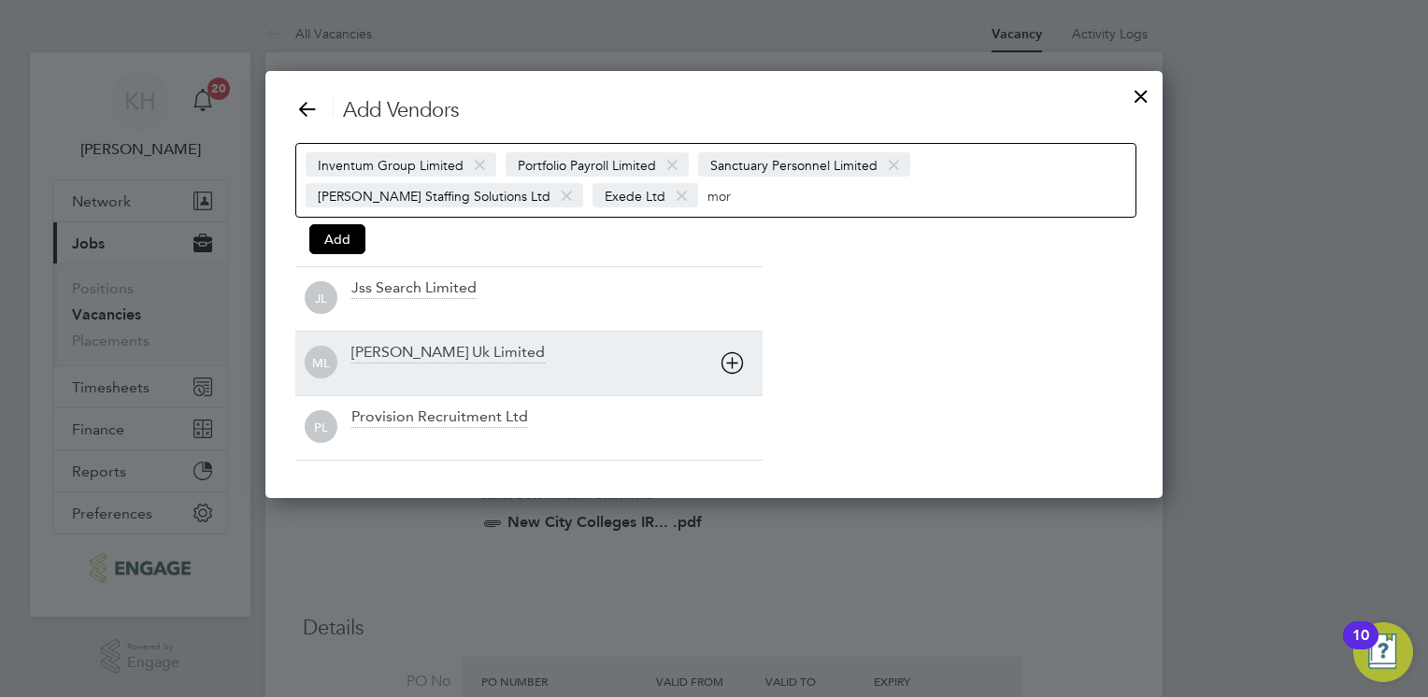
type input "mor"
click at [458, 365] on div "[PERSON_NAME] Uk Limited" at bounding box center [556, 363] width 411 height 41
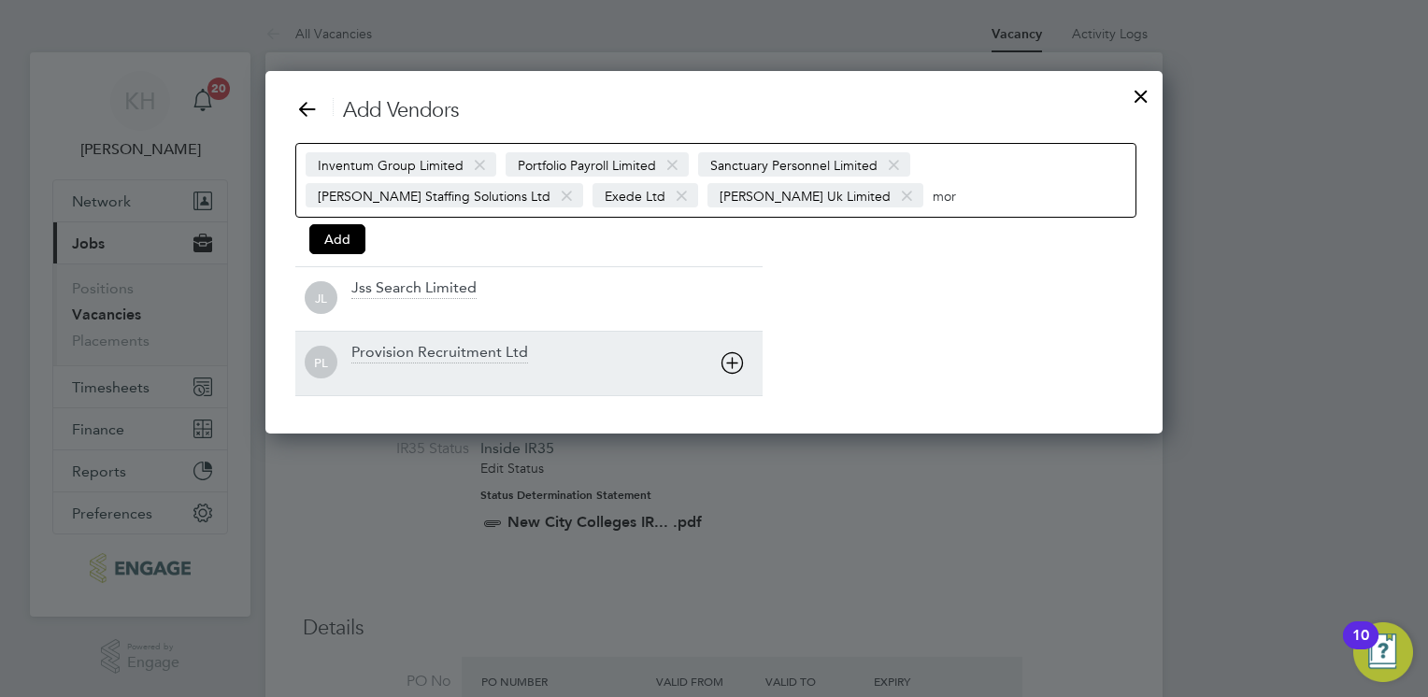
scroll to position [363, 898]
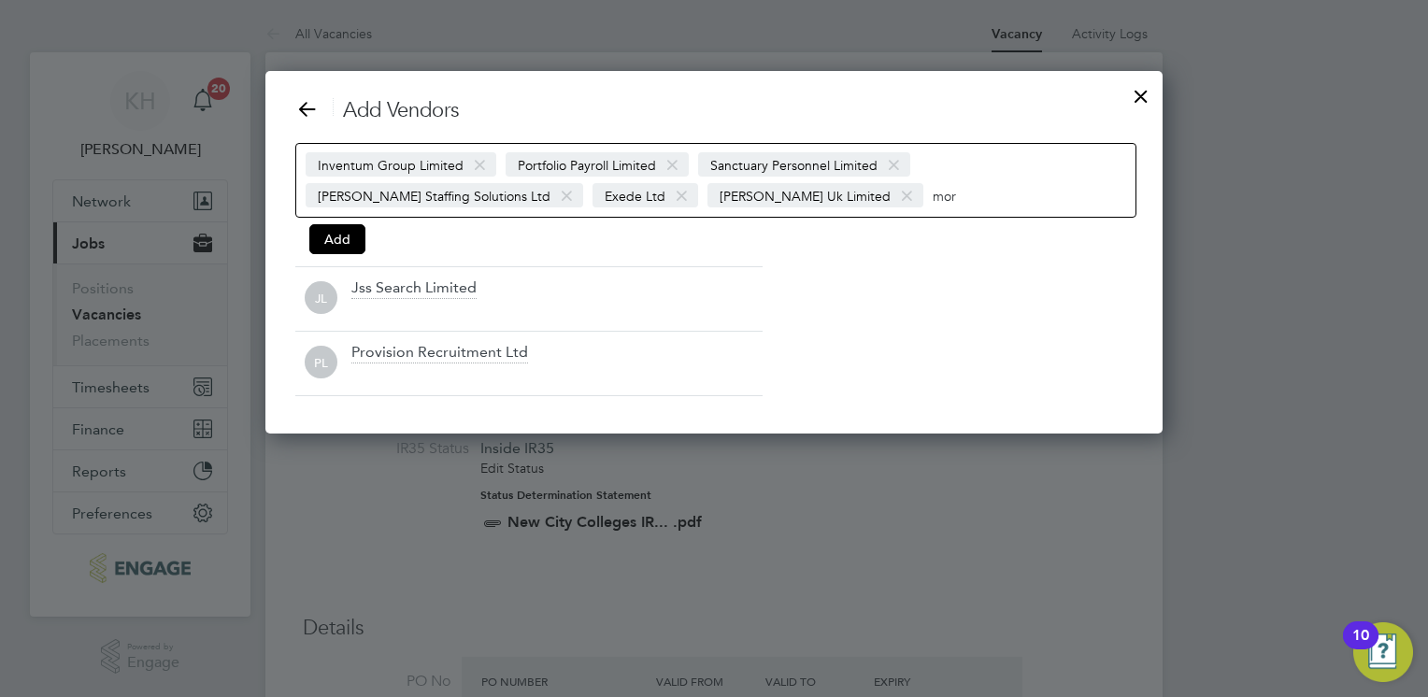
click at [933, 206] on input "mor" at bounding box center [991, 195] width 117 height 24
type input "m"
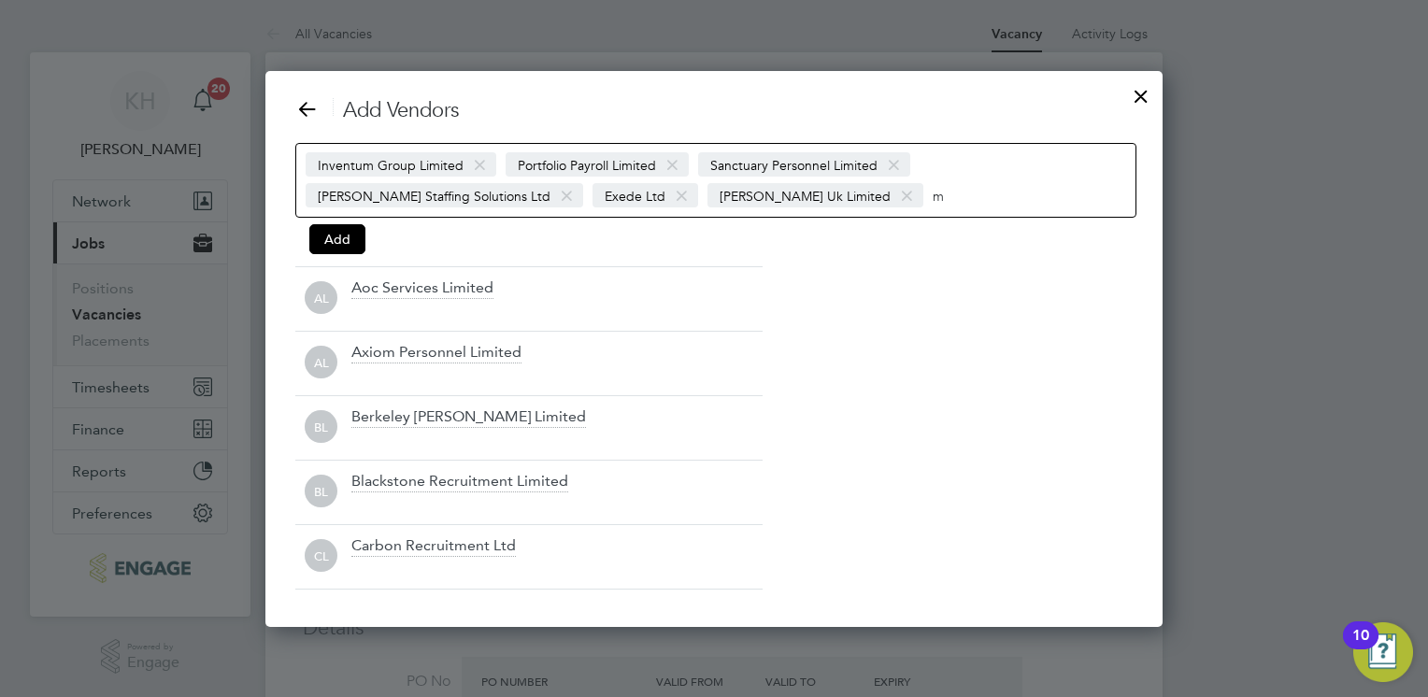
scroll to position [555, 898]
click at [933, 188] on input at bounding box center [992, 195] width 118 height 24
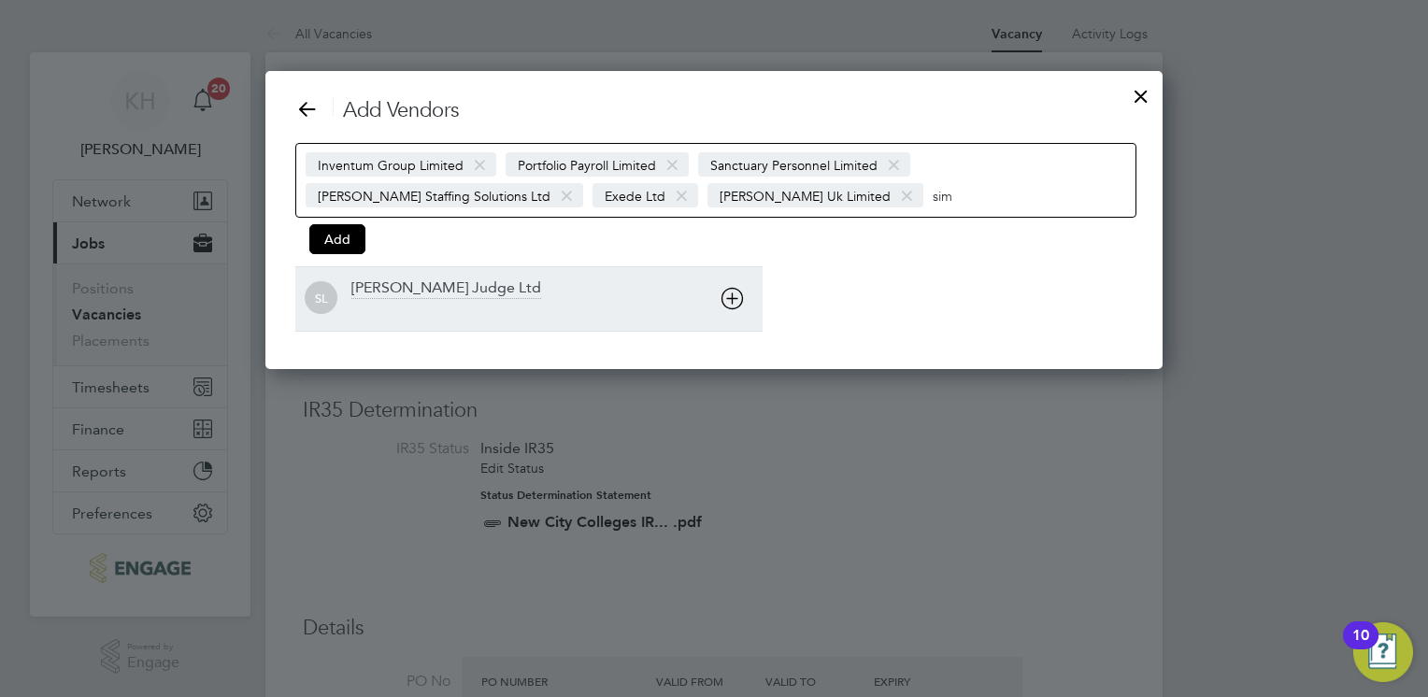
type input "sim"
click at [420, 302] on div at bounding box center [556, 311] width 411 height 19
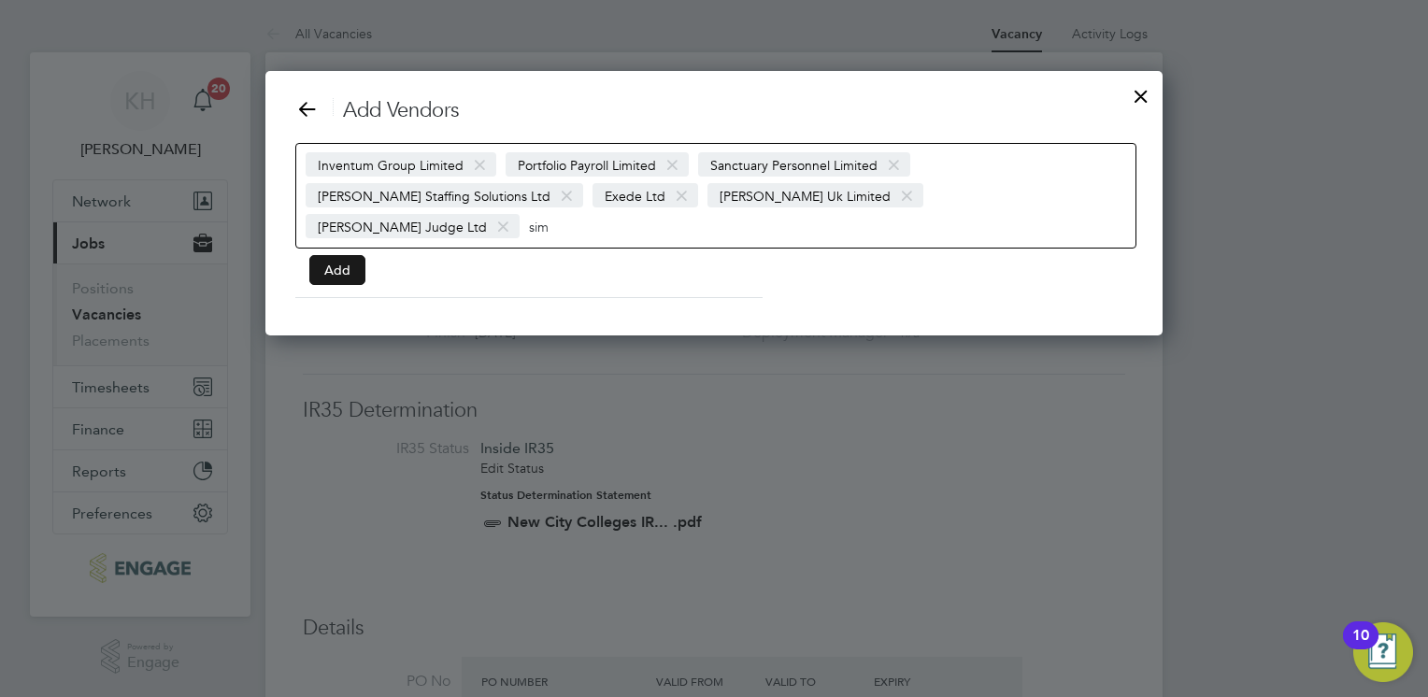
click at [353, 266] on button "Add" at bounding box center [337, 270] width 56 height 30
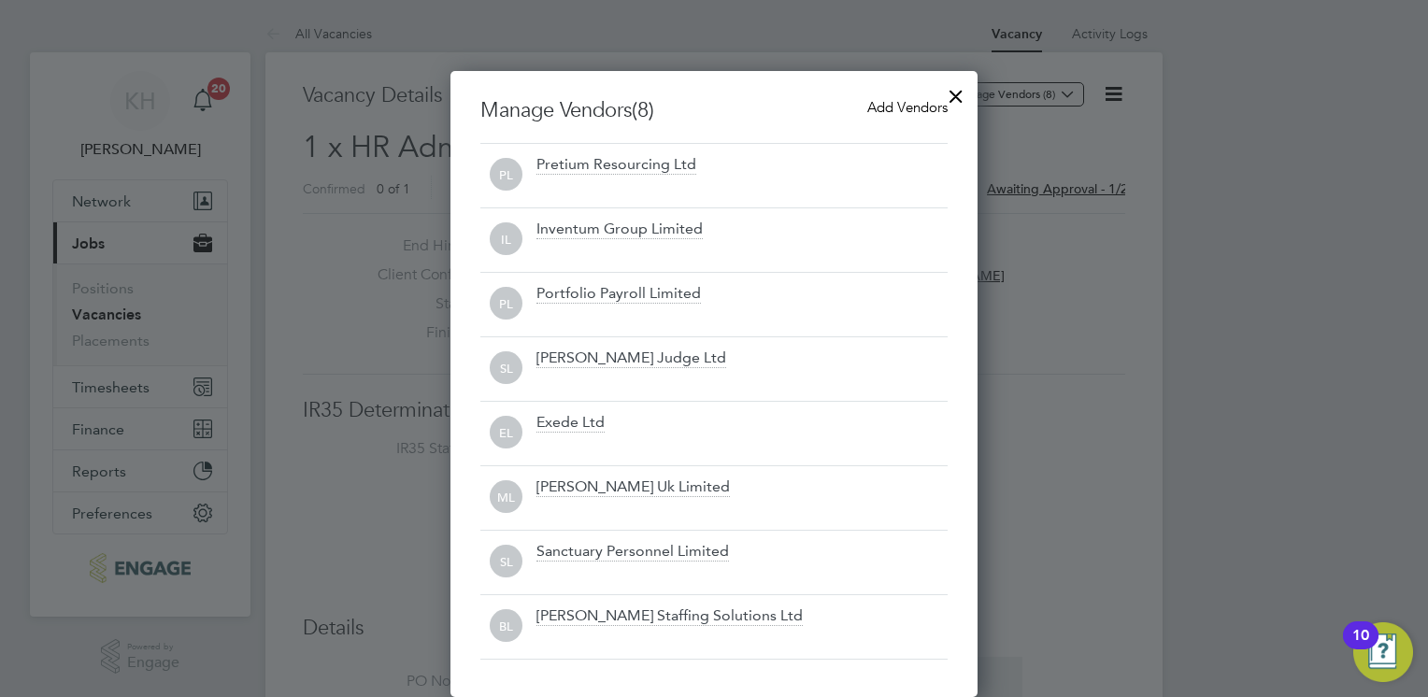
click at [954, 88] on div at bounding box center [956, 92] width 34 height 34
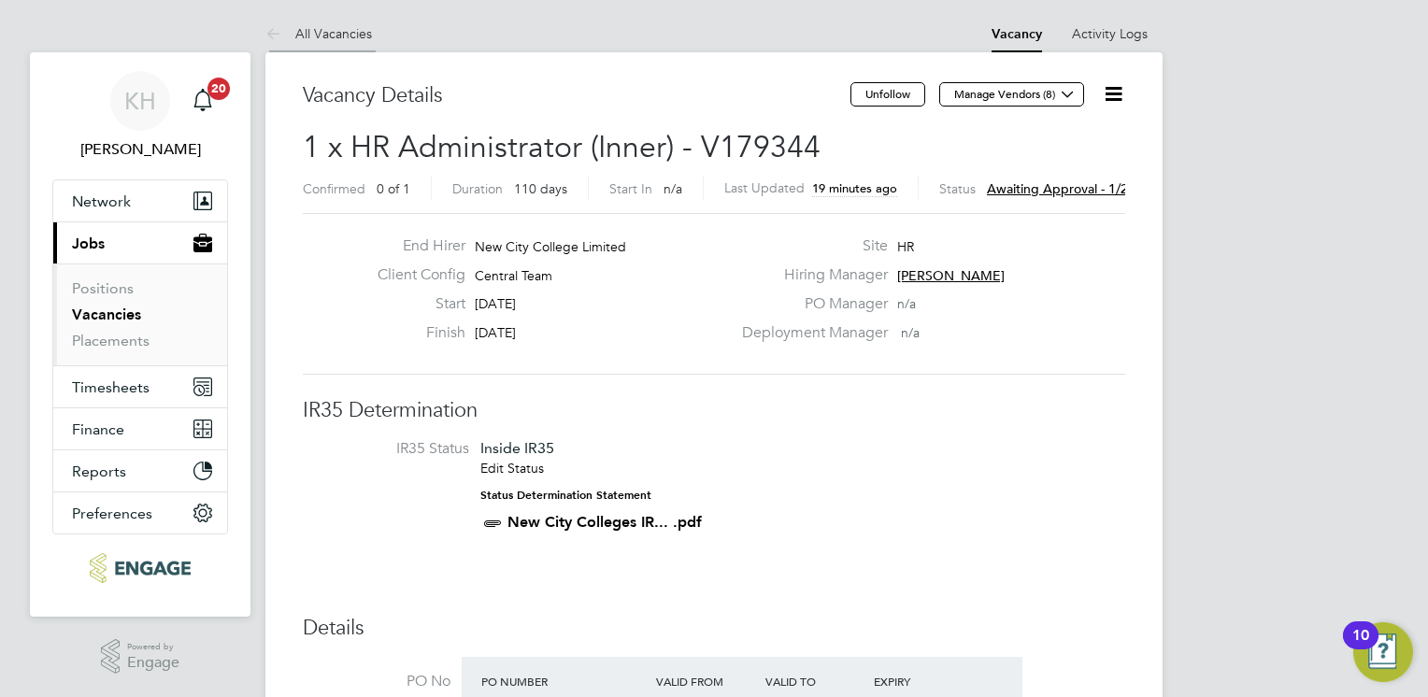
click at [337, 32] on link "All Vacancies" at bounding box center [318, 33] width 107 height 17
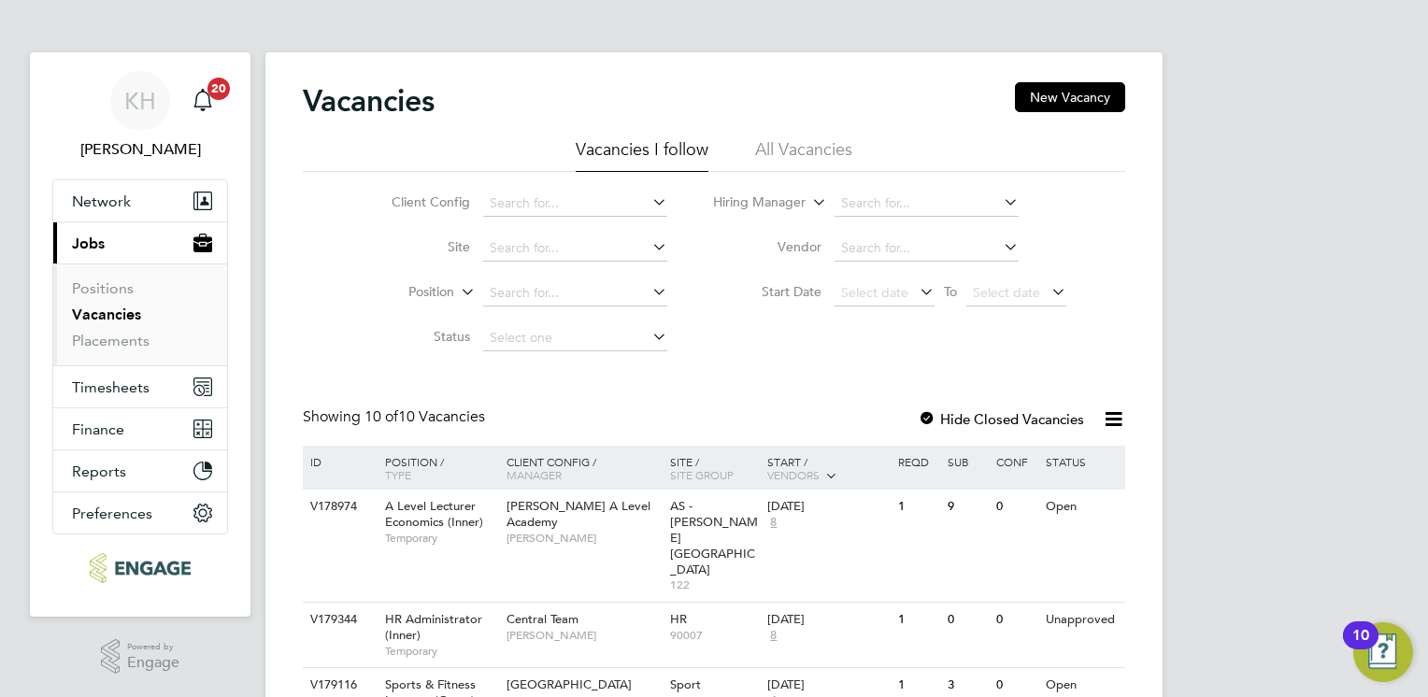
click at [838, 162] on li "All Vacancies" at bounding box center [803, 155] width 97 height 34
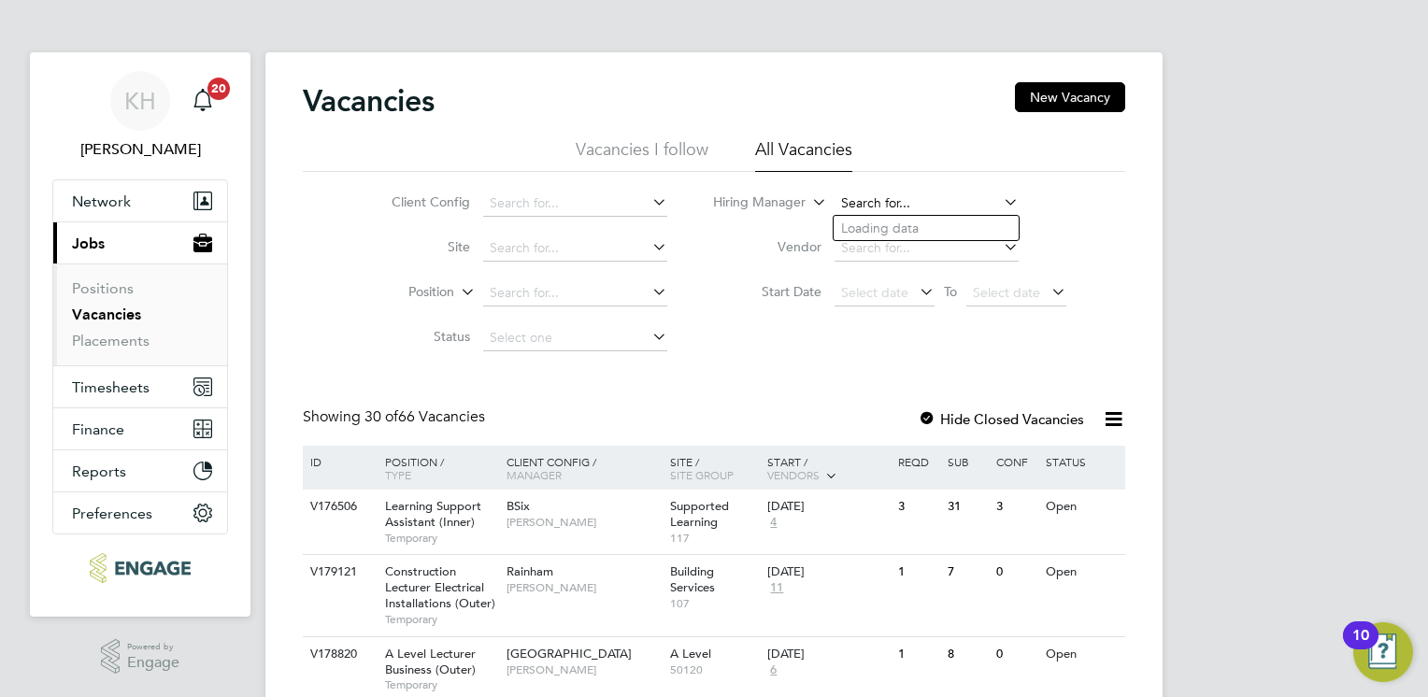
click at [891, 197] on input at bounding box center [927, 204] width 184 height 26
click at [886, 229] on li "Jami e Stroud" at bounding box center [955, 228] width 242 height 25
type input "Jamie Stroud"
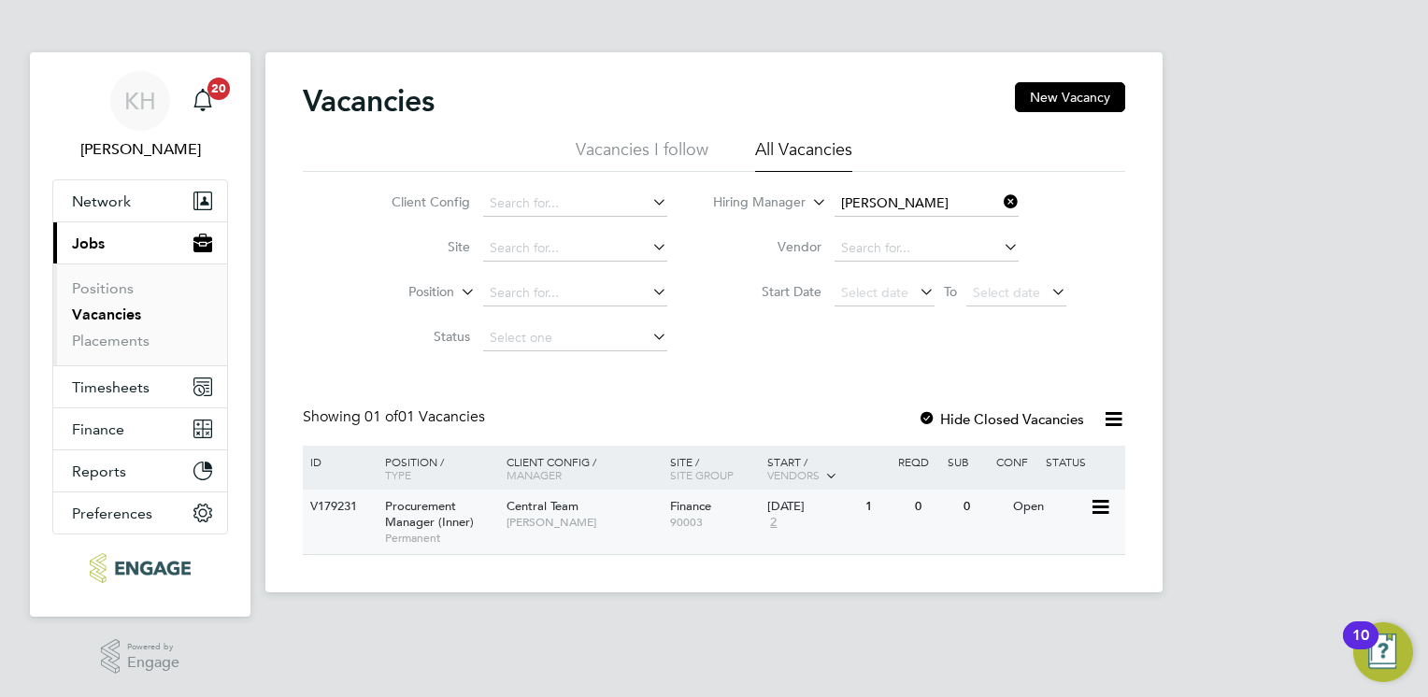
click at [621, 524] on span "Jamie Stroud" at bounding box center [584, 522] width 154 height 15
click at [508, 197] on input at bounding box center [575, 204] width 184 height 26
click at [533, 326] on li "Central Team" at bounding box center [610, 330] width 257 height 25
type input "Central Team"
click at [1000, 197] on icon at bounding box center [1000, 202] width 0 height 26
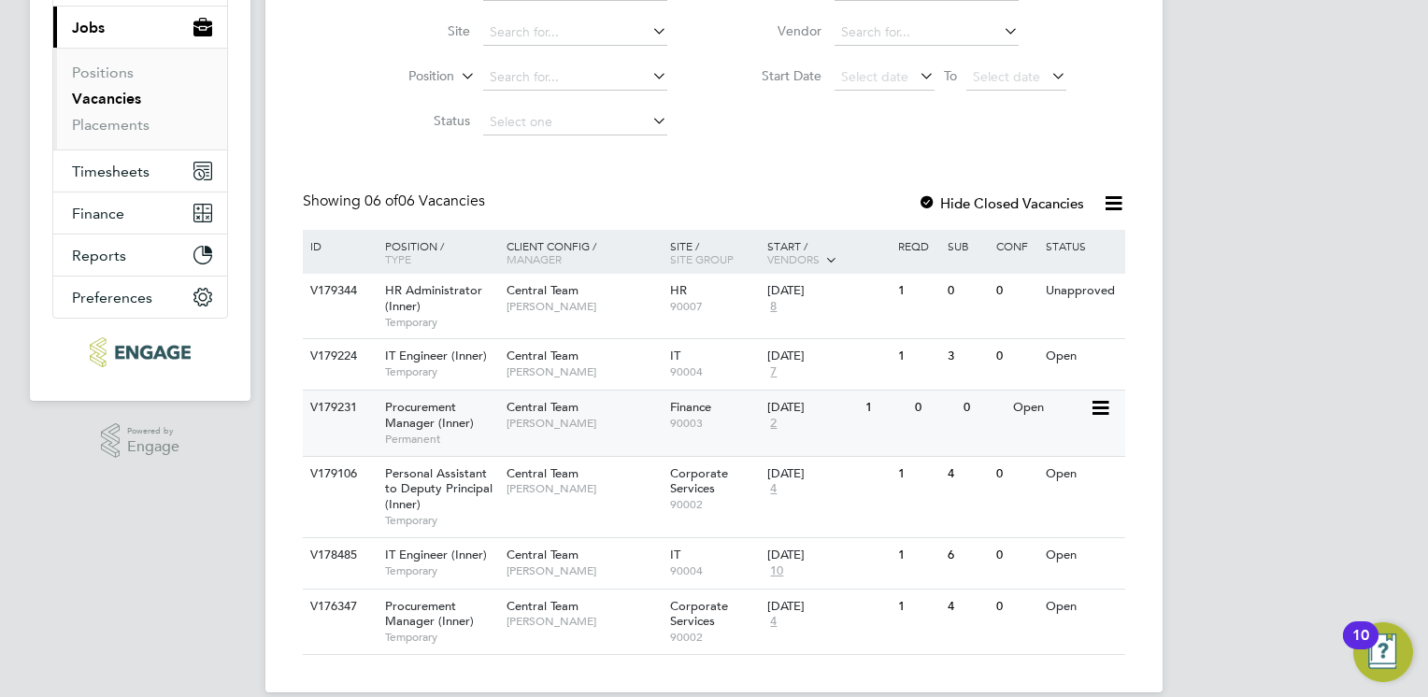
scroll to position [239, 0]
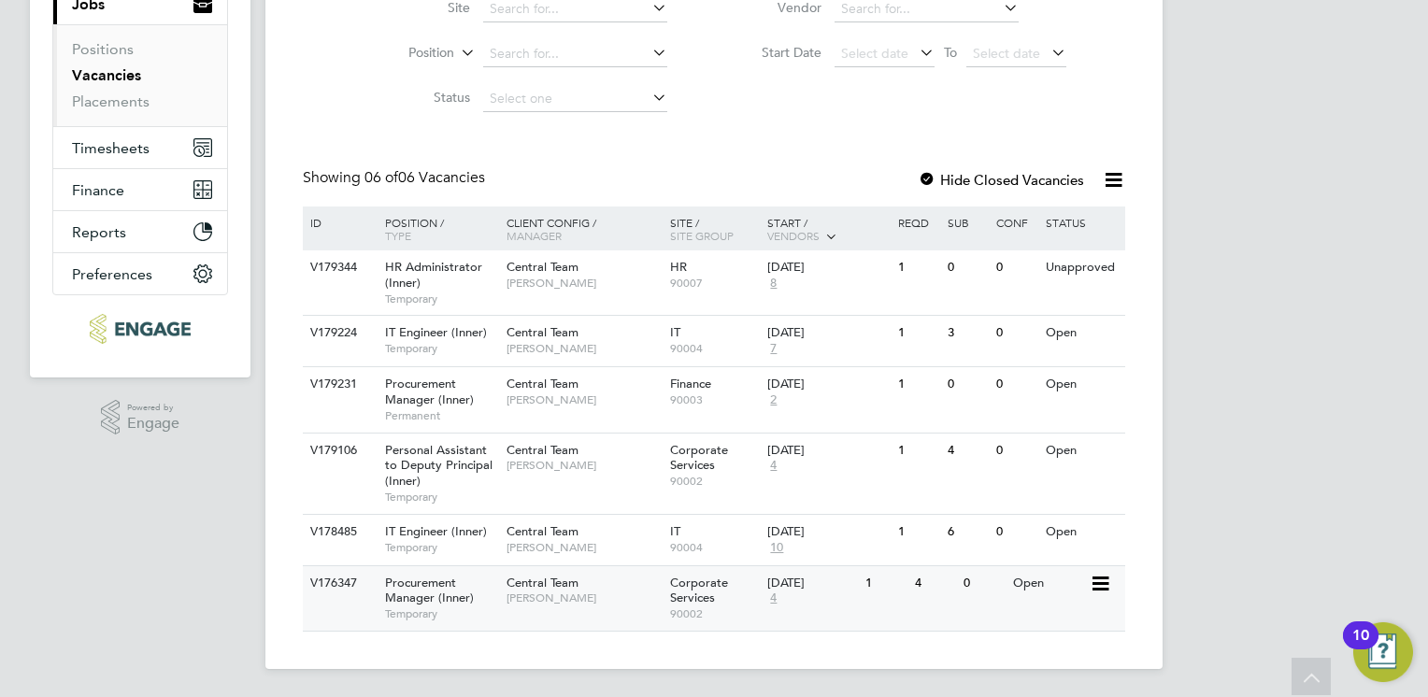
click at [580, 594] on span "Davinia Wynne" at bounding box center [584, 598] width 154 height 15
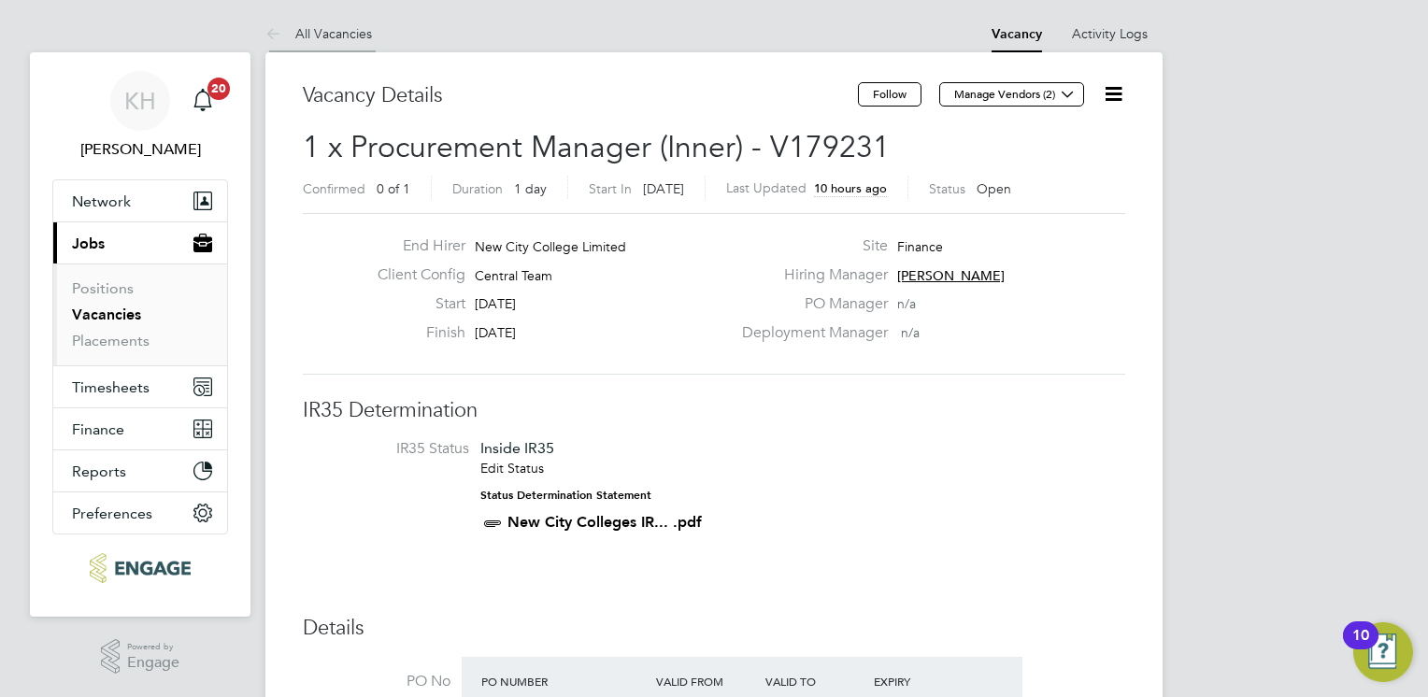
click at [338, 32] on link "All Vacancies" at bounding box center [318, 33] width 107 height 17
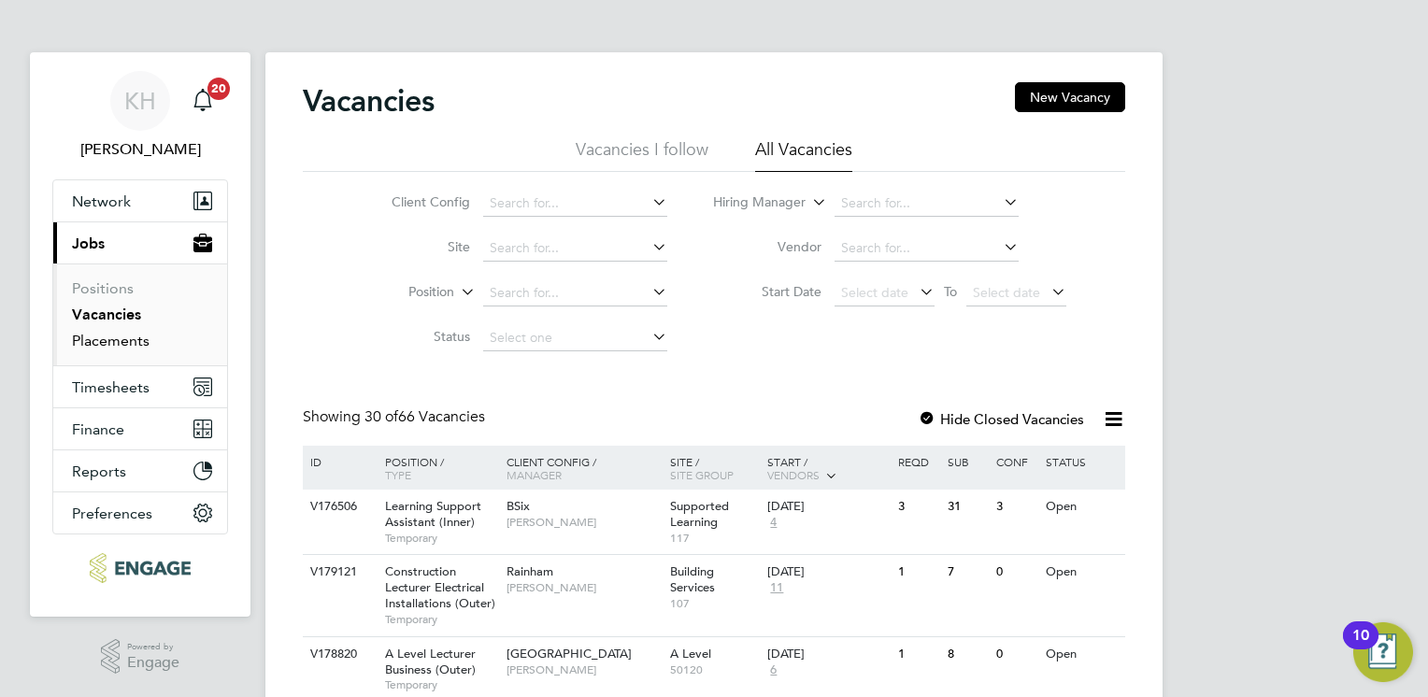
click at [137, 338] on link "Placements" at bounding box center [111, 341] width 78 height 18
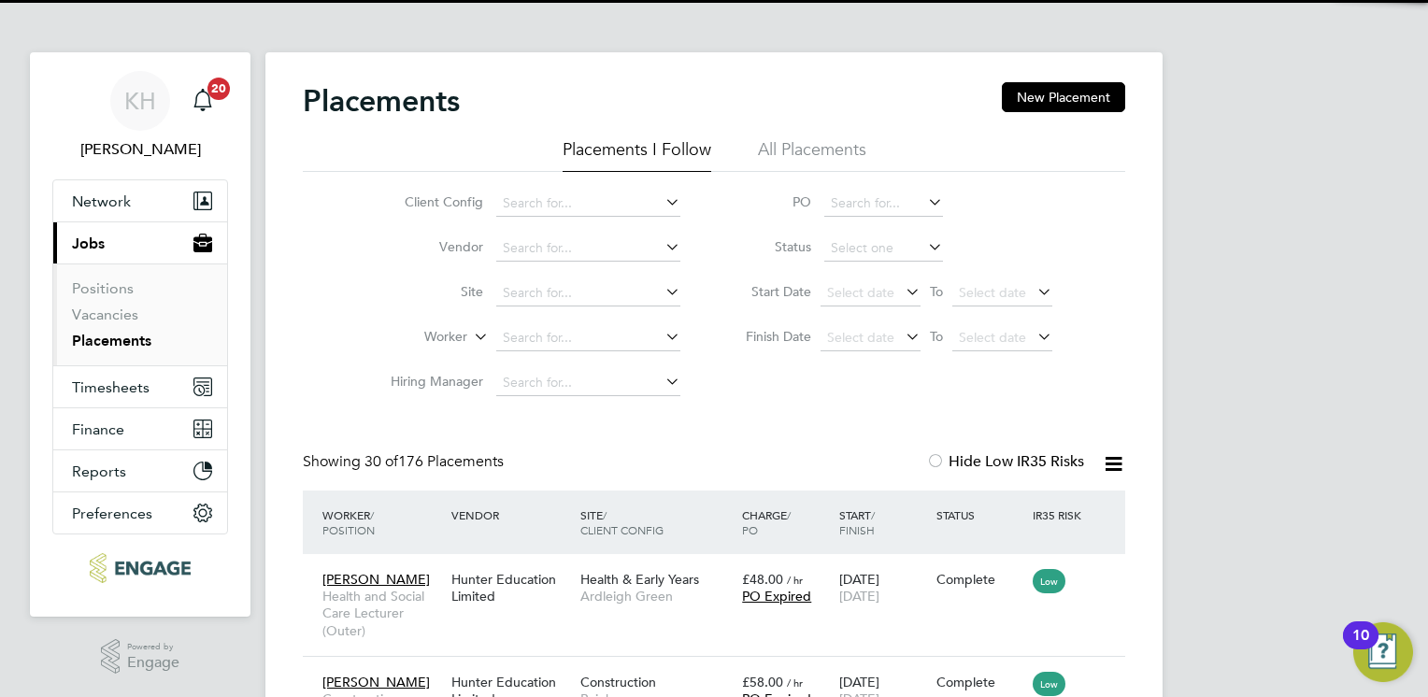
scroll to position [53, 163]
click at [830, 158] on li "All Placements" at bounding box center [812, 155] width 108 height 34
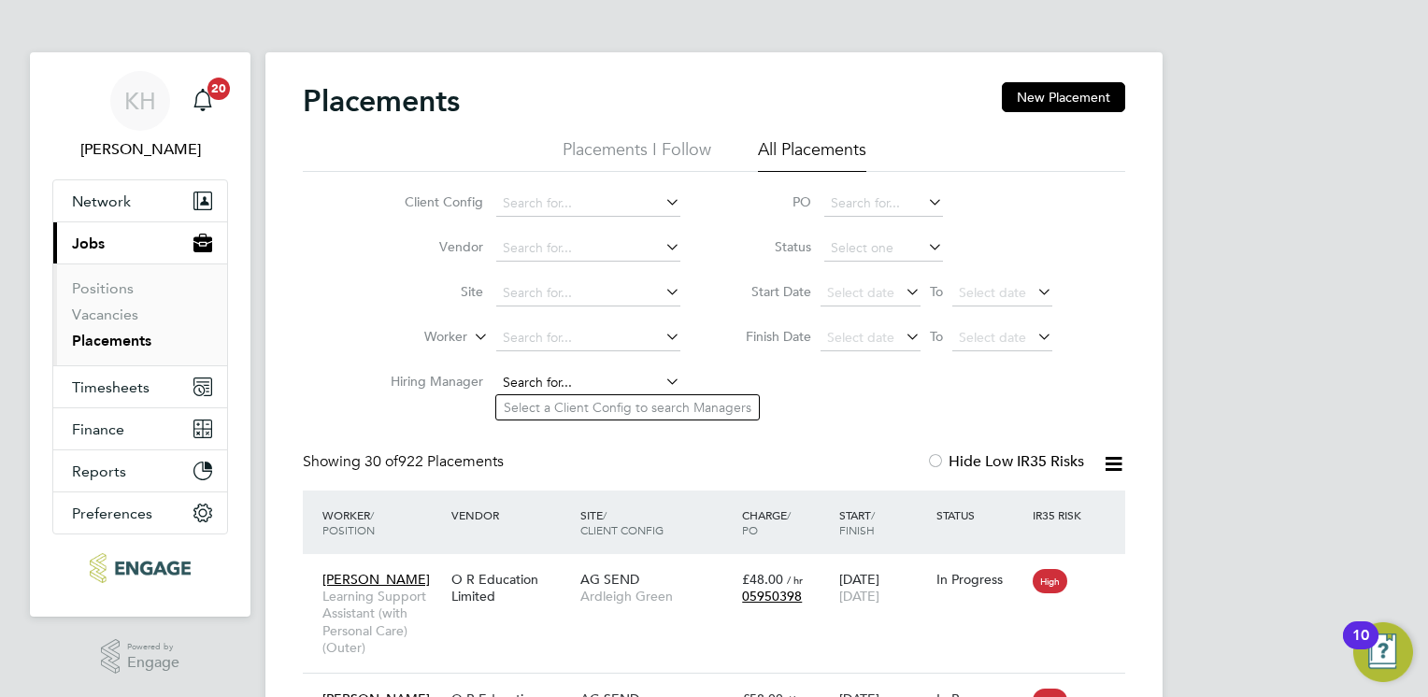
click at [542, 375] on input at bounding box center [588, 383] width 184 height 26
type input "j"
click at [545, 208] on input at bounding box center [588, 204] width 184 height 26
click at [538, 331] on li "Central Team" at bounding box center [624, 330] width 257 height 25
type input "Central Team"
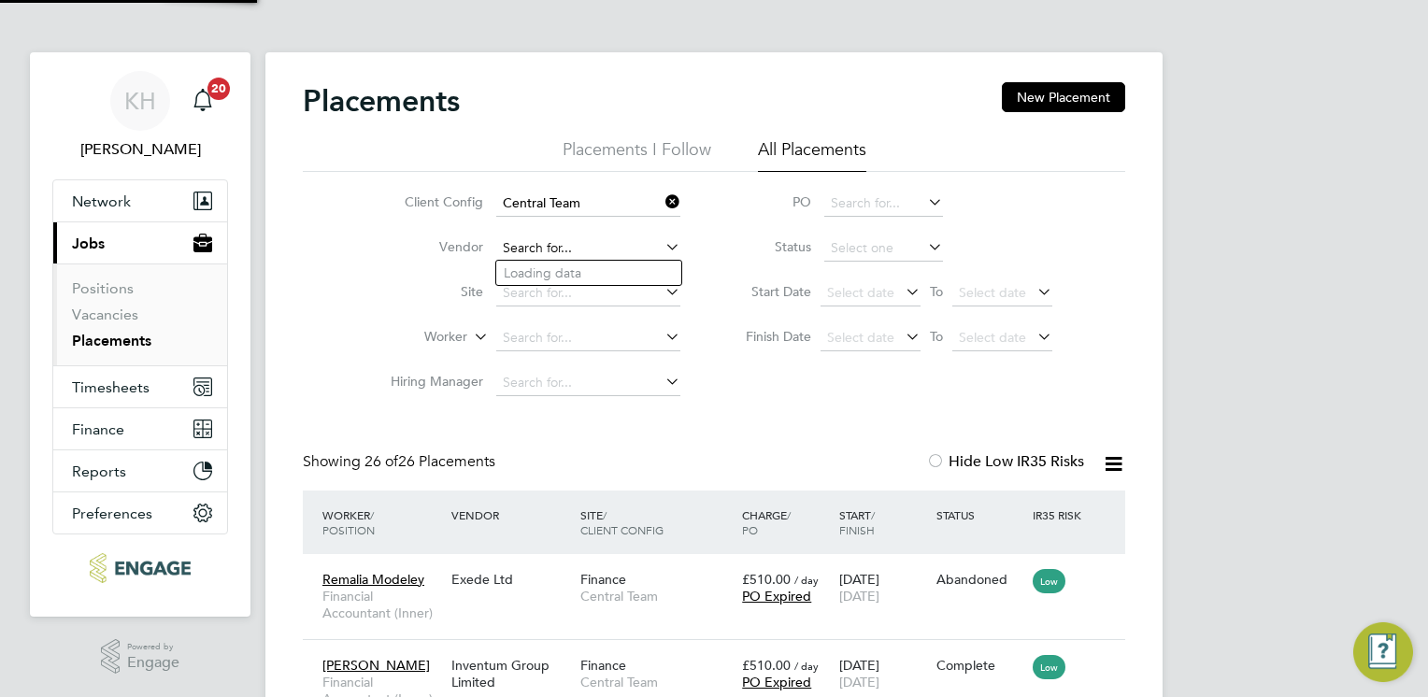
click at [529, 242] on input at bounding box center [588, 249] width 184 height 26
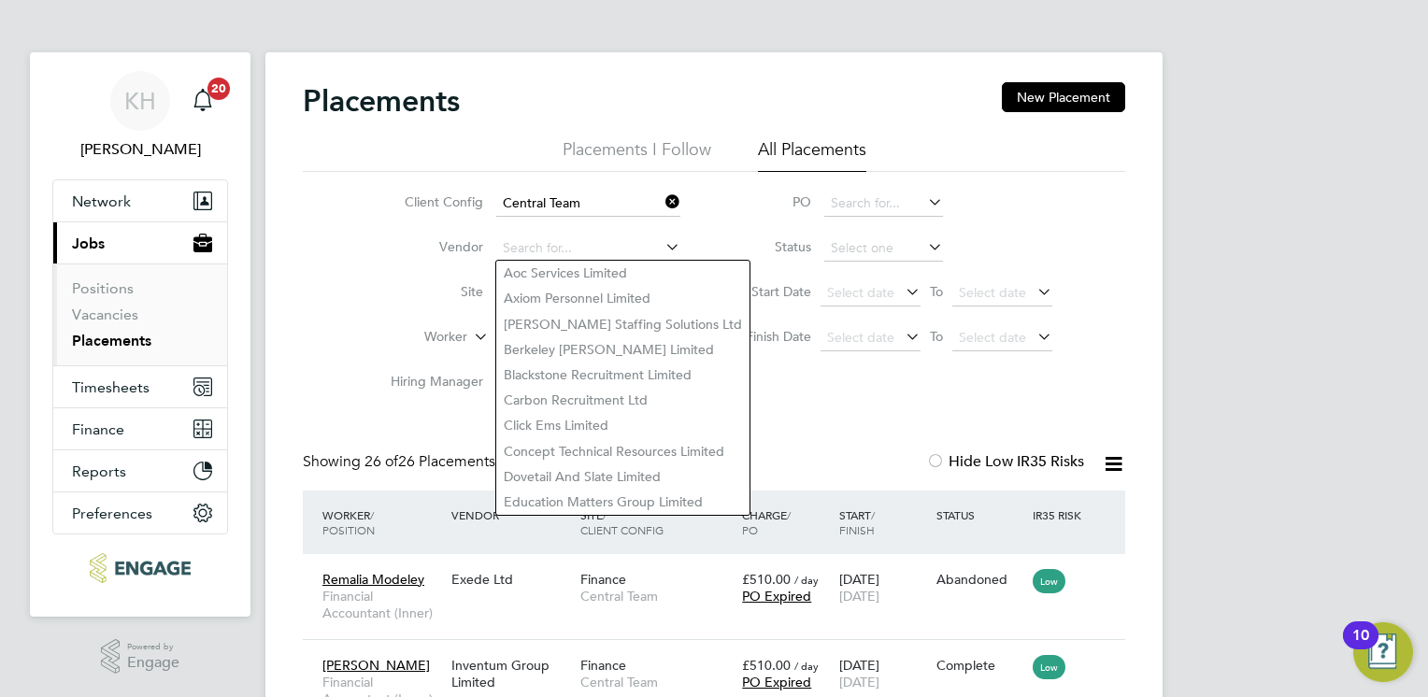
click at [350, 268] on div "Client Config Central Team Vendor Site Worker Hiring Manager PO Status Start Da…" at bounding box center [714, 289] width 823 height 234
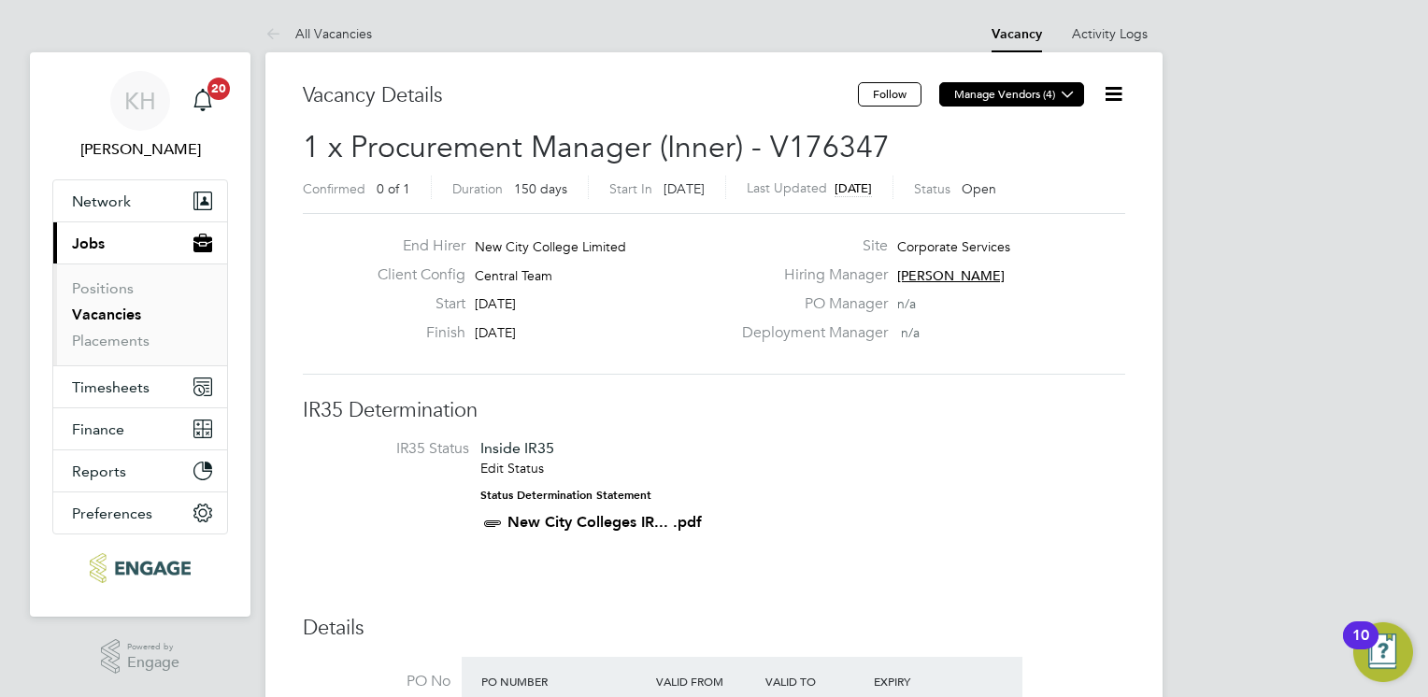
click at [1074, 95] on icon at bounding box center [1068, 94] width 14 height 14
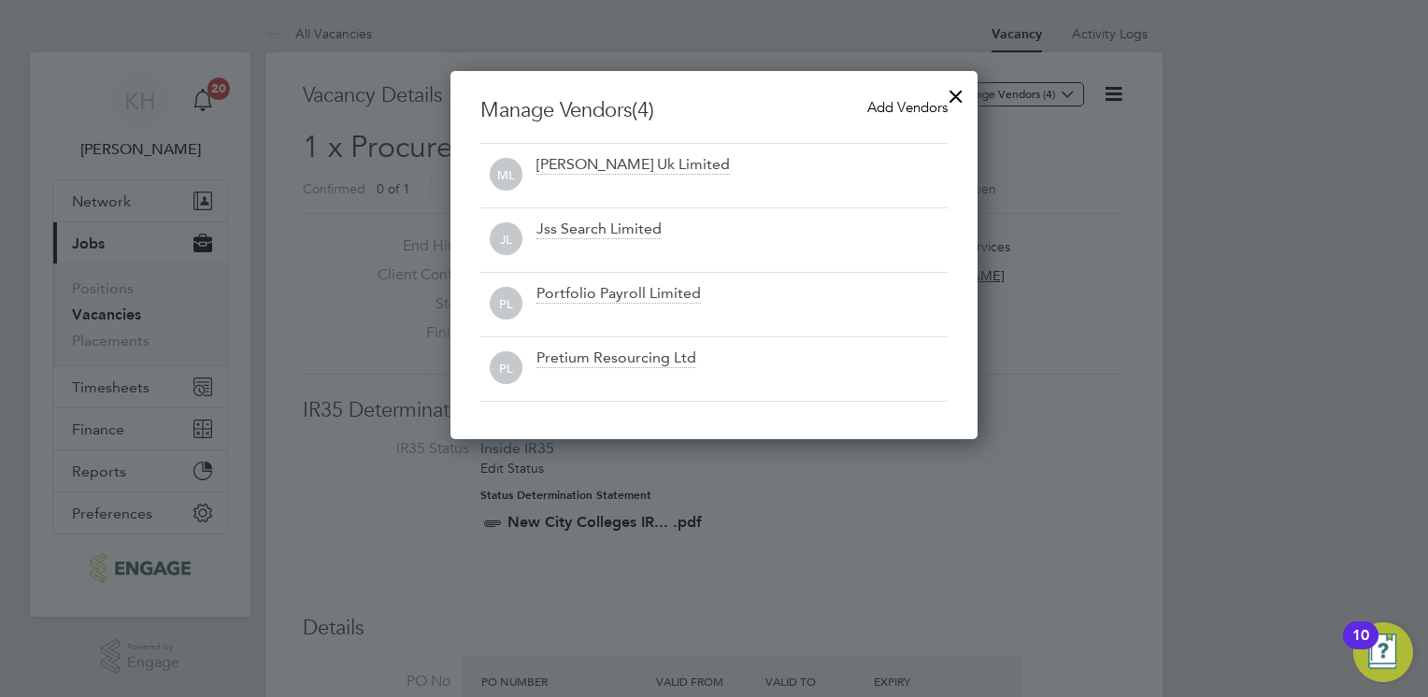
click at [885, 104] on span "Add Vendors" at bounding box center [907, 107] width 80 height 18
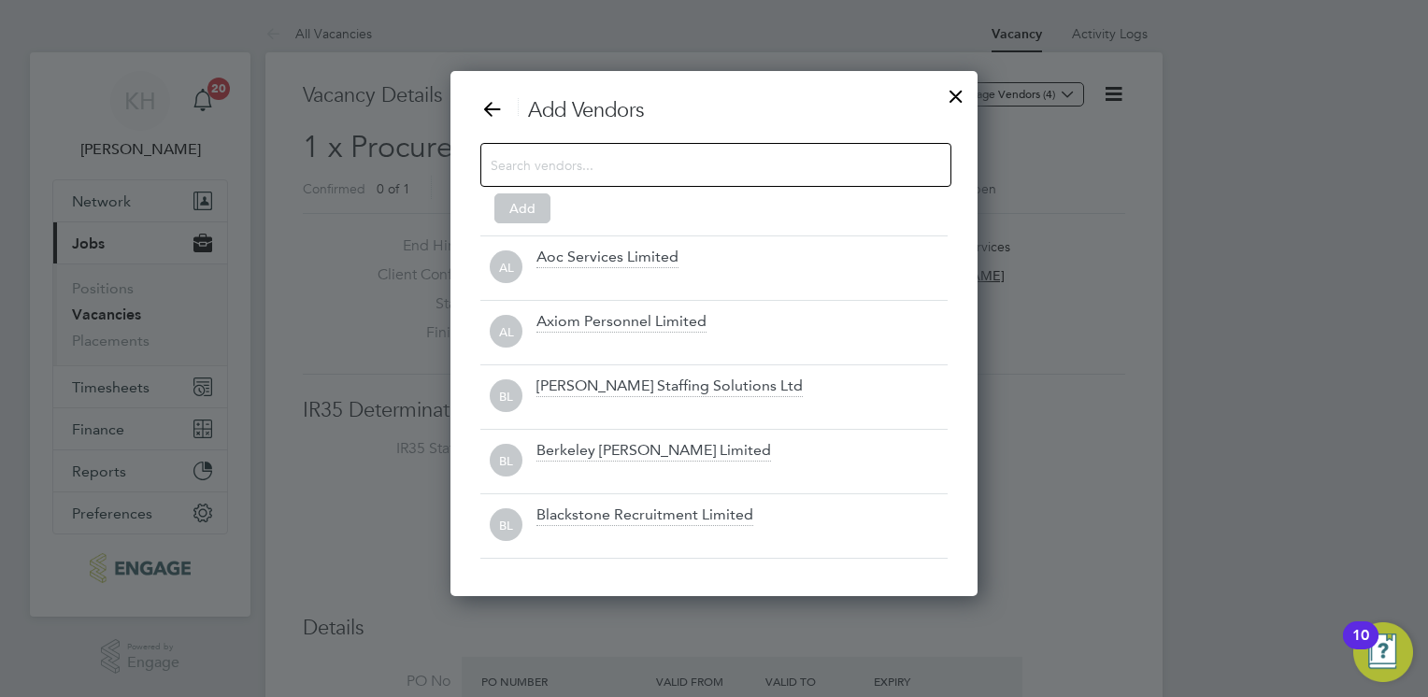
click at [599, 178] on div at bounding box center [715, 165] width 471 height 44
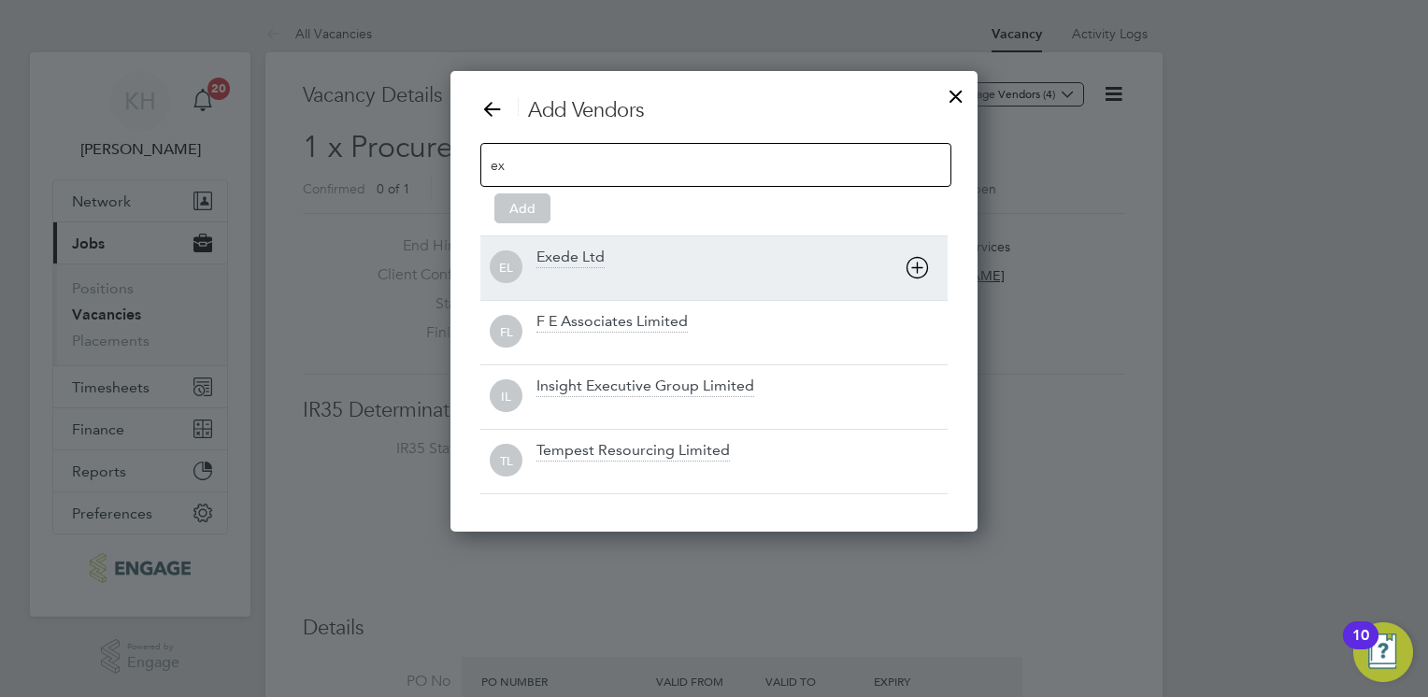
type input "ex"
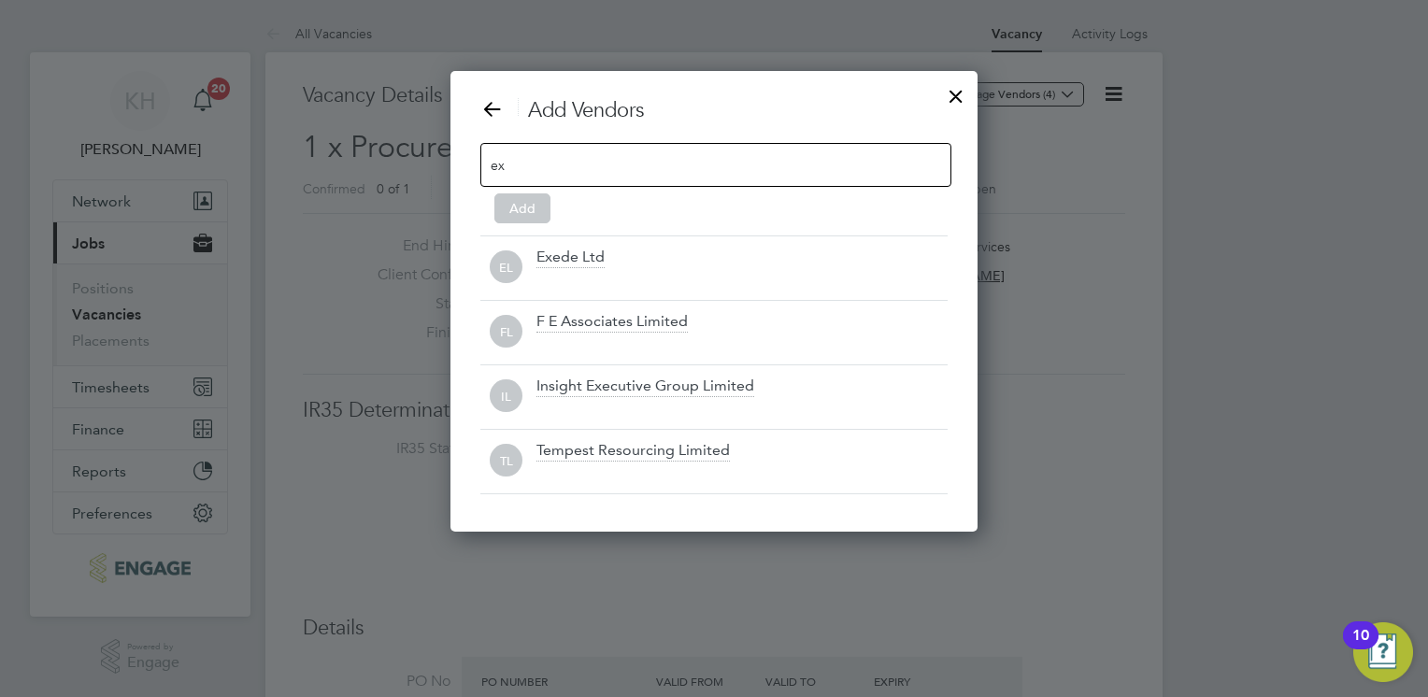
drag, startPoint x: 584, startPoint y: 250, endPoint x: 587, endPoint y: 226, distance: 23.5
click at [583, 250] on div "Exede Ltd" at bounding box center [571, 258] width 68 height 21
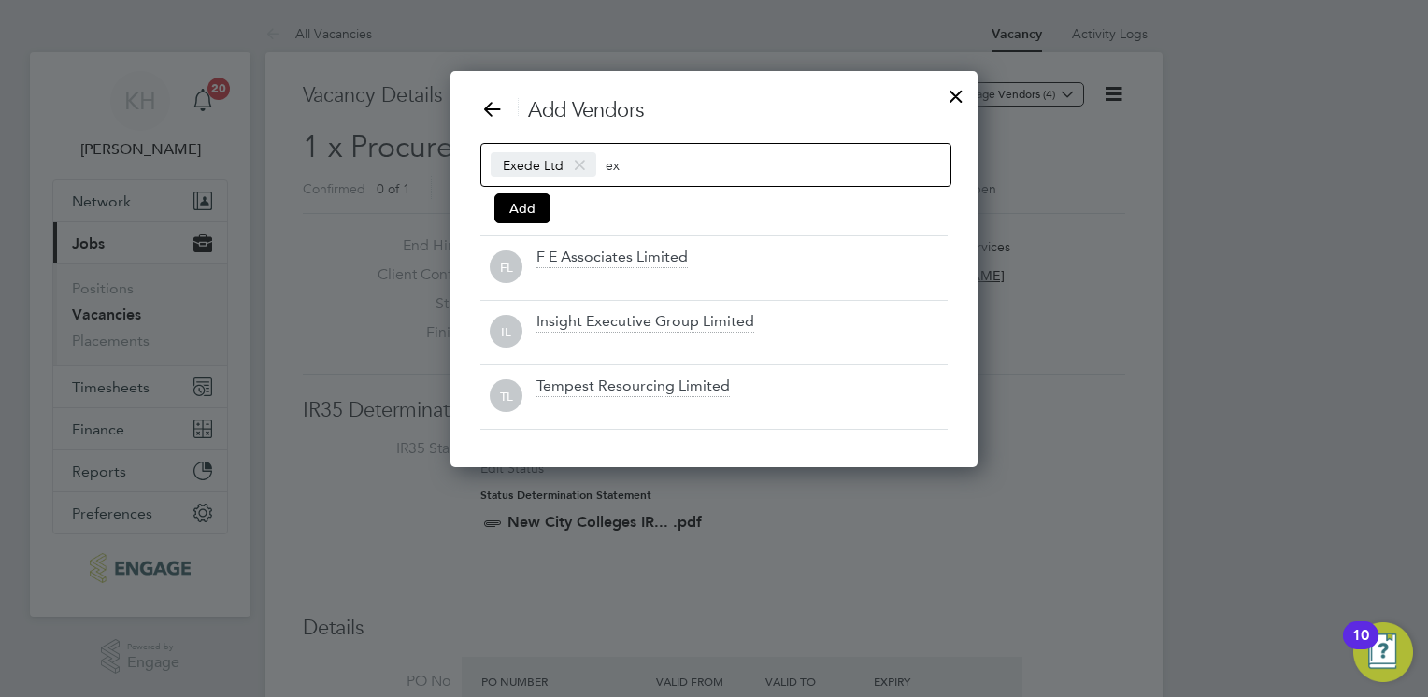
click at [637, 163] on input "ex" at bounding box center [664, 164] width 117 height 24
type input "e"
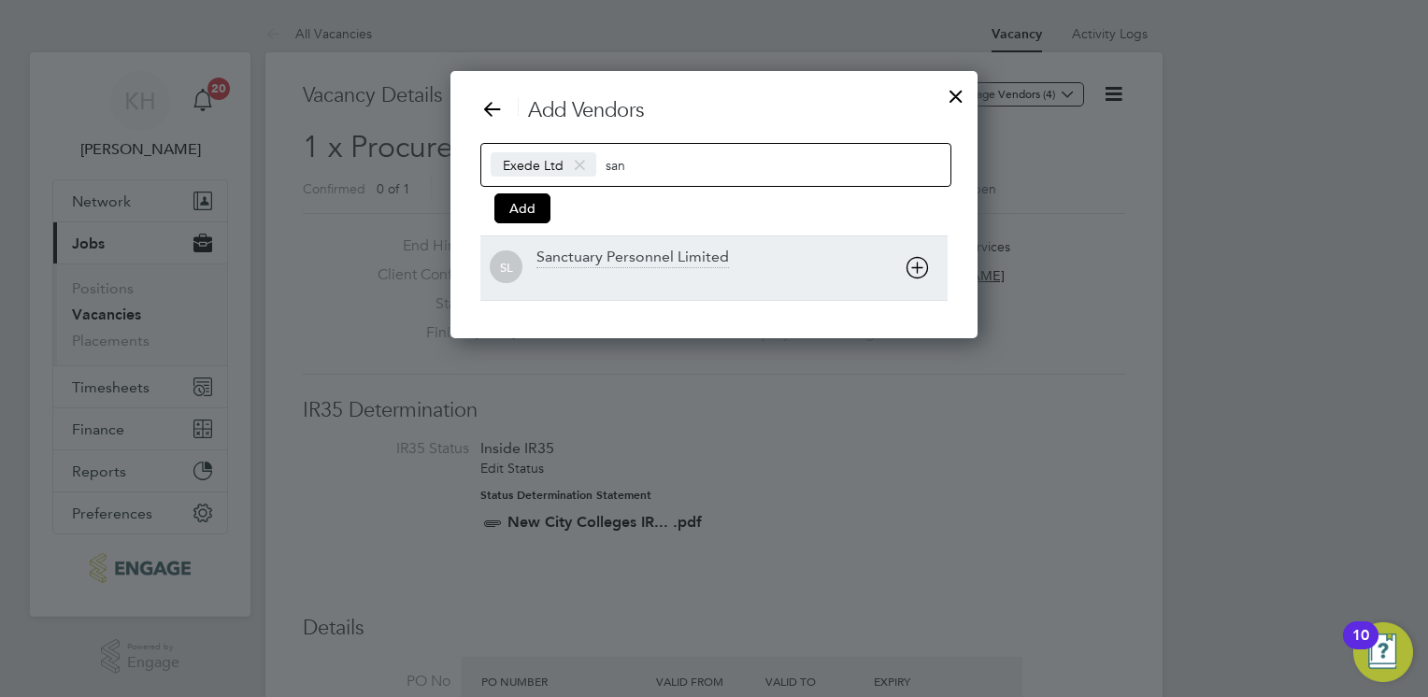
type input "san"
click at [643, 251] on div "Sanctuary Personnel Limited" at bounding box center [633, 258] width 193 height 21
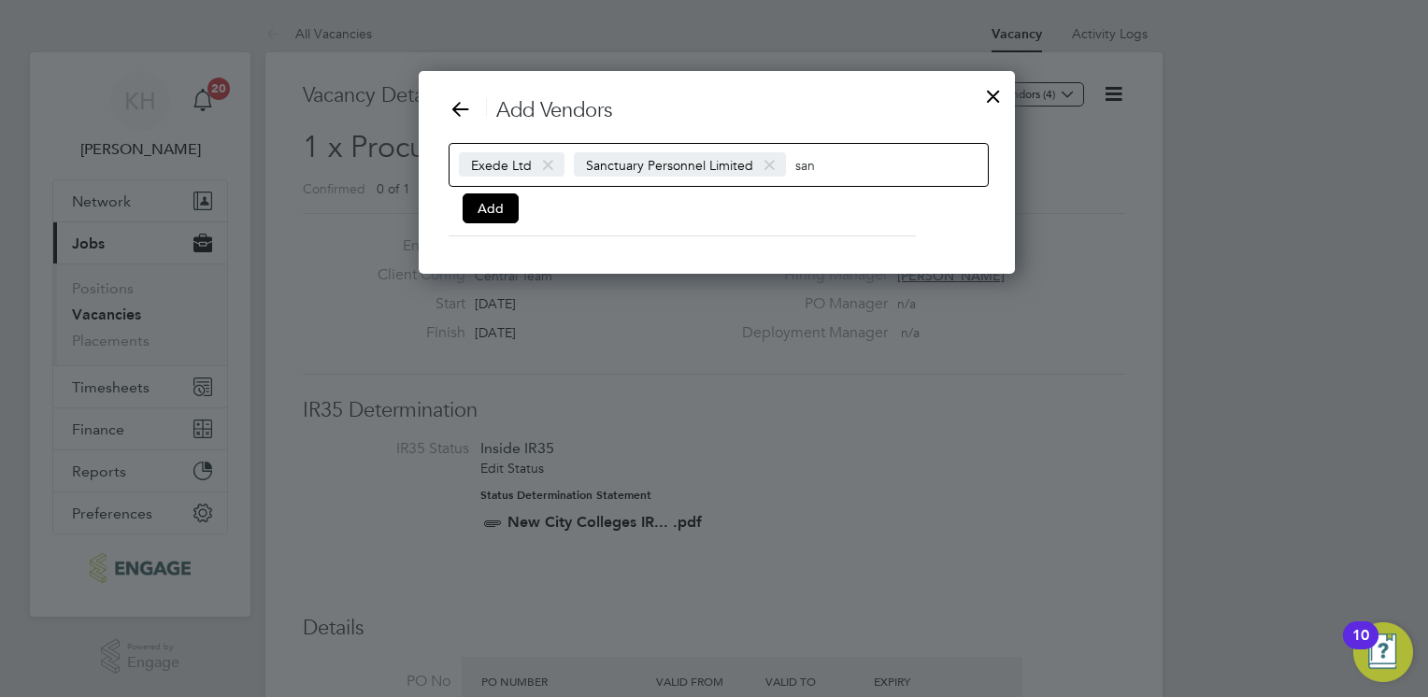
click at [822, 162] on input "san" at bounding box center [854, 164] width 117 height 24
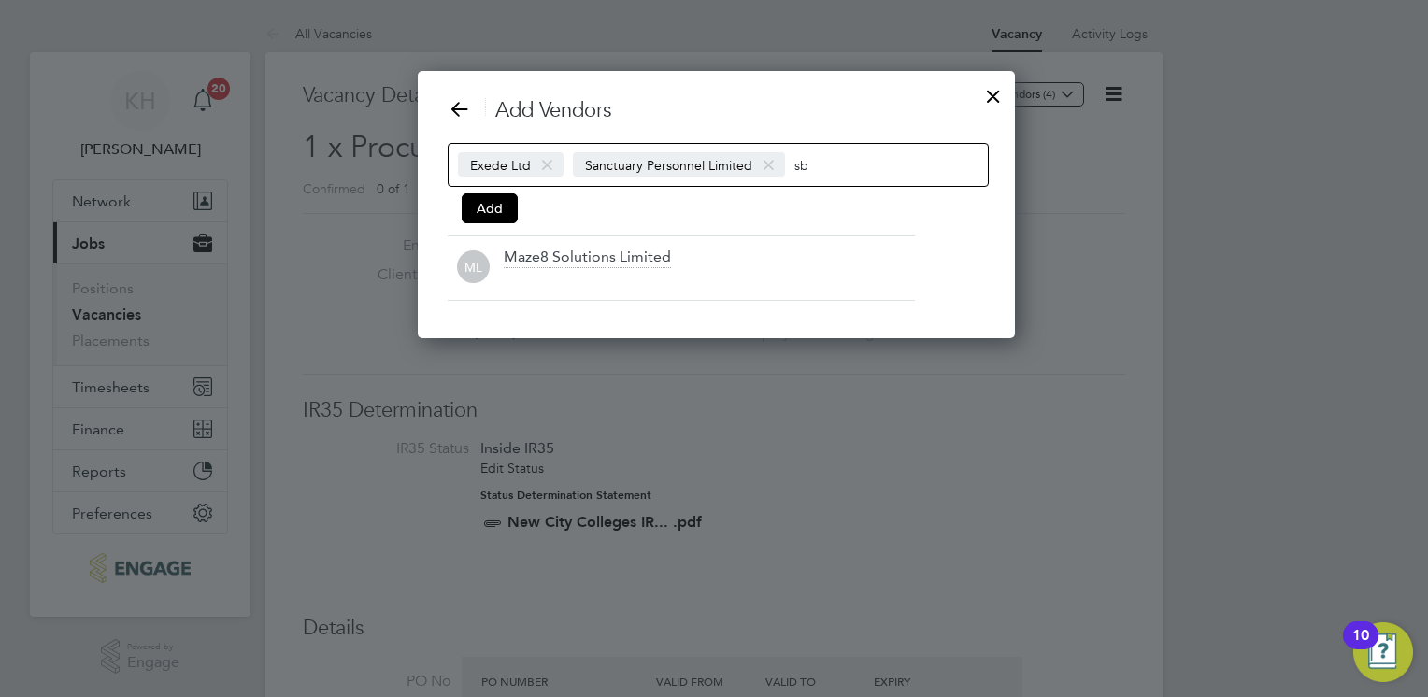
type input "s"
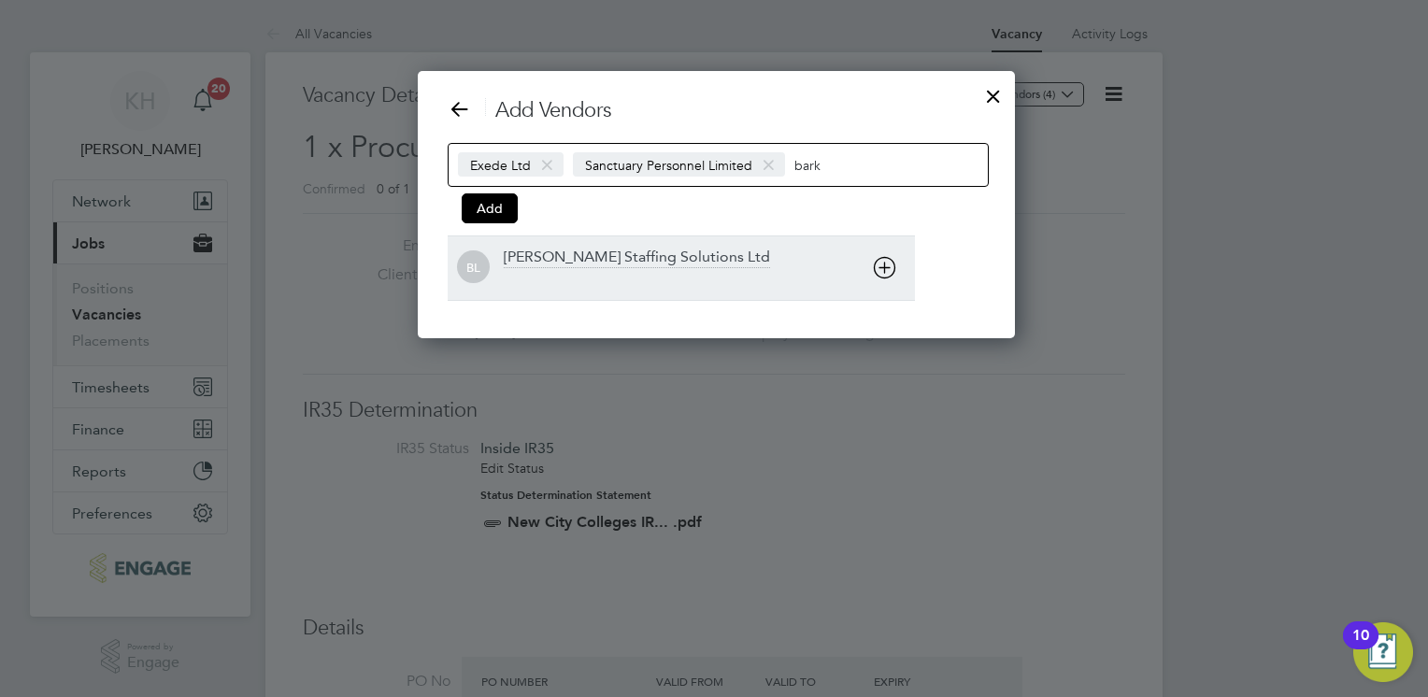
type input "bark"
click at [710, 248] on div "[PERSON_NAME] Staffing Solutions Ltd" at bounding box center [637, 258] width 266 height 21
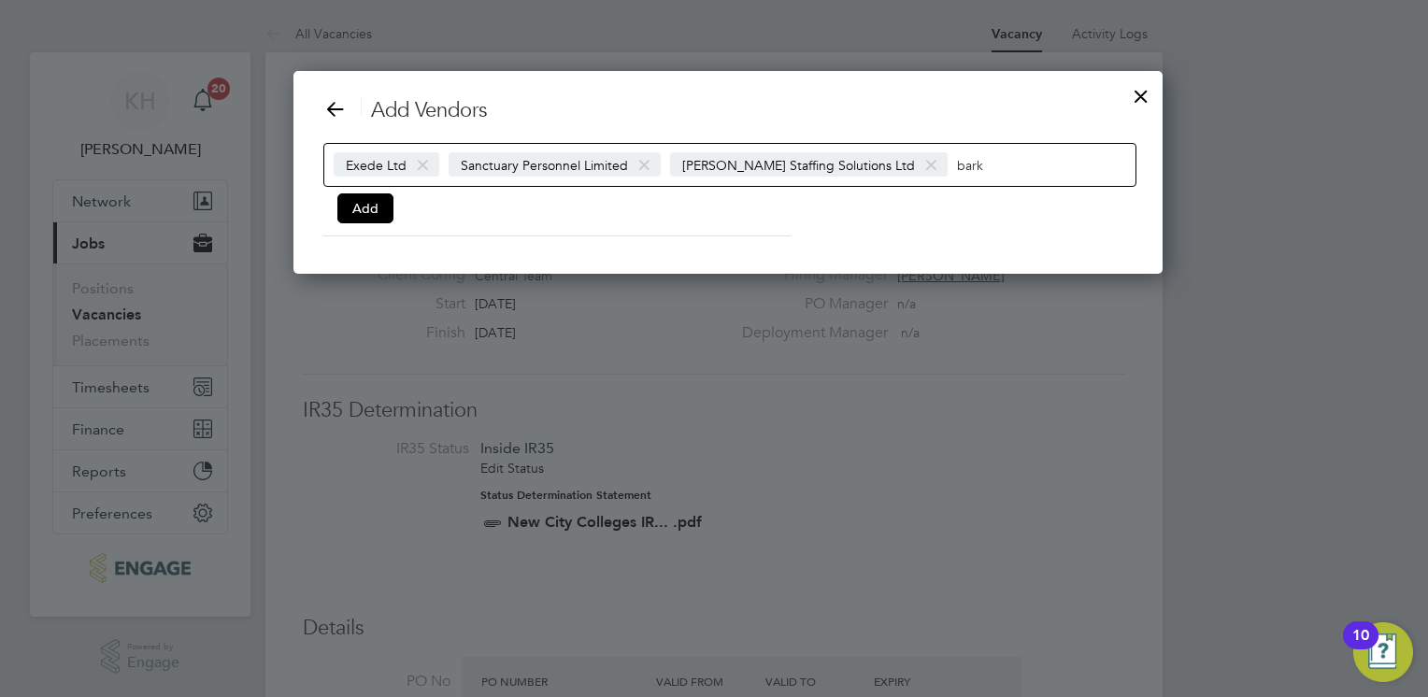
click at [972, 161] on input "bark" at bounding box center [1016, 164] width 118 height 24
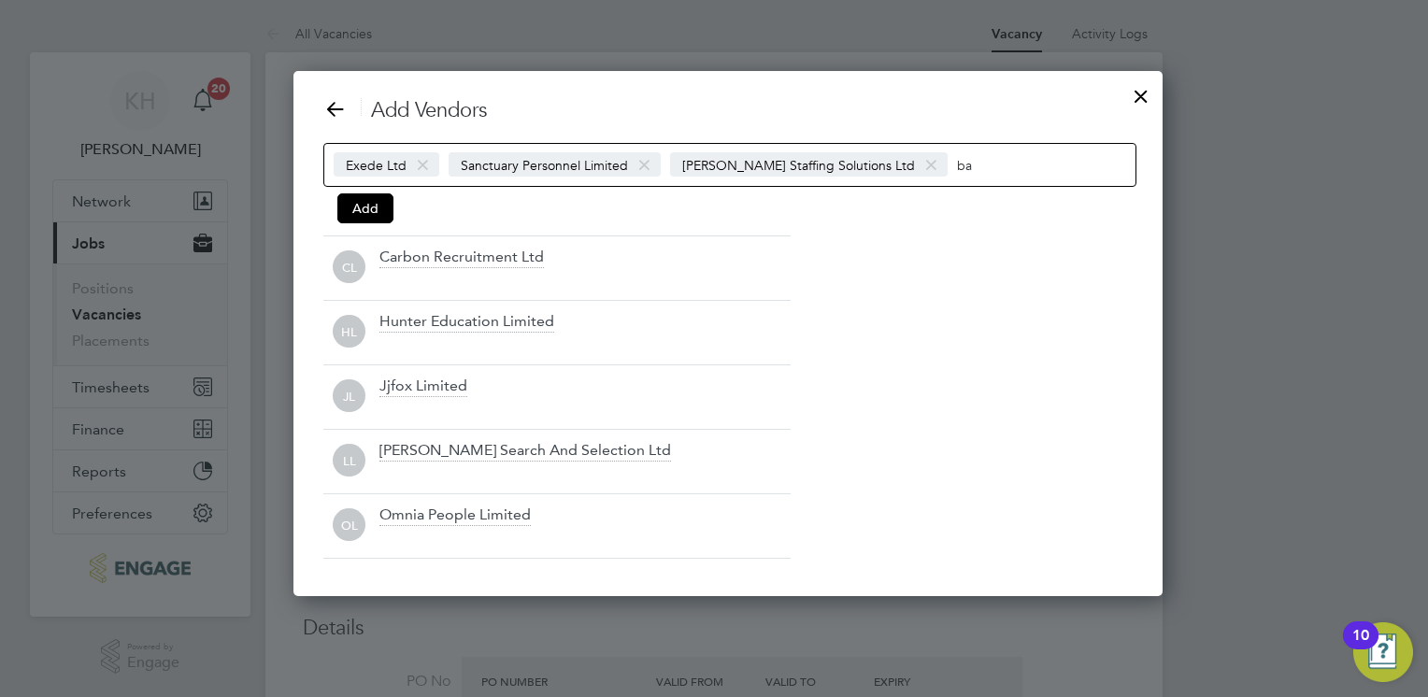
type input "b"
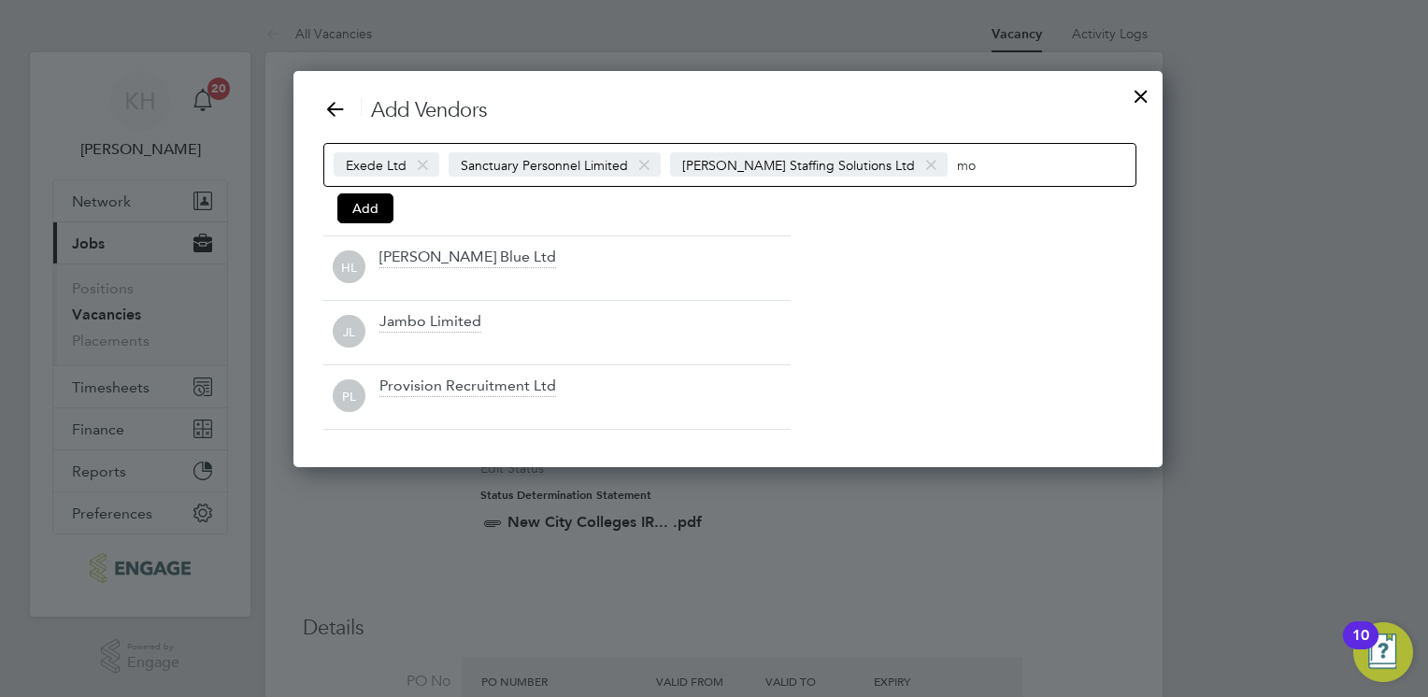
type input "m"
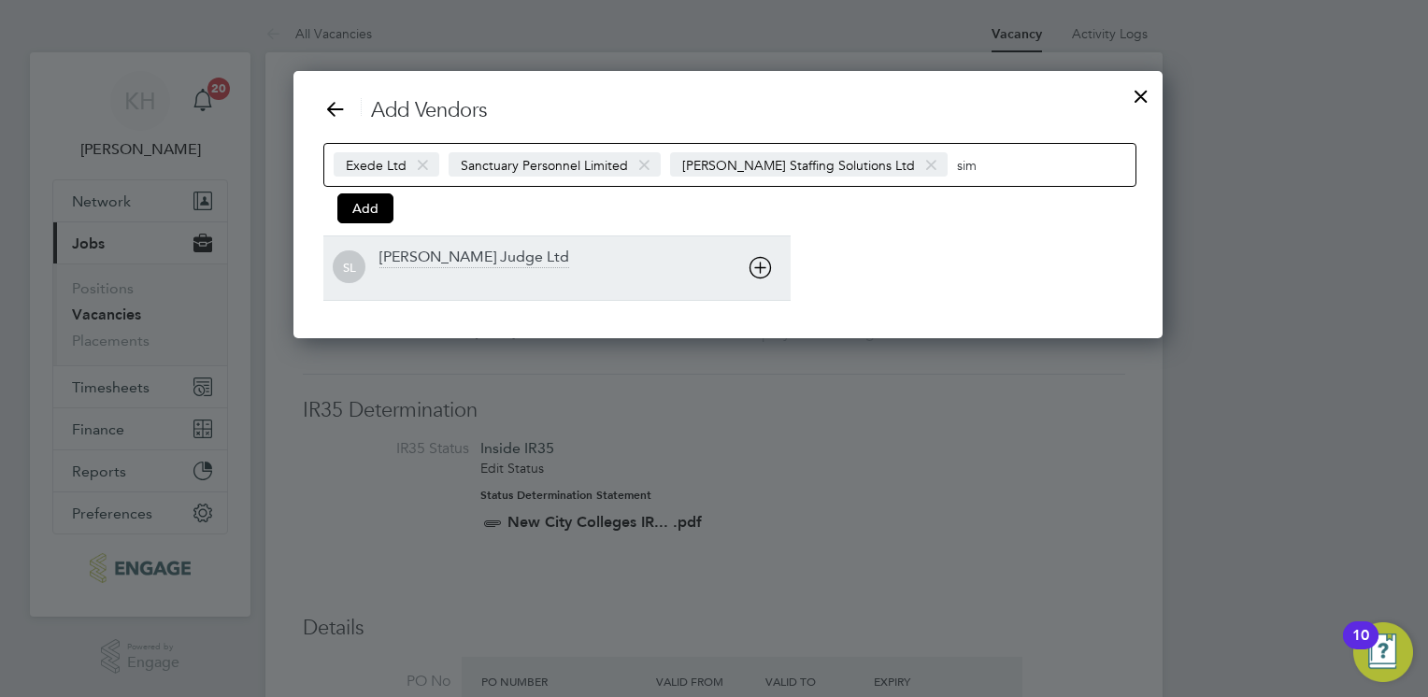
type input "sim"
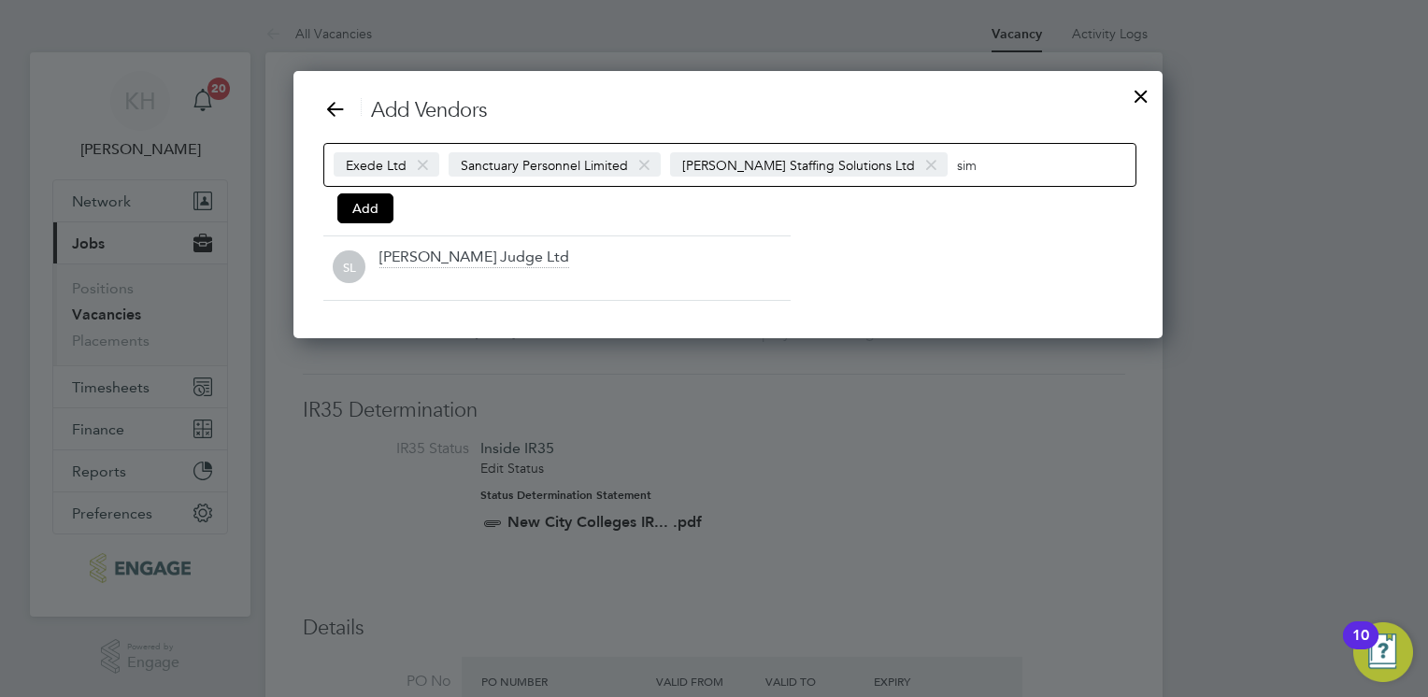
click at [514, 255] on div "[PERSON_NAME] Judge Ltd" at bounding box center [585, 268] width 411 height 41
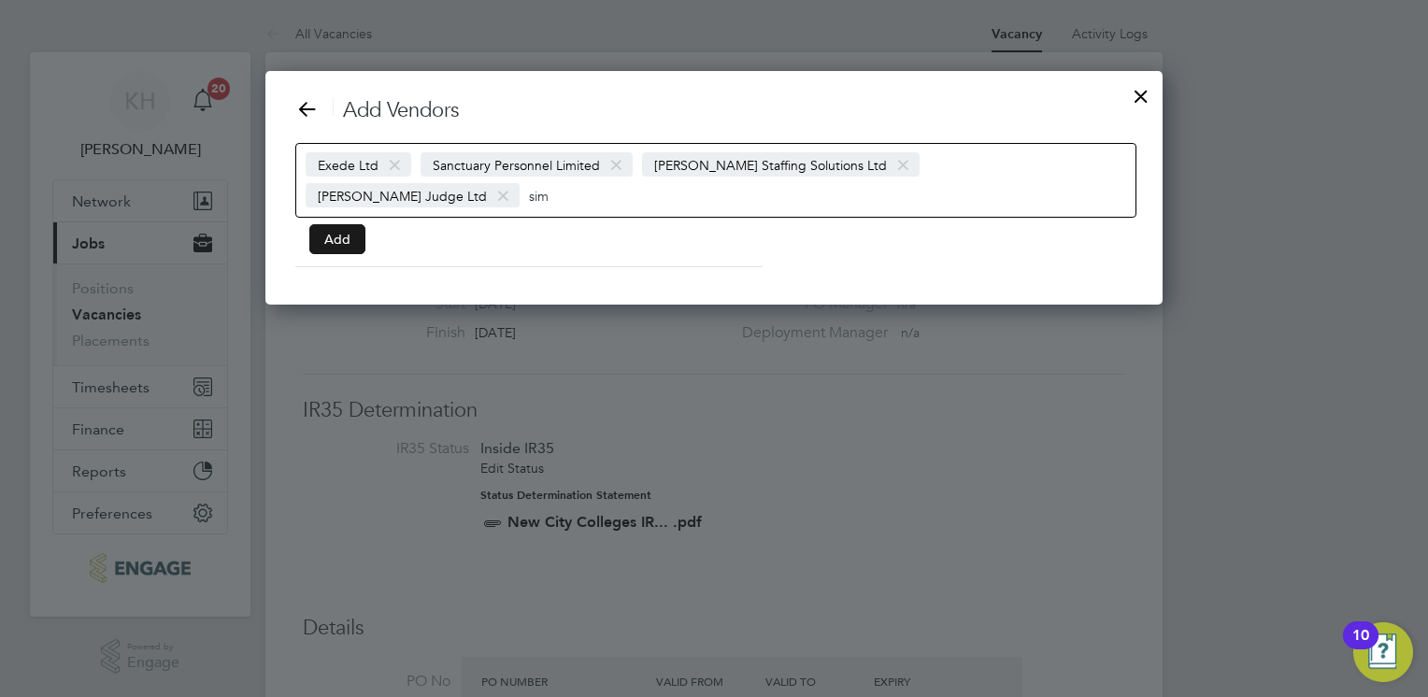
click at [342, 237] on button "Add" at bounding box center [337, 239] width 56 height 30
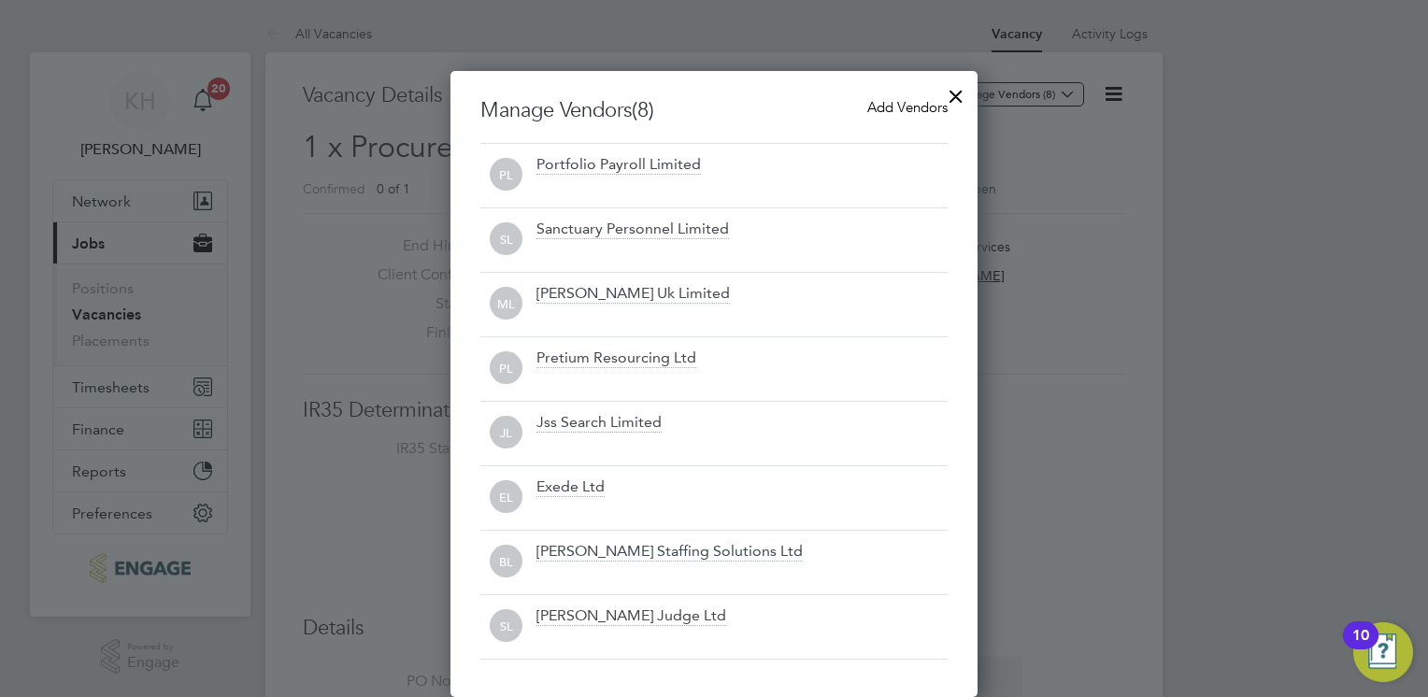
click at [956, 89] on div at bounding box center [956, 92] width 34 height 34
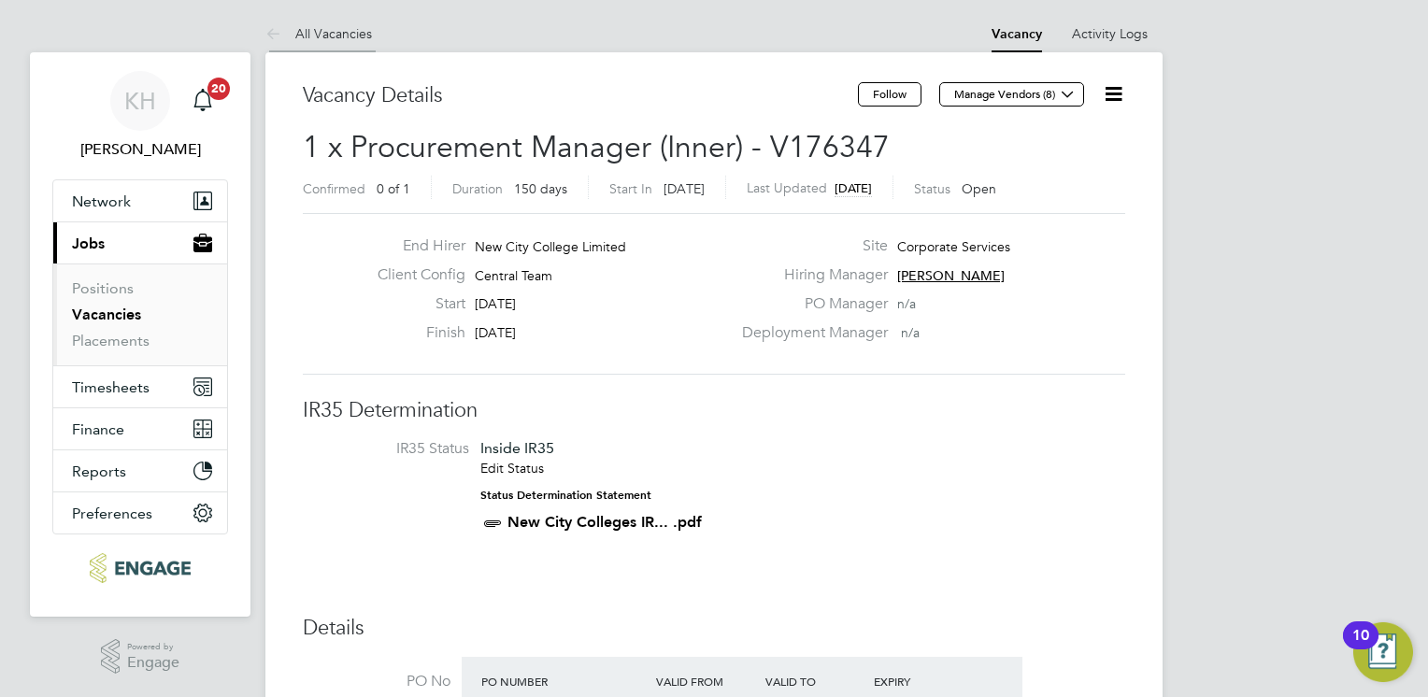
click at [348, 29] on link "All Vacancies" at bounding box center [318, 33] width 107 height 17
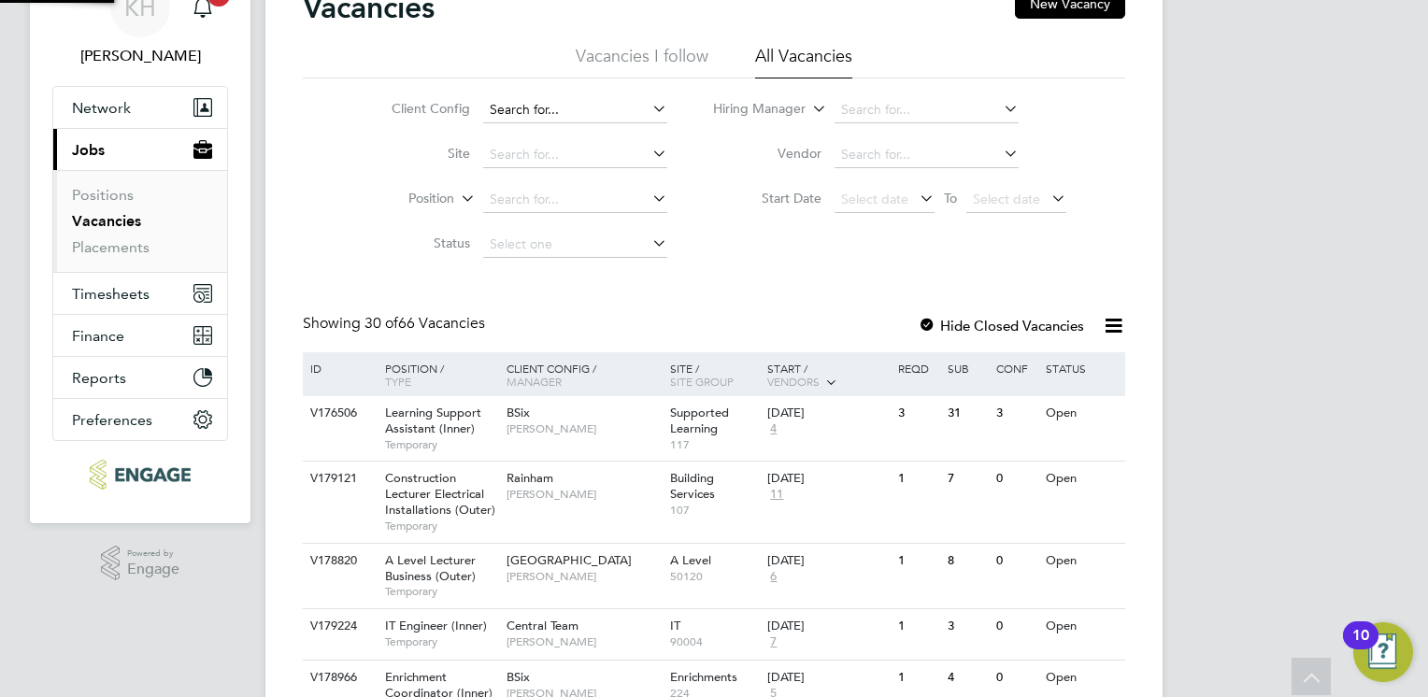
click at [616, 105] on input at bounding box center [575, 110] width 184 height 26
click at [577, 233] on li "Central Team" at bounding box center [610, 236] width 257 height 25
type input "Central Team"
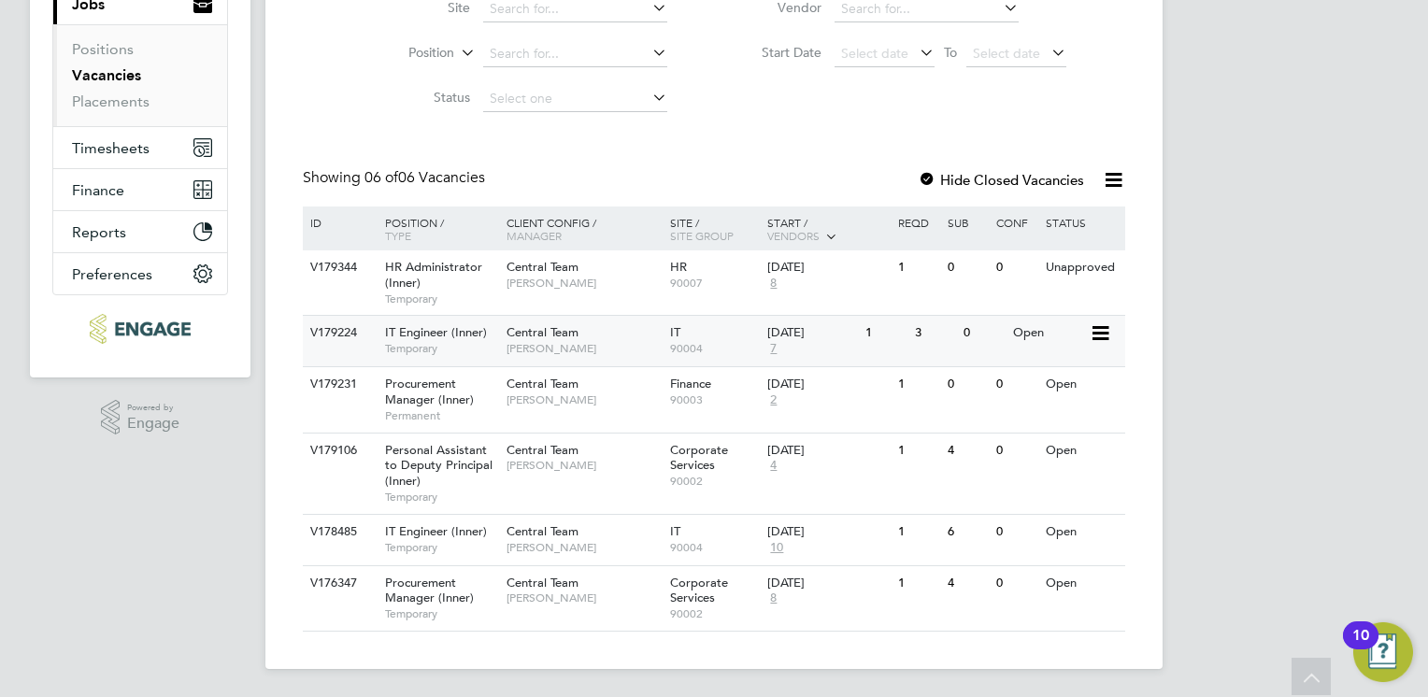
click at [789, 339] on div "27 Aug 2025 7" at bounding box center [812, 341] width 98 height 50
click at [680, 552] on span "90004" at bounding box center [714, 547] width 89 height 15
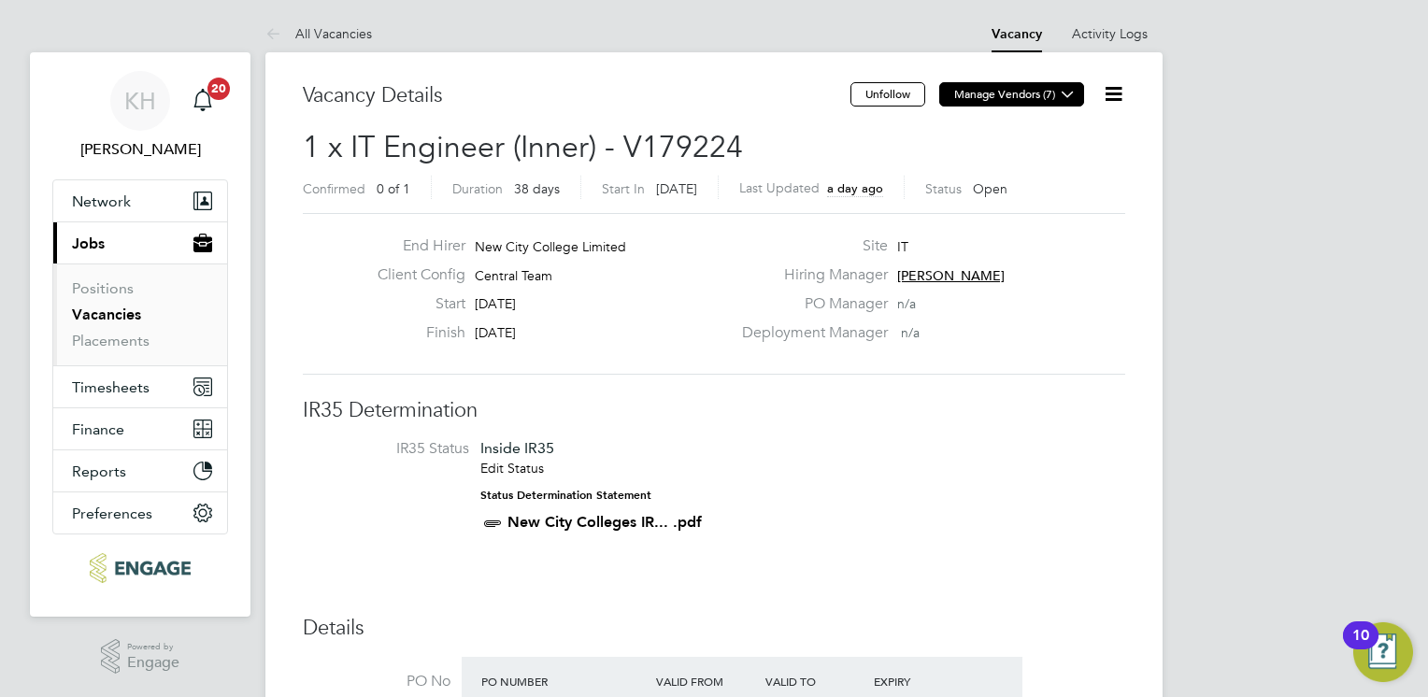
click at [1025, 102] on button "Manage Vendors (7)" at bounding box center [1011, 94] width 145 height 24
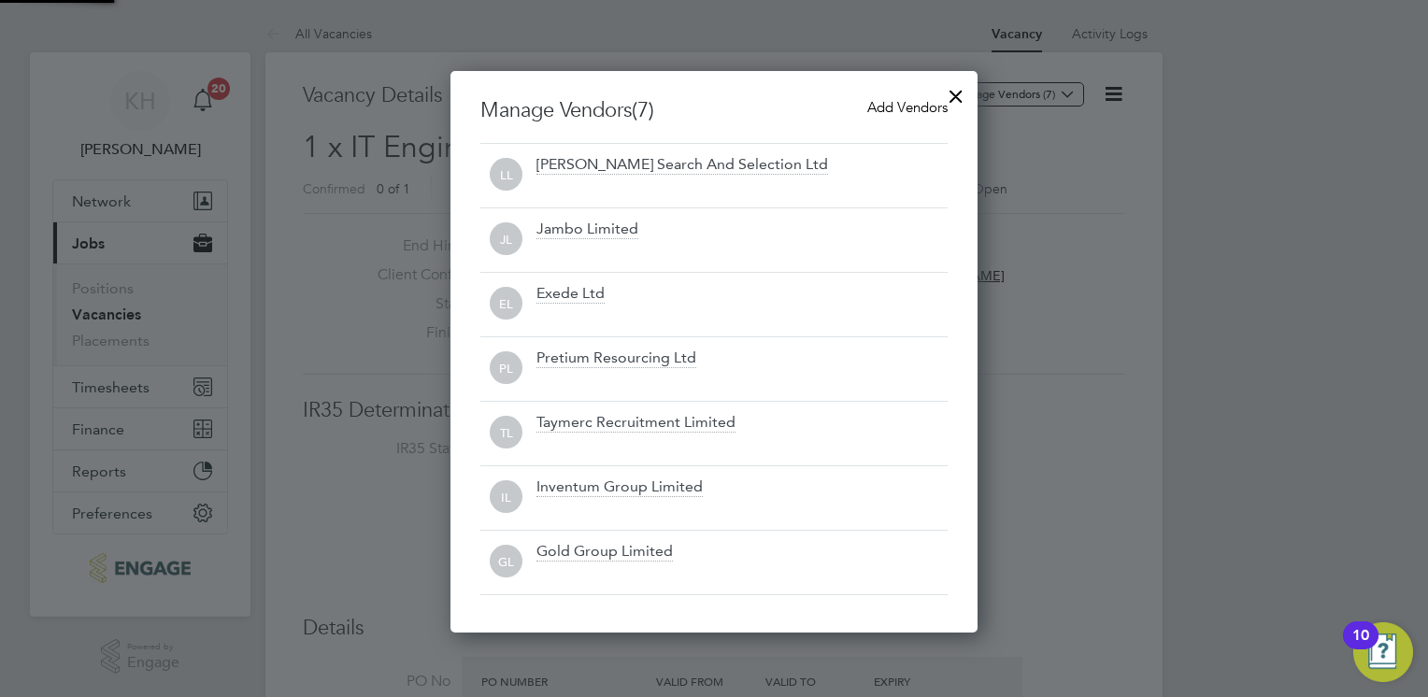
scroll to position [561, 528]
click at [904, 110] on span "Add Vendors" at bounding box center [907, 107] width 80 height 18
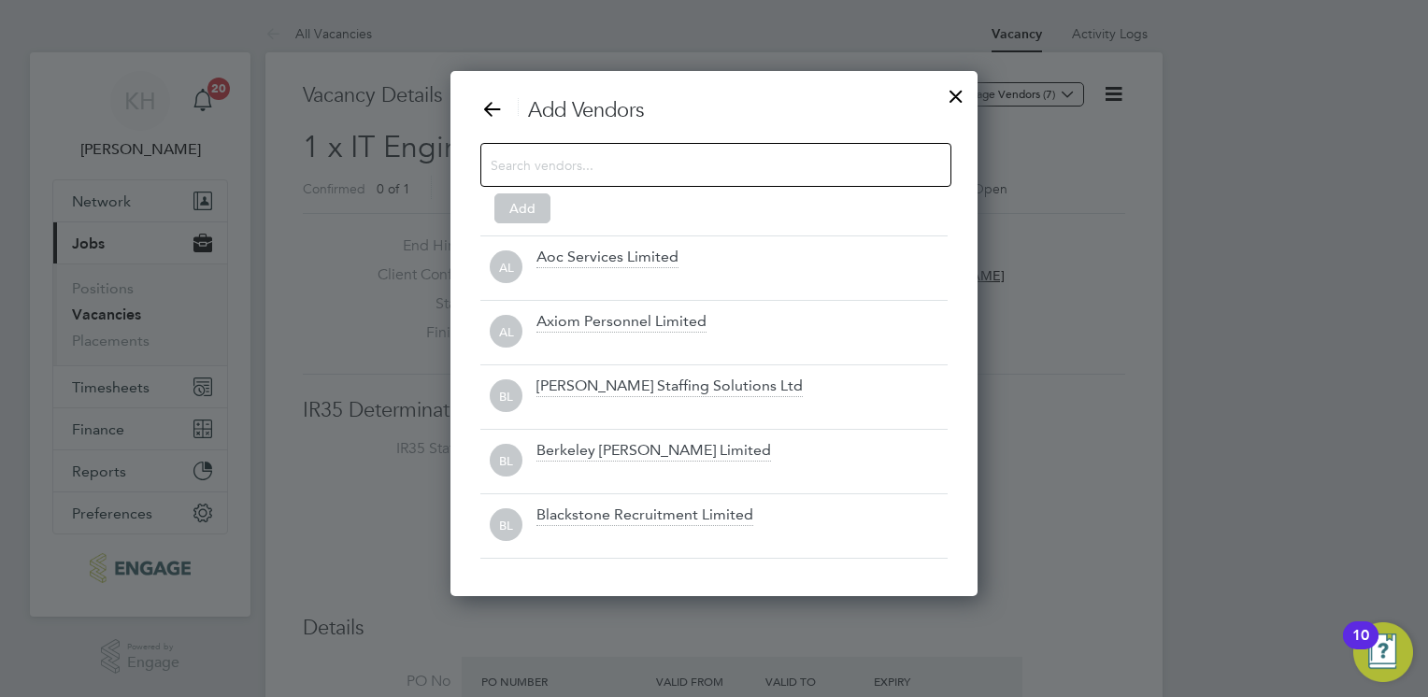
click at [782, 164] on input at bounding box center [701, 164] width 421 height 24
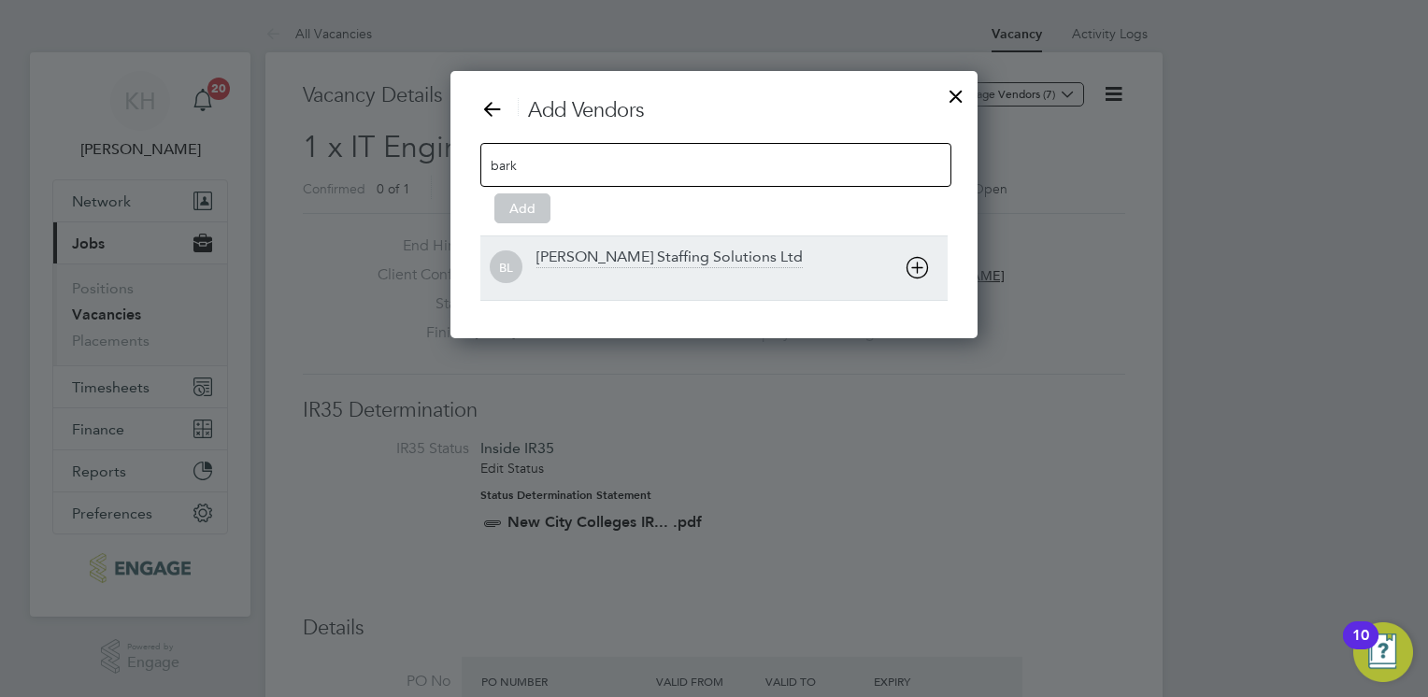
type input "bark"
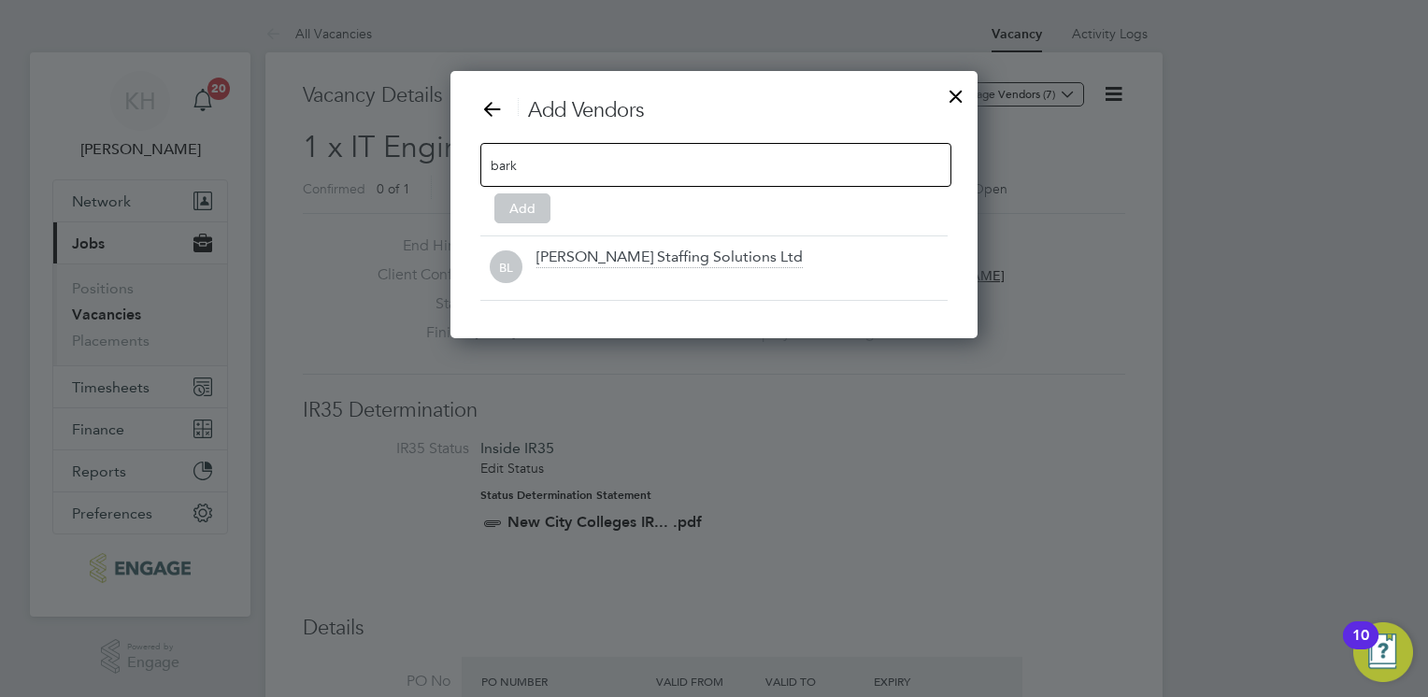
drag, startPoint x: 767, startPoint y: 266, endPoint x: 748, endPoint y: 236, distance: 36.6
click at [767, 265] on div "[PERSON_NAME] Staffing Solutions Ltd" at bounding box center [742, 268] width 411 height 41
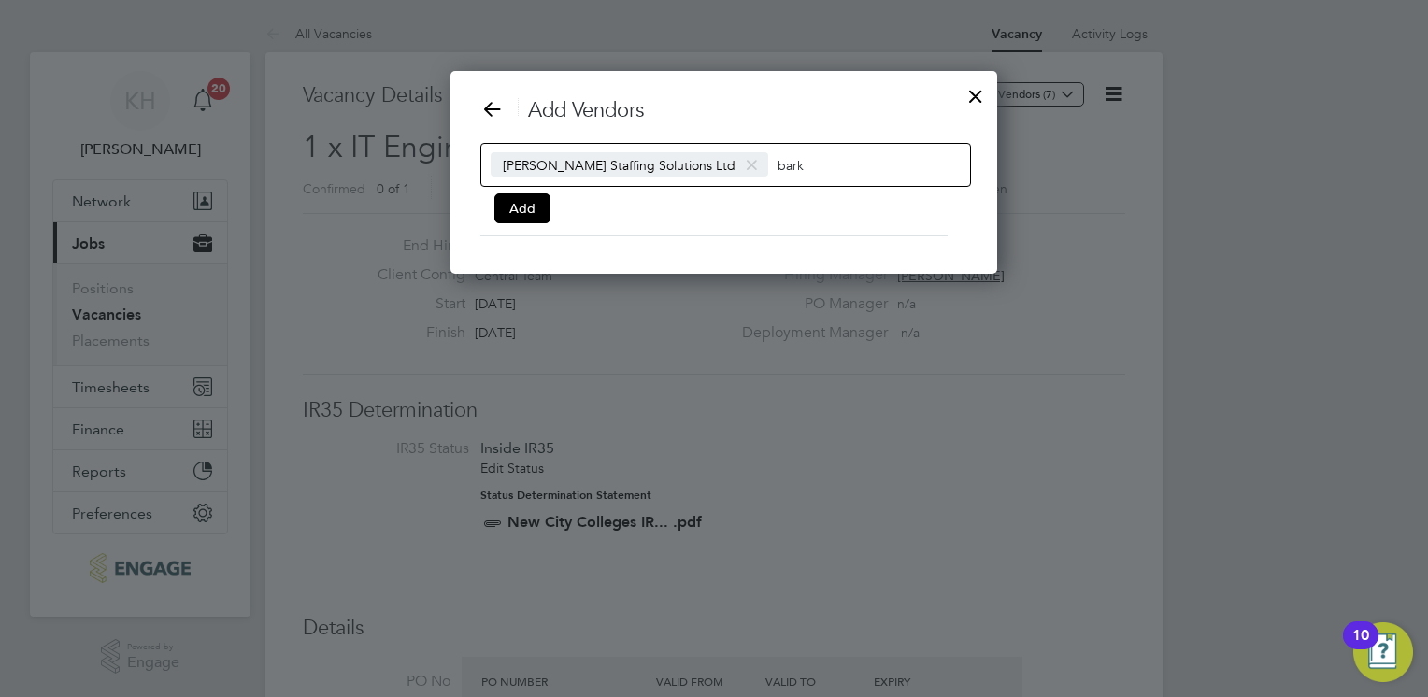
click at [783, 174] on input "bark" at bounding box center [836, 164] width 117 height 24
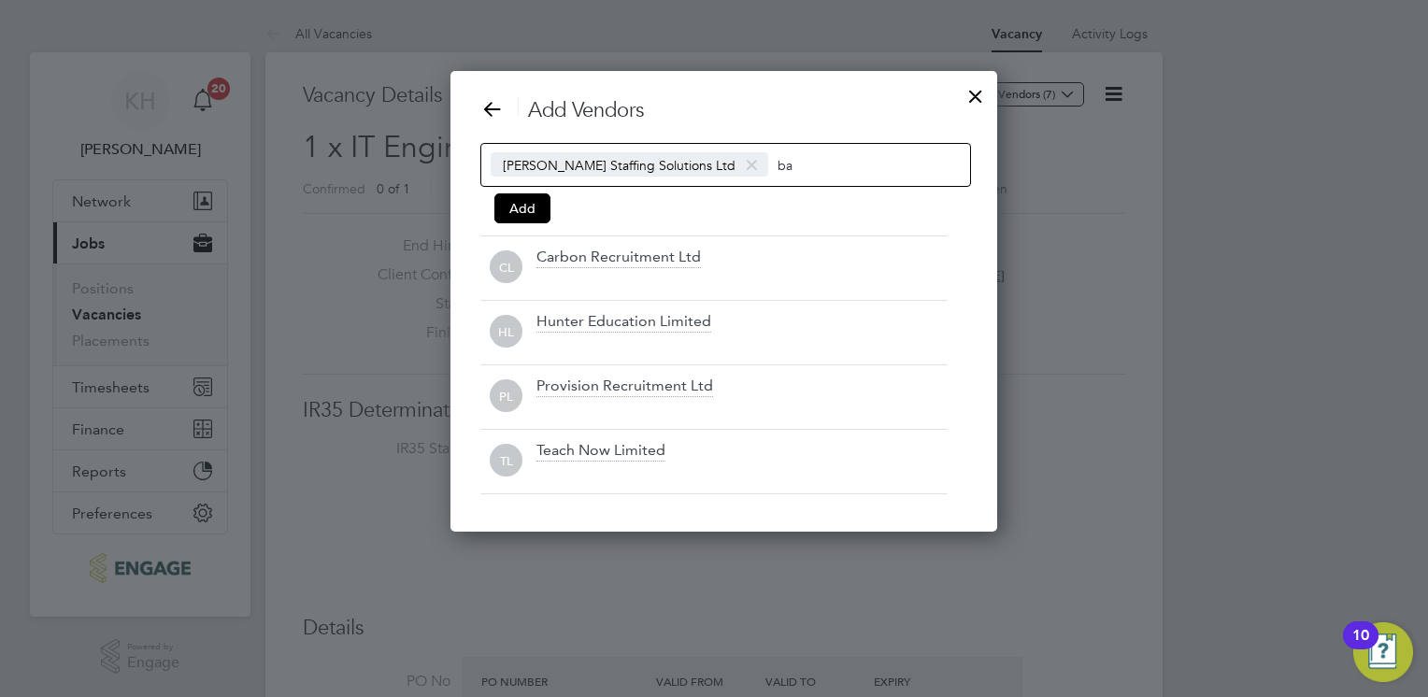
type input "b"
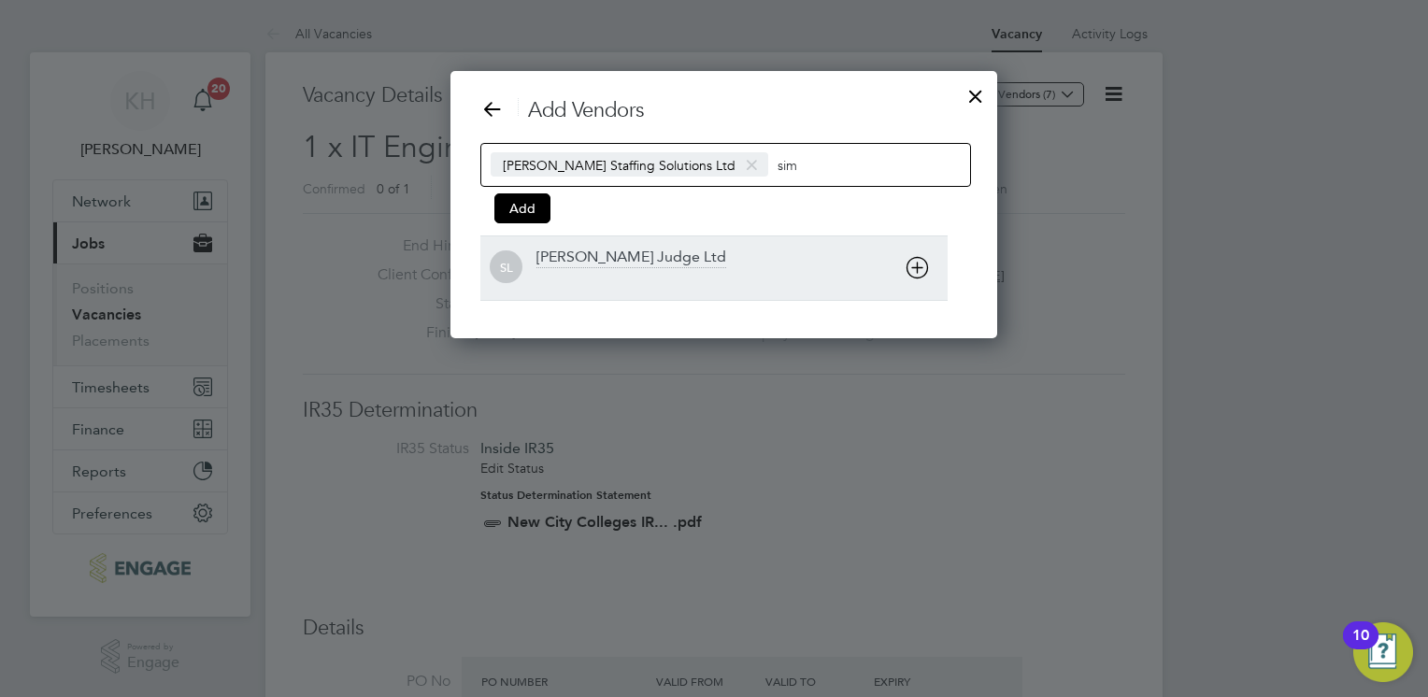
type input "sim"
click at [735, 251] on div "[PERSON_NAME] Judge Ltd" at bounding box center [742, 268] width 411 height 41
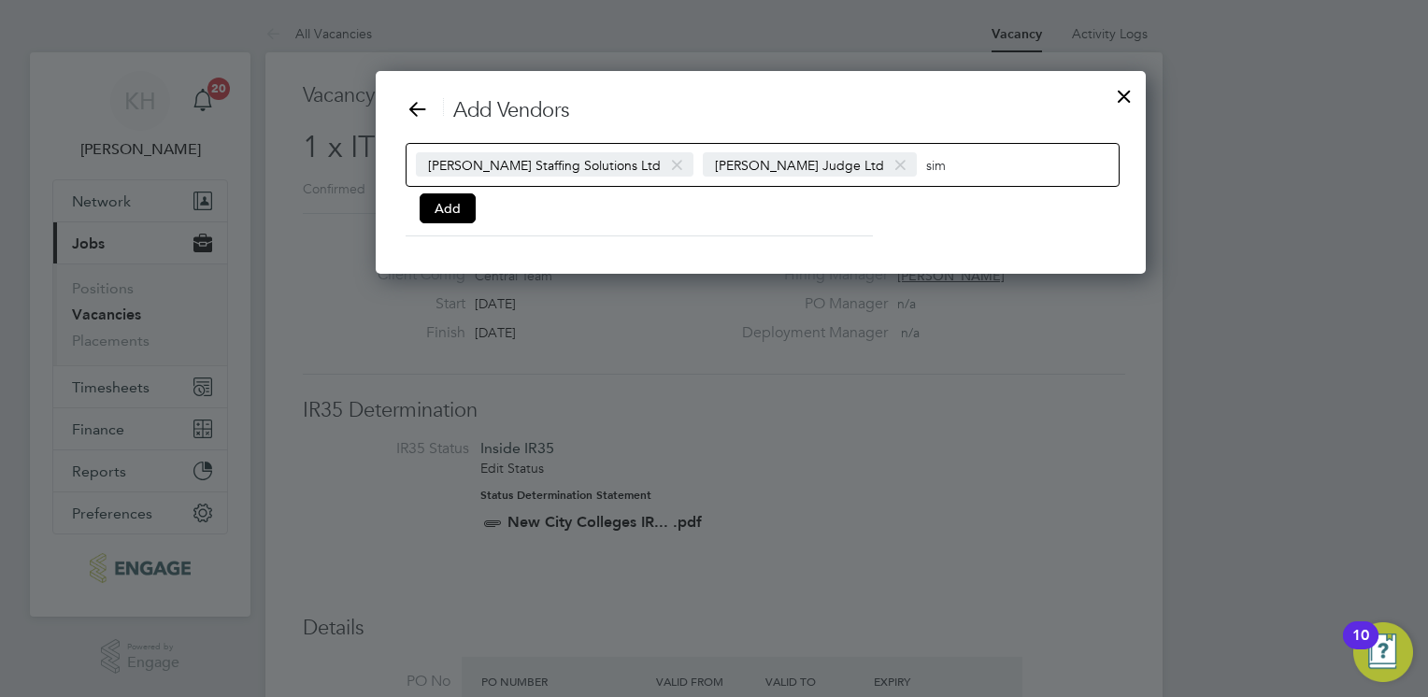
click at [926, 170] on input "sim" at bounding box center [984, 164] width 117 height 24
type input "s"
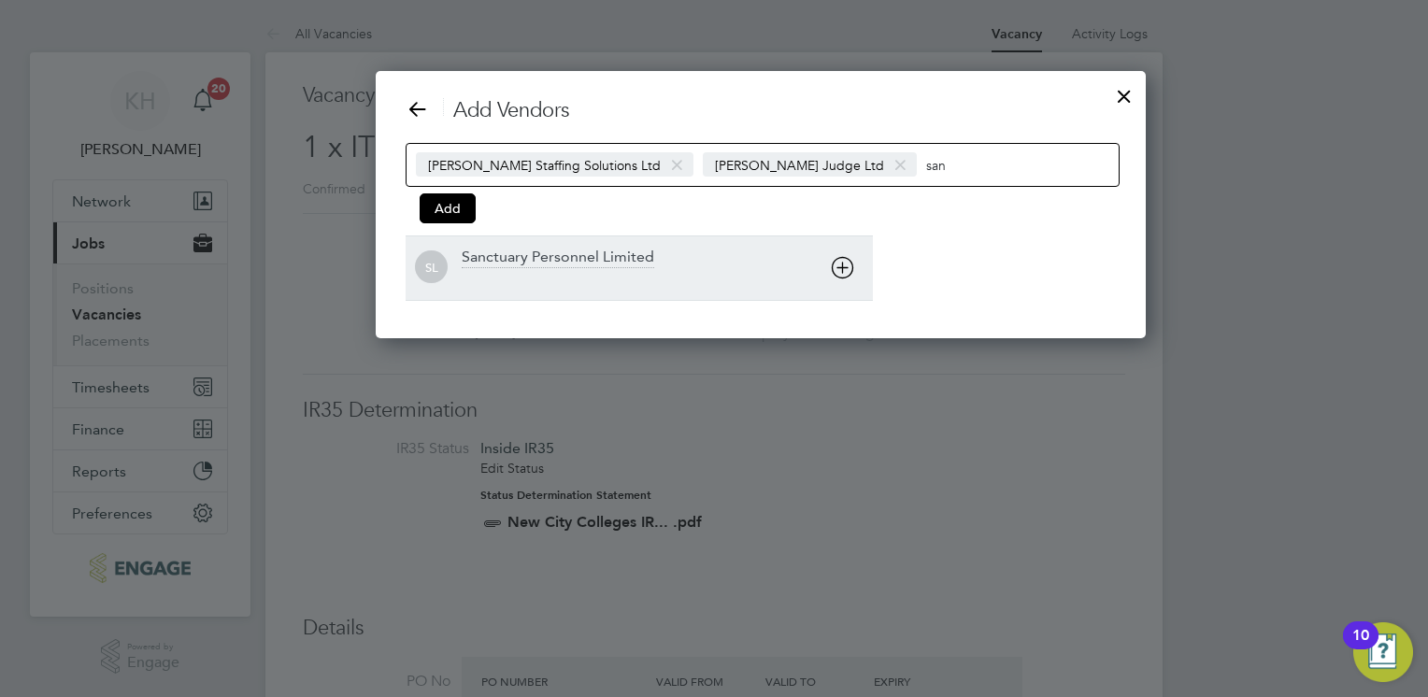
type input "san"
click at [658, 280] on div at bounding box center [667, 280] width 411 height 19
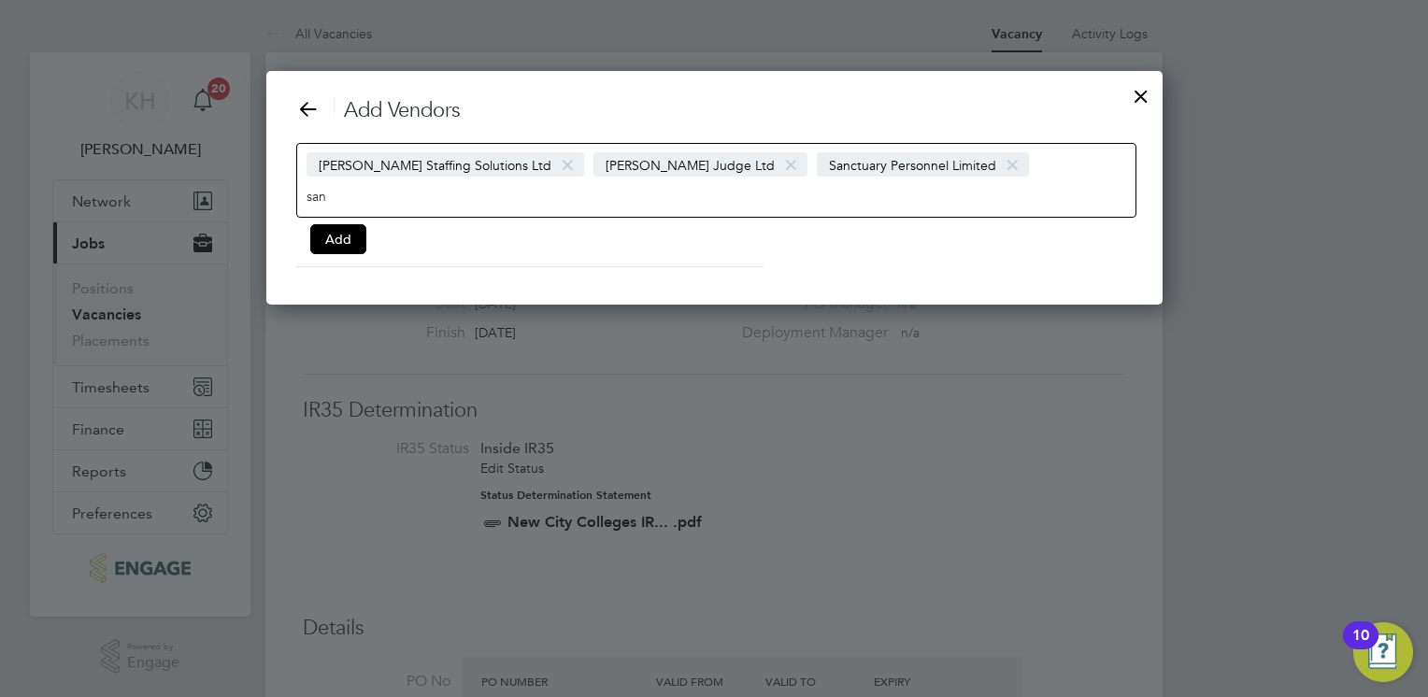
click at [423, 183] on input "san" at bounding box center [365, 195] width 117 height 24
type input "s"
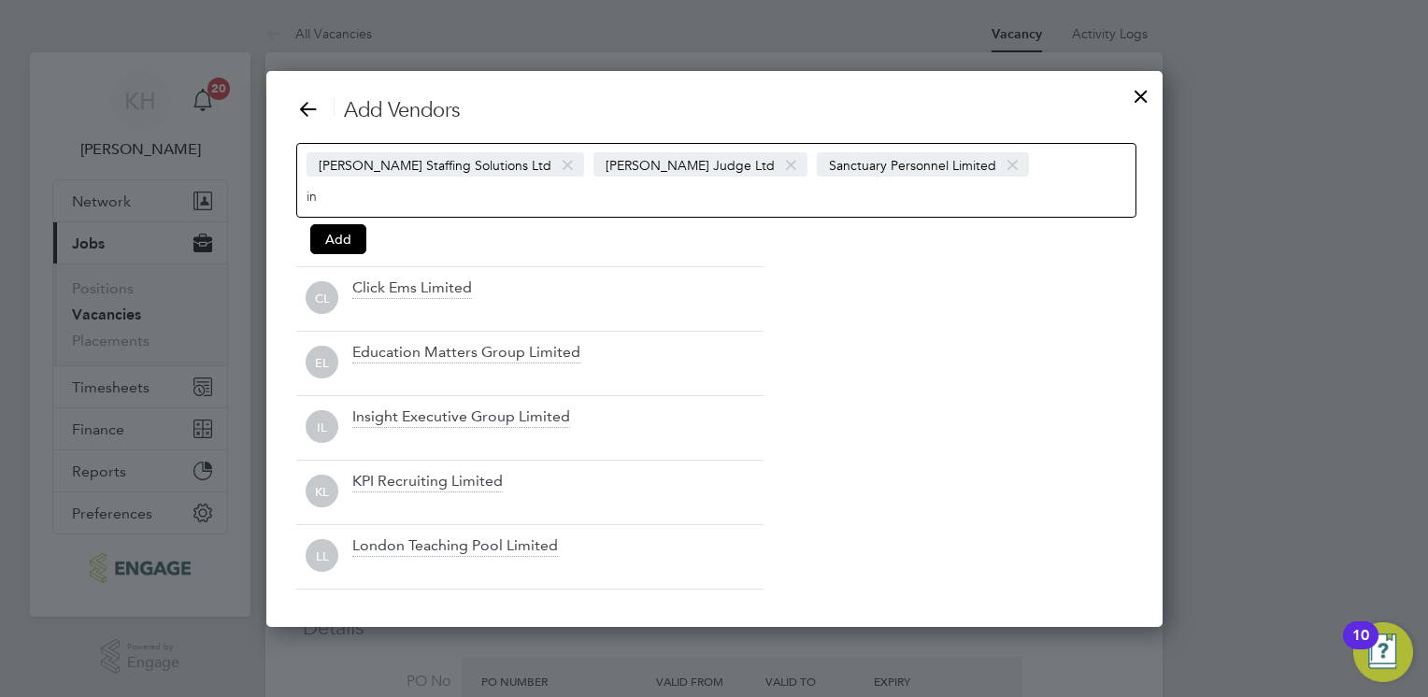
type input "i"
click at [326, 224] on button "Add" at bounding box center [338, 239] width 56 height 30
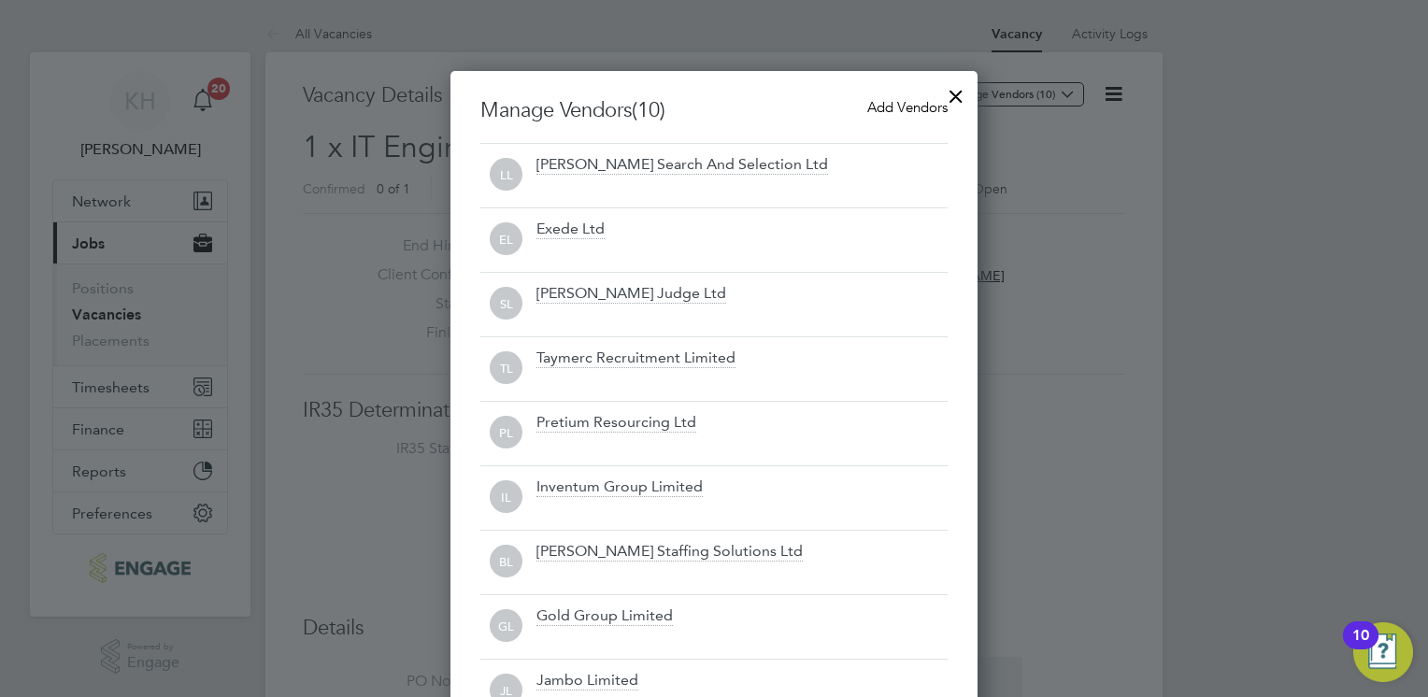
click at [953, 92] on div at bounding box center [956, 92] width 34 height 34
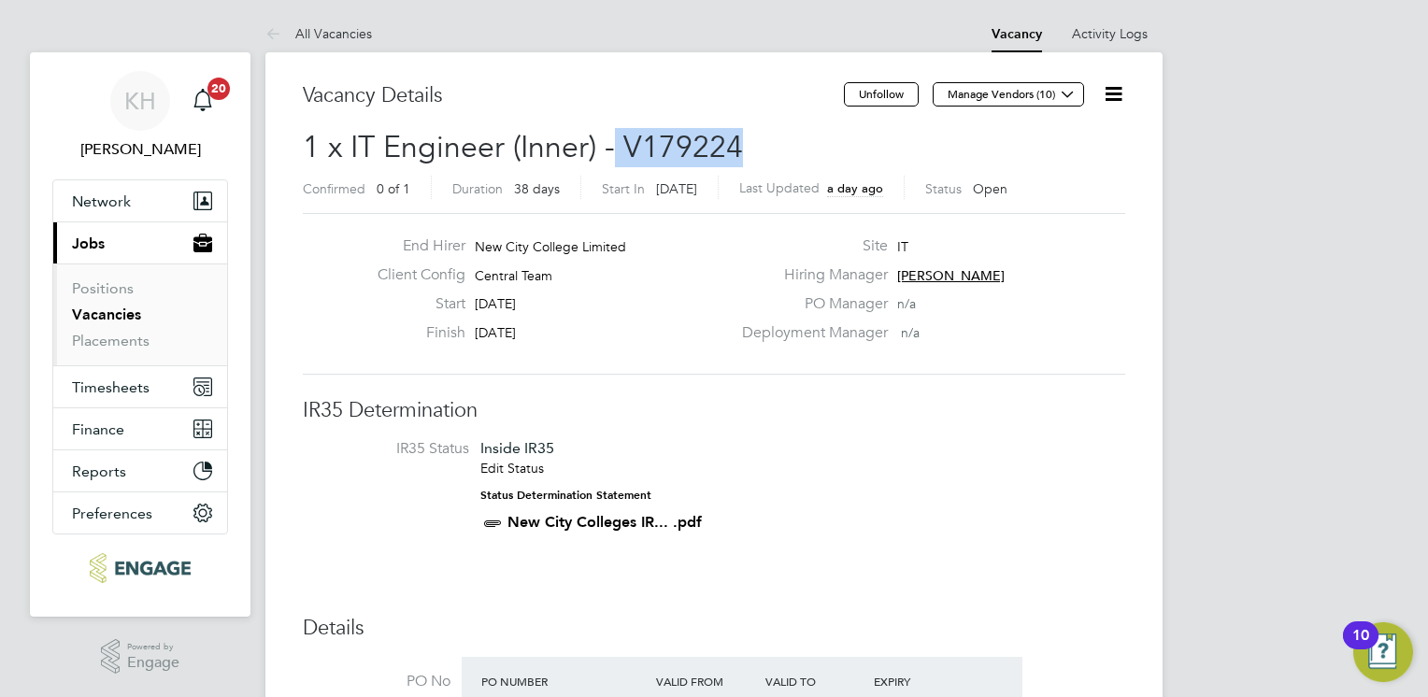
drag, startPoint x: 759, startPoint y: 151, endPoint x: 615, endPoint y: 149, distance: 144.0
click at [615, 149] on h2 "1 x IT Engineer (Inner) - V179224 Confirmed 0 of 1 Duration 38 days Start In [D…" at bounding box center [714, 167] width 823 height 79
drag, startPoint x: 615, startPoint y: 149, endPoint x: 643, endPoint y: 152, distance: 28.3
copy span "V179224"
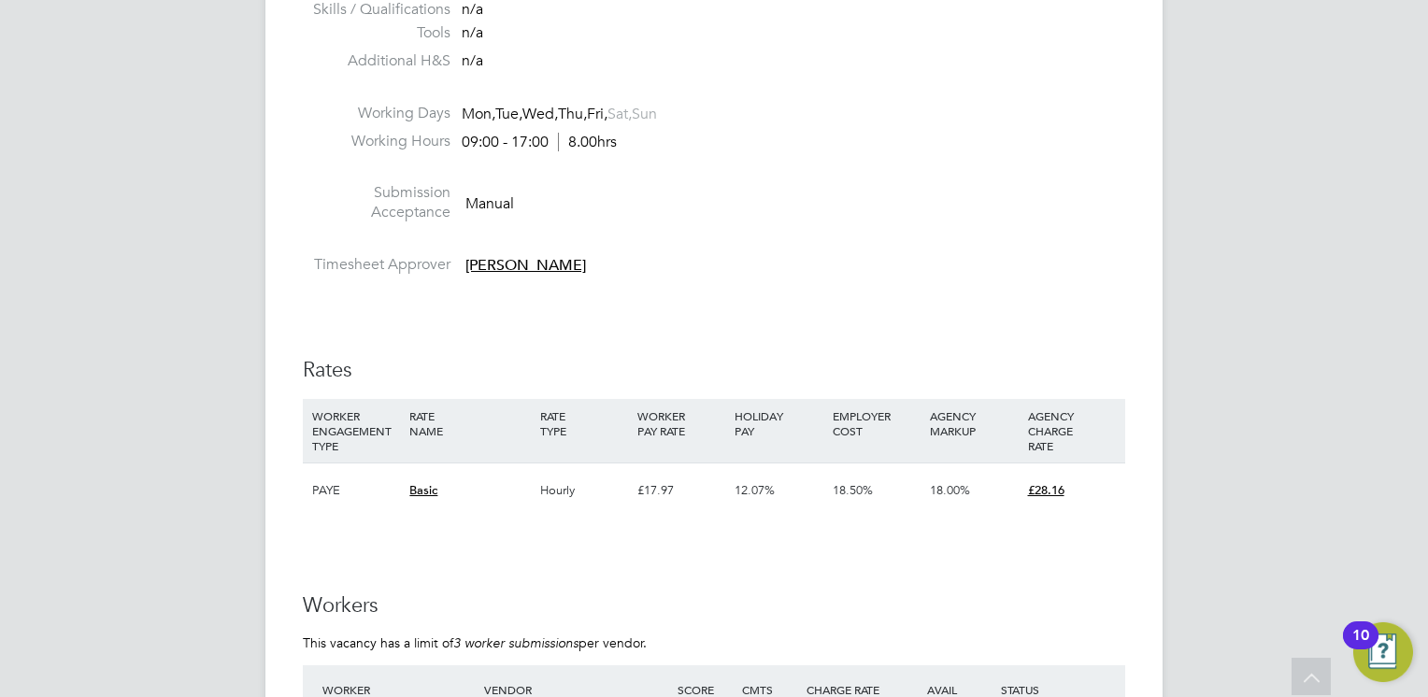
scroll to position [2991, 0]
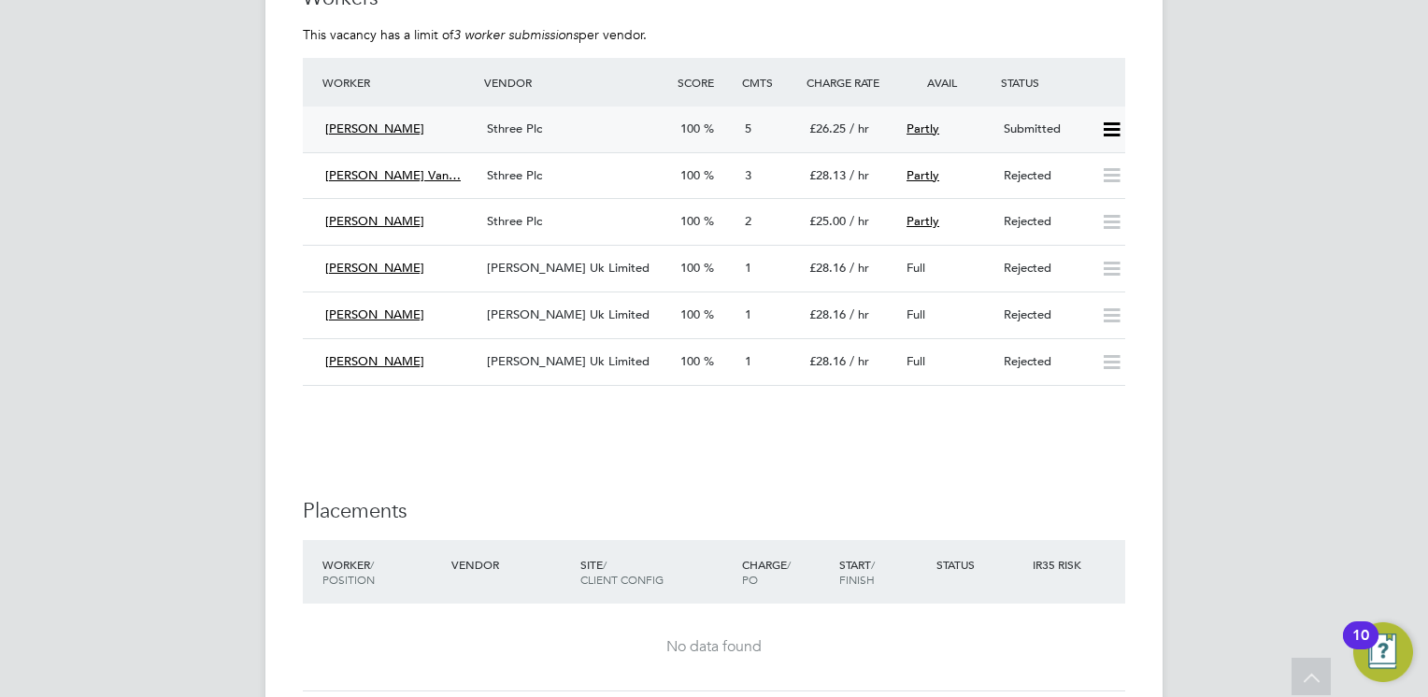
click at [561, 131] on div "Sthree Plc" at bounding box center [577, 129] width 194 height 31
